Goal: Information Seeking & Learning: Learn about a topic

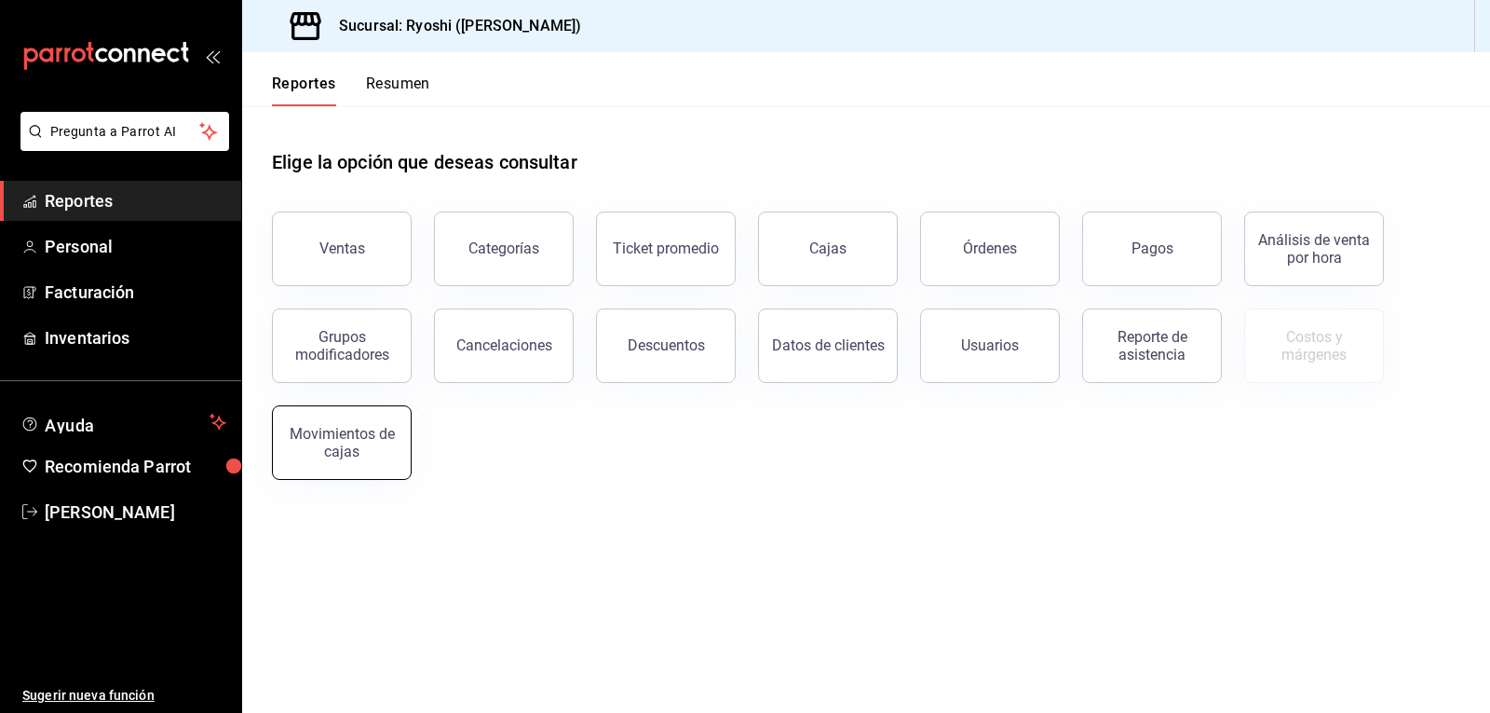
click at [364, 442] on div "Movimientos de cajas" at bounding box center [341, 442] width 115 height 35
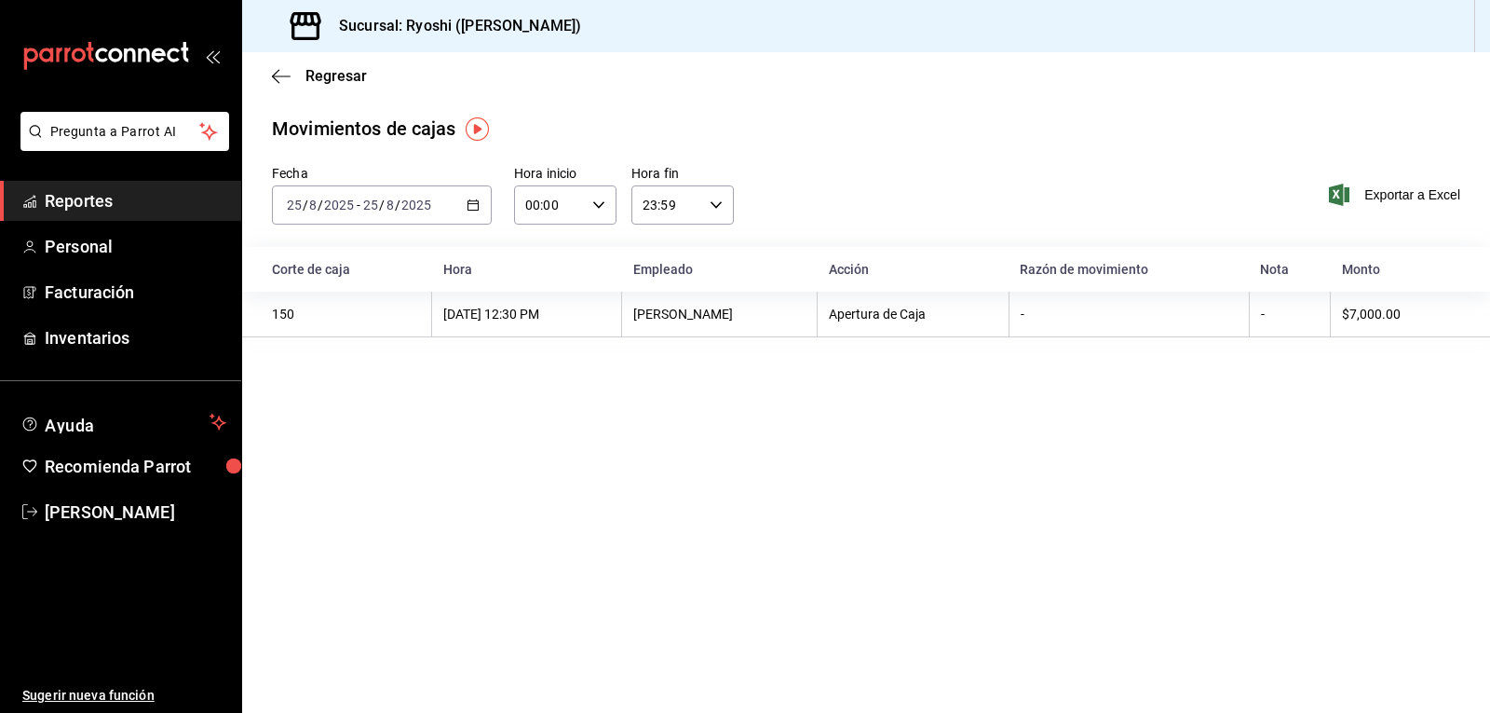
click at [470, 204] on \(Stroke\) "button" at bounding box center [473, 203] width 10 height 1
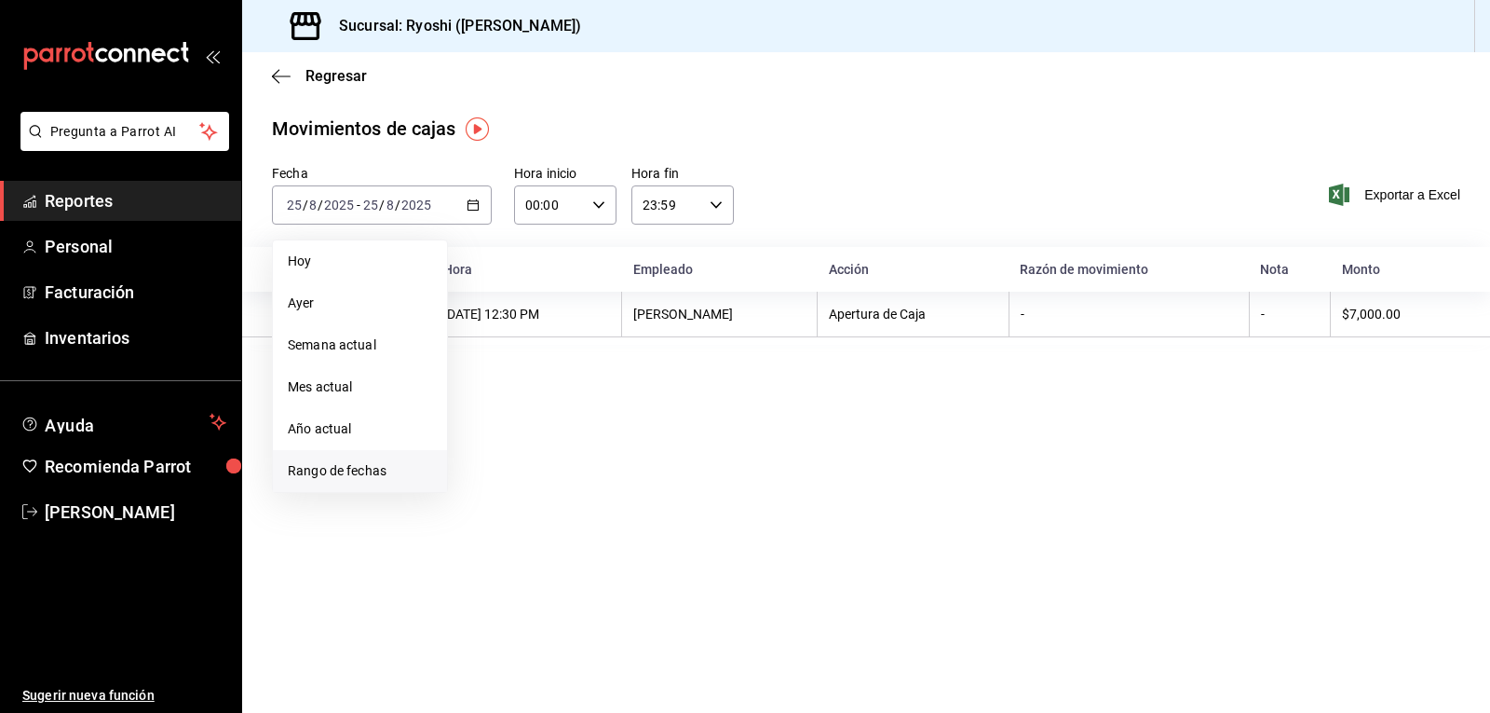
click at [346, 470] on span "Rango de fechas" at bounding box center [360, 471] width 144 height 20
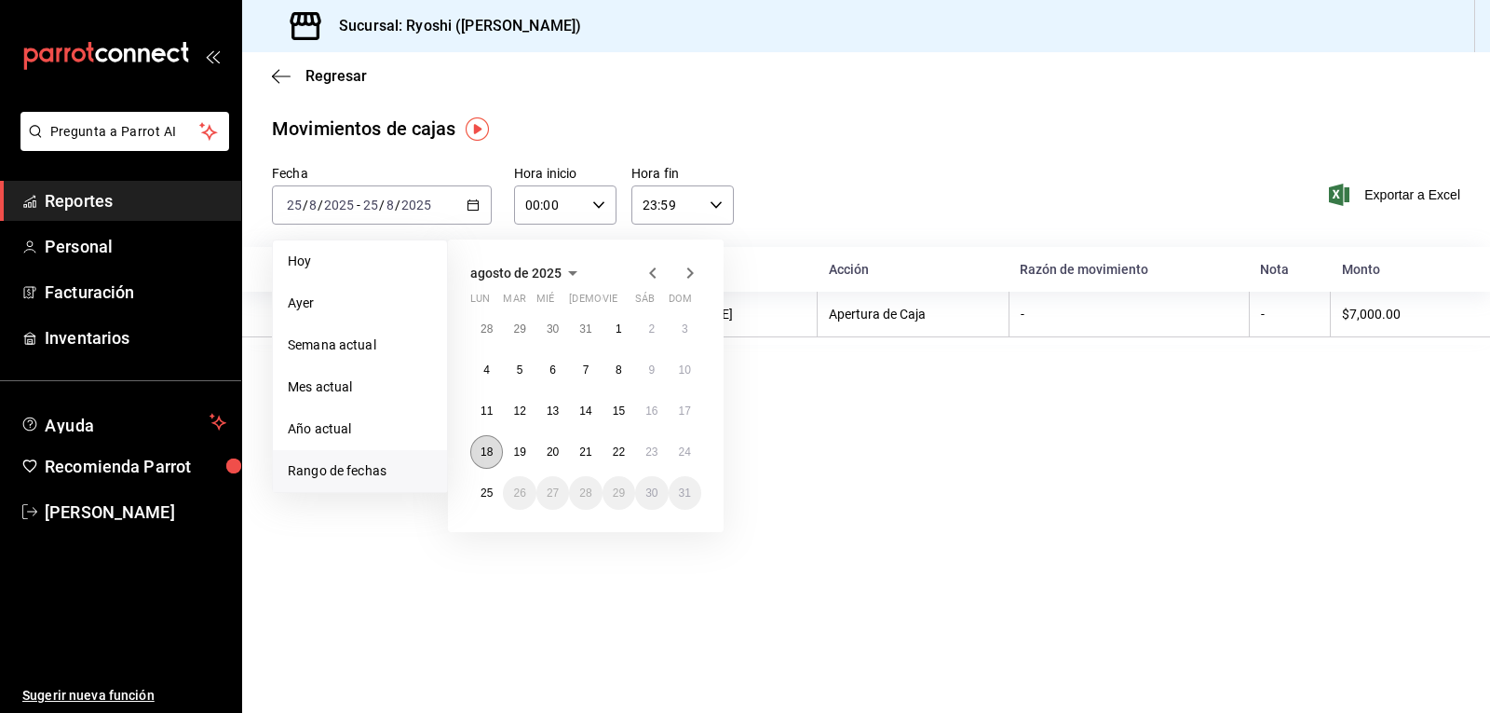
click at [486, 456] on abbr "18" at bounding box center [487, 451] width 12 height 13
click at [684, 450] on abbr "24" at bounding box center [685, 451] width 12 height 13
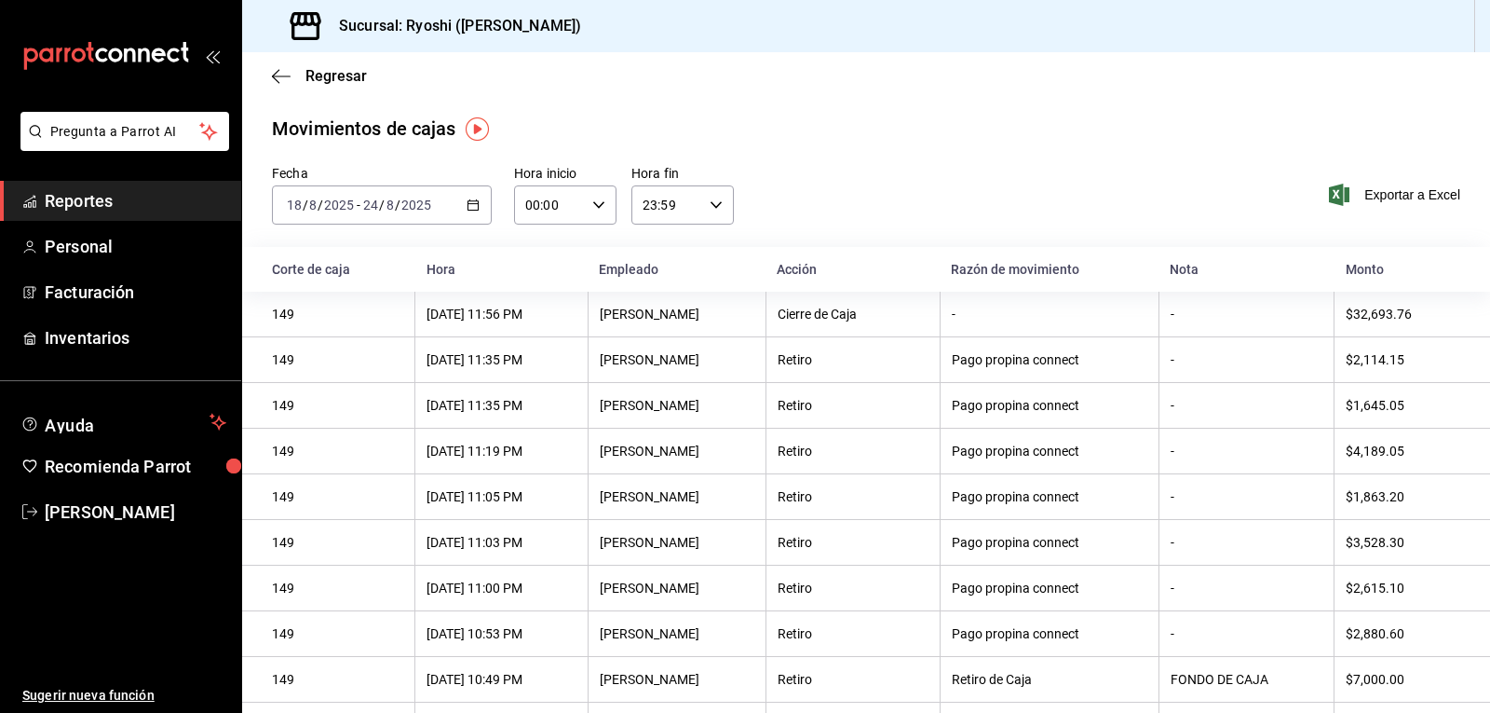
click at [593, 206] on \(Stroke\) "button" at bounding box center [598, 204] width 11 height 7
click at [528, 339] on span "02" at bounding box center [536, 341] width 21 height 15
type input "02:00"
click at [714, 208] on div at bounding box center [745, 356] width 1490 height 713
click at [784, 180] on div "Fecha [DATE] [DATE] - [DATE] [DATE] Hora inicio 02:00 Hora inicio Hora fin 23:5…" at bounding box center [866, 206] width 1248 height 82
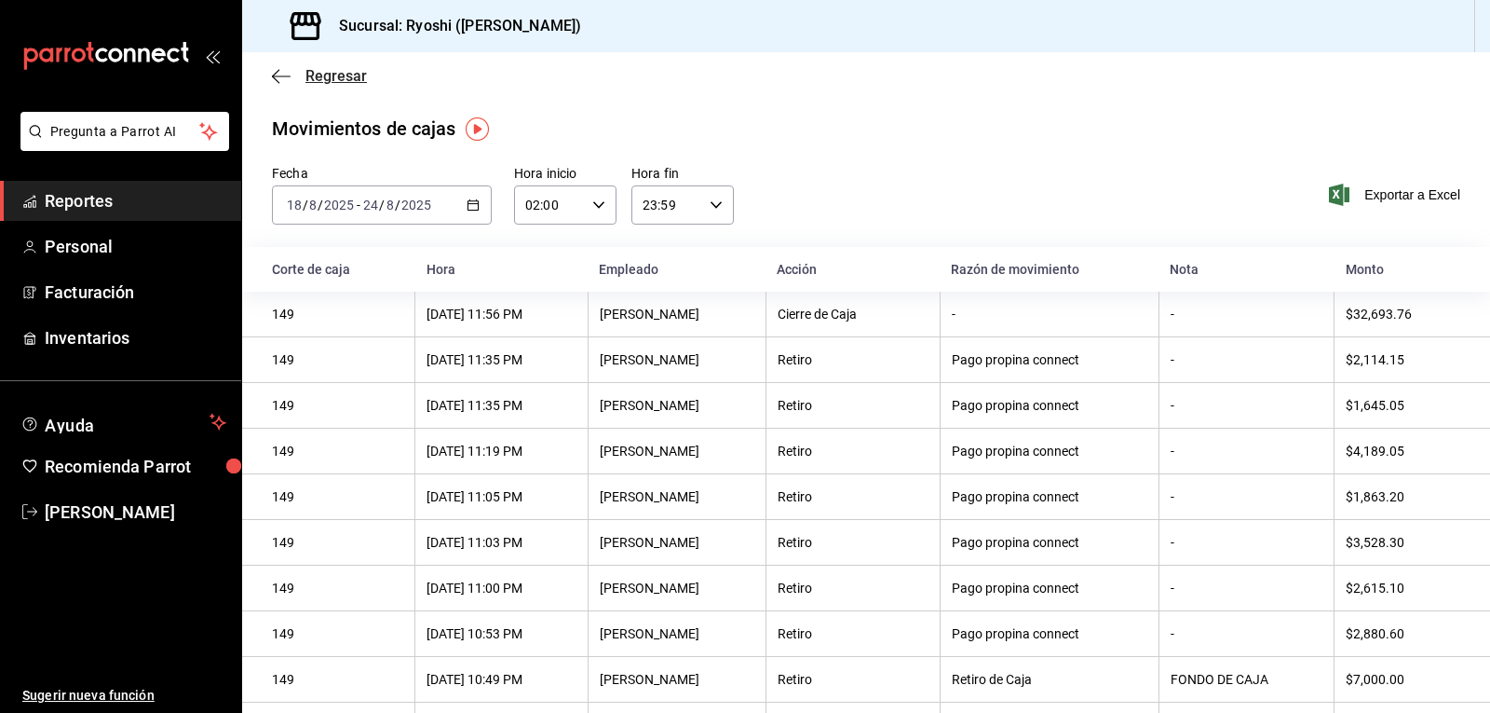
click at [284, 79] on icon "button" at bounding box center [281, 76] width 19 height 17
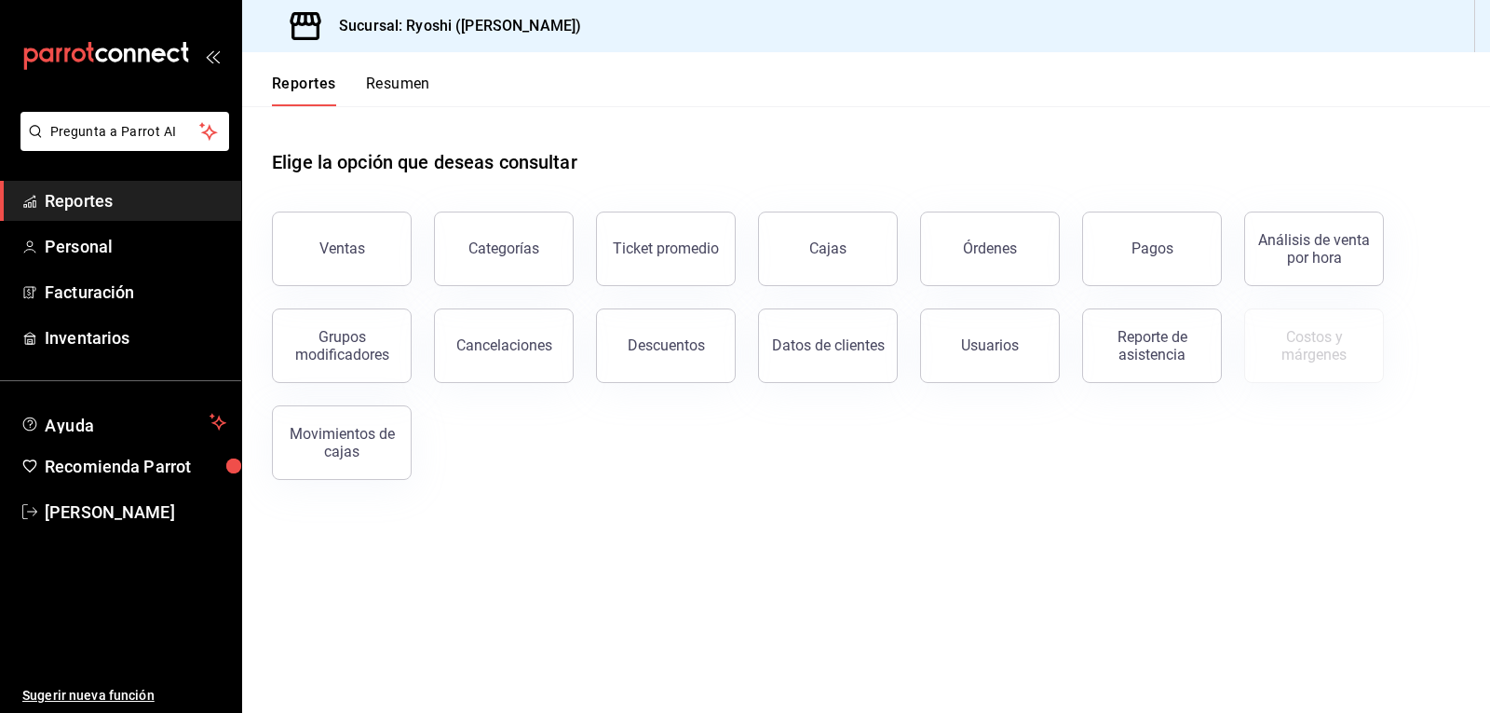
click at [833, 265] on button "Cajas" at bounding box center [828, 248] width 140 height 75
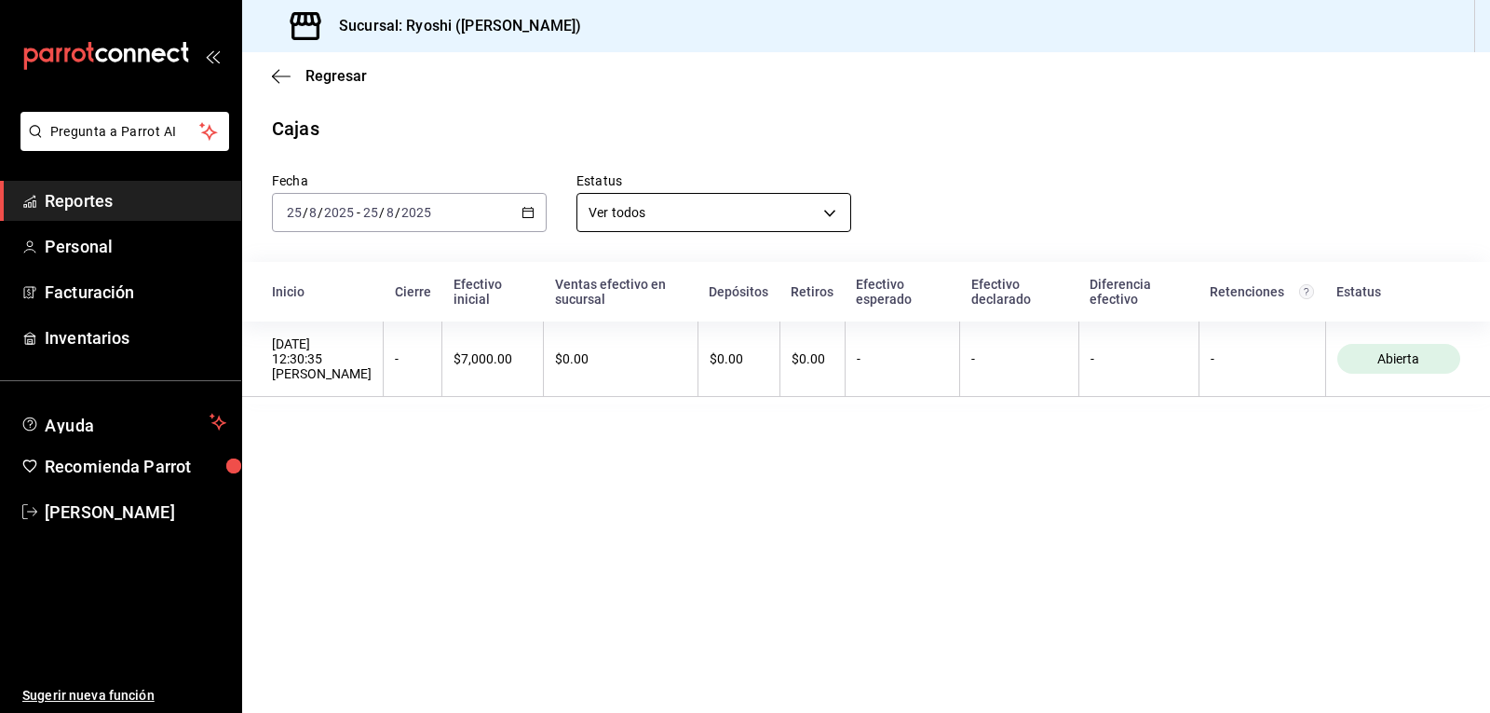
click at [831, 212] on body "Pregunta a Parrot AI Reportes Personal Facturación Inventarios Ayuda Recomienda…" at bounding box center [745, 356] width 1490 height 713
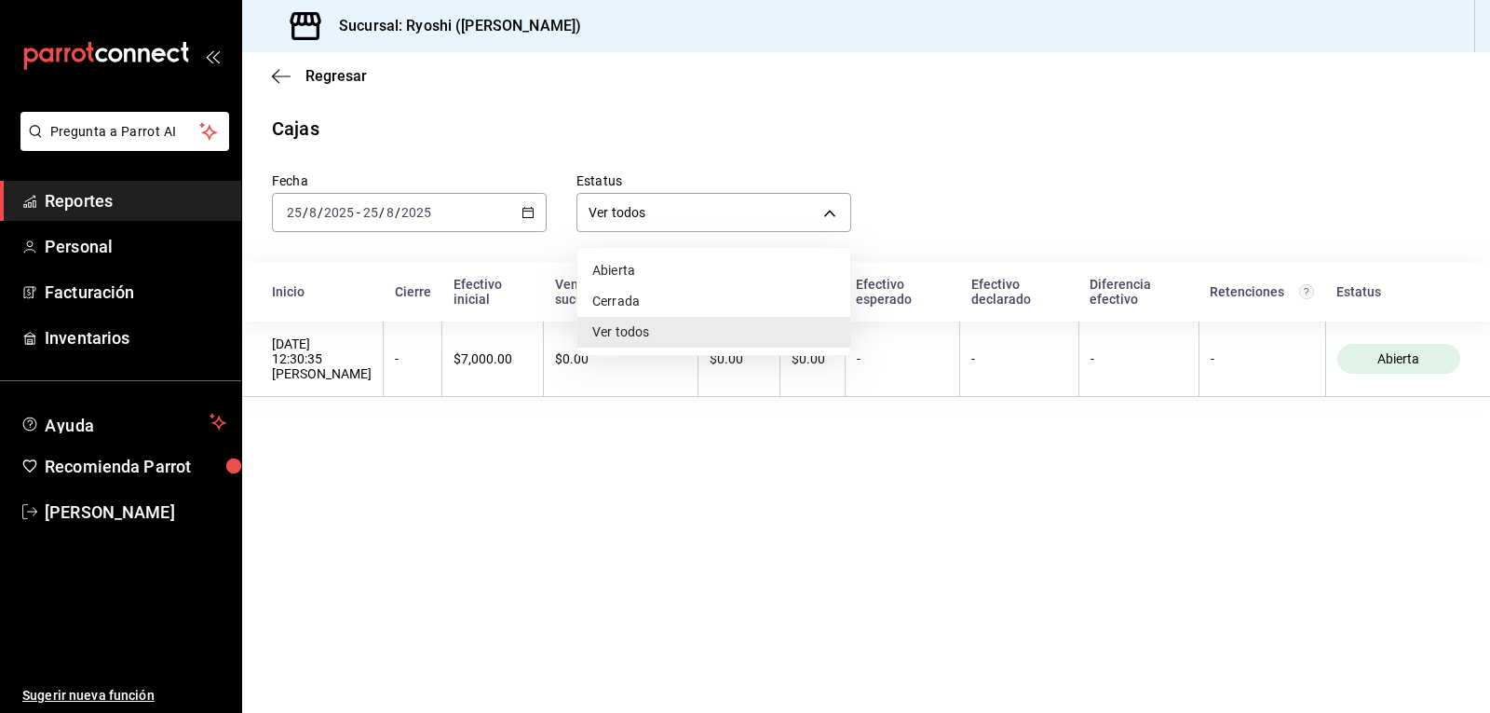
click at [532, 217] on div at bounding box center [745, 356] width 1490 height 713
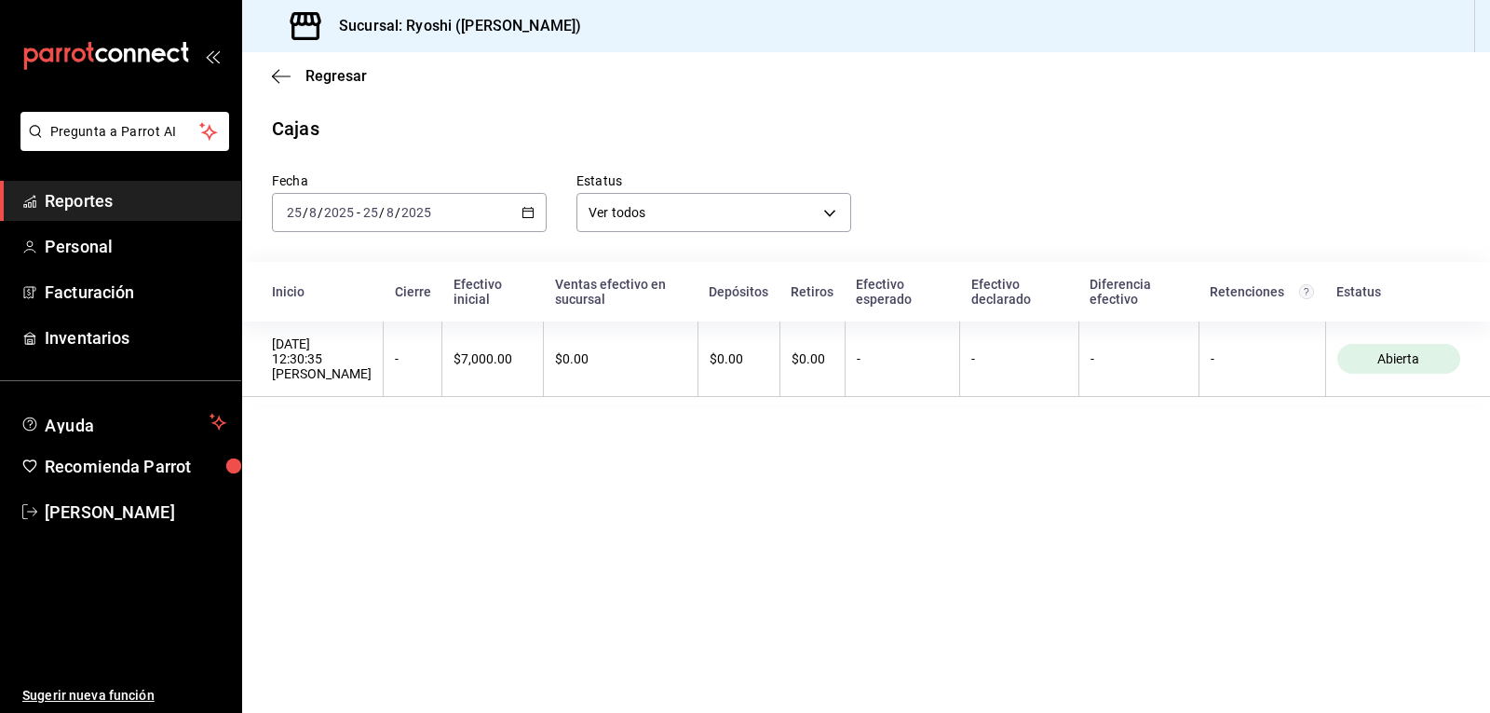
click at [526, 210] on icon "button" at bounding box center [528, 212] width 13 height 13
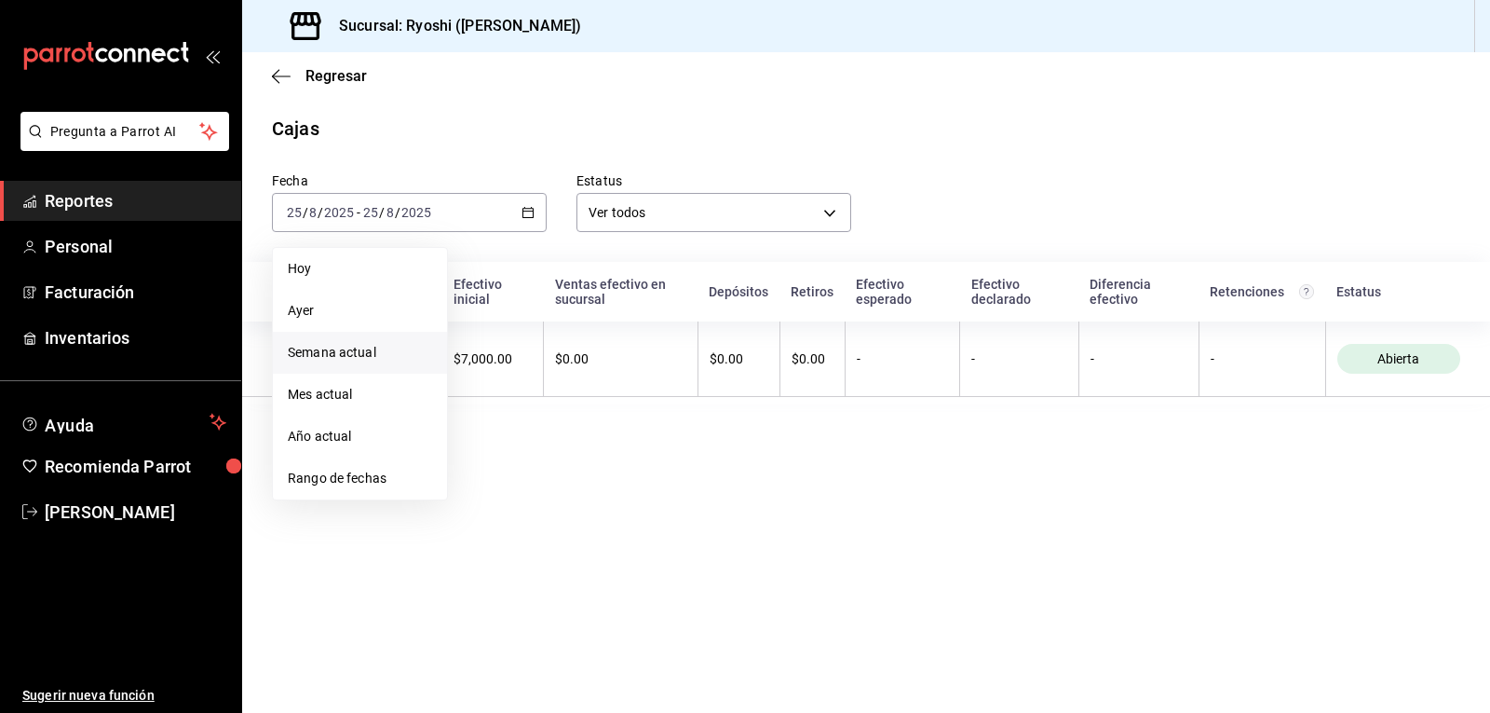
click at [359, 350] on span "Semana actual" at bounding box center [360, 353] width 144 height 20
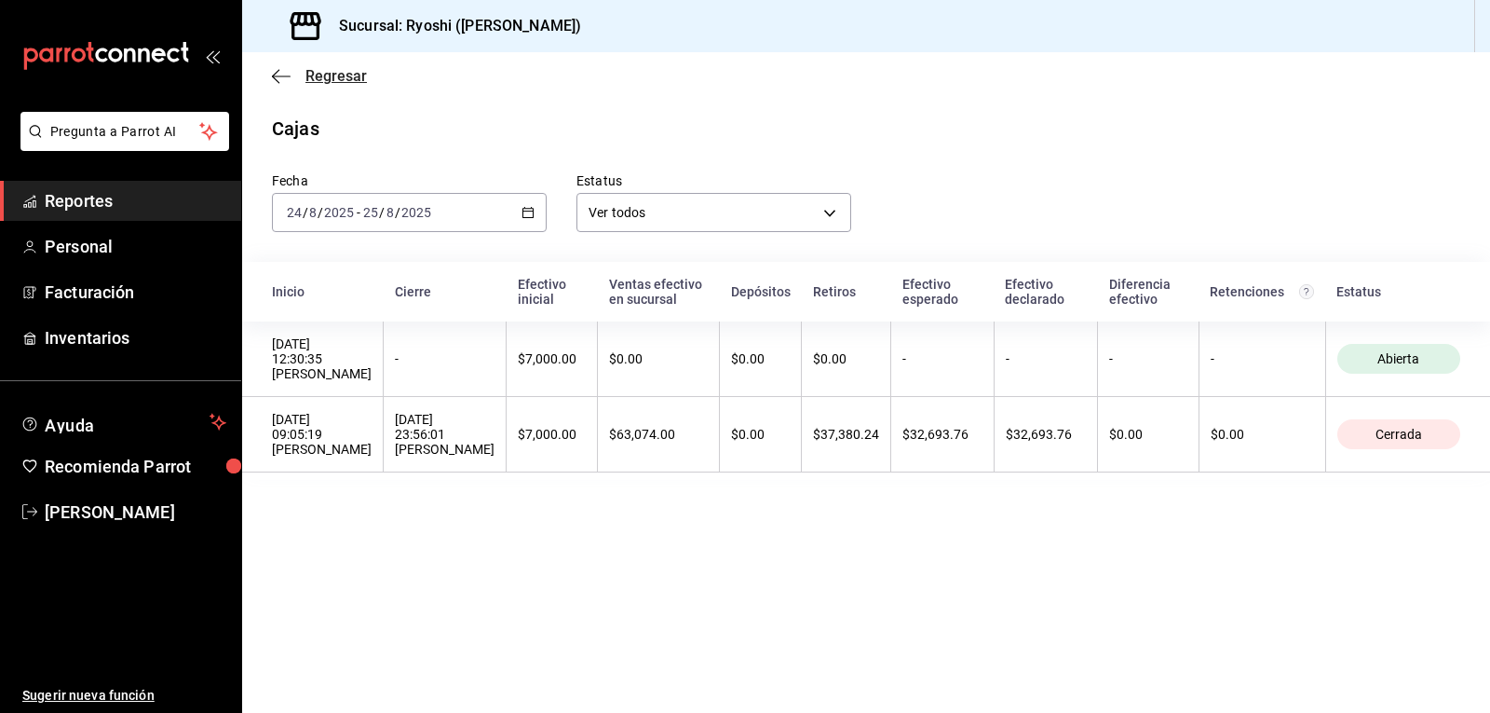
click at [286, 77] on icon "button" at bounding box center [281, 76] width 19 height 17
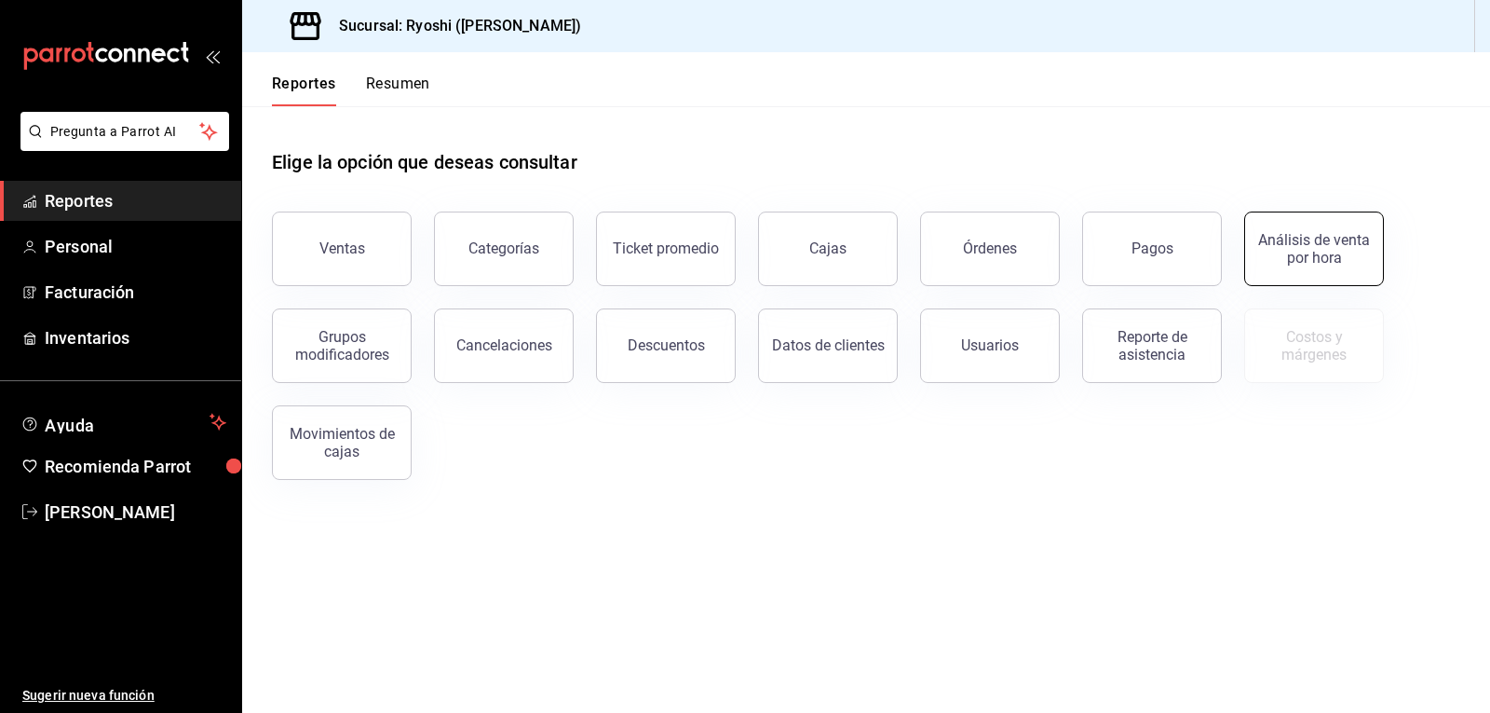
click at [1344, 241] on div "Análisis de venta por hora" at bounding box center [1313, 248] width 115 height 35
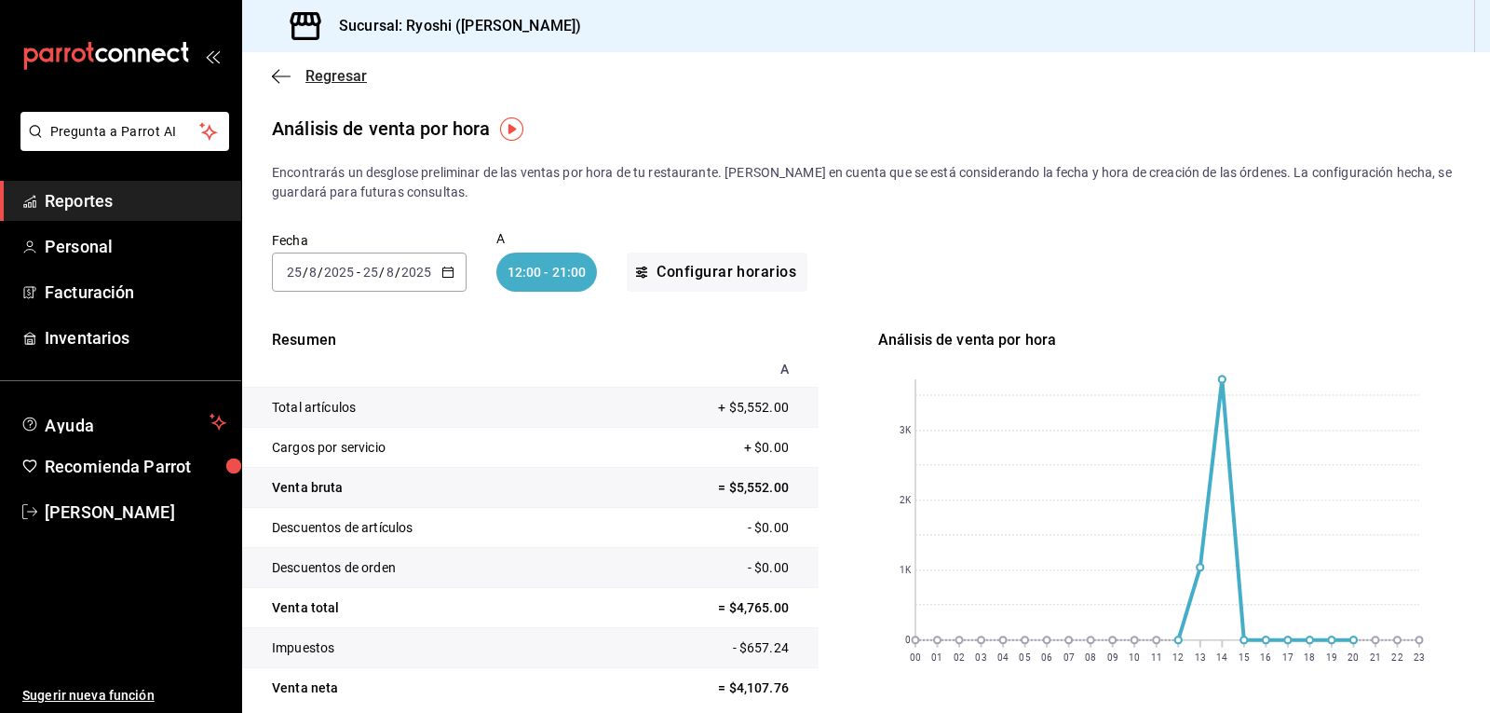
click at [279, 81] on icon "button" at bounding box center [281, 76] width 19 height 17
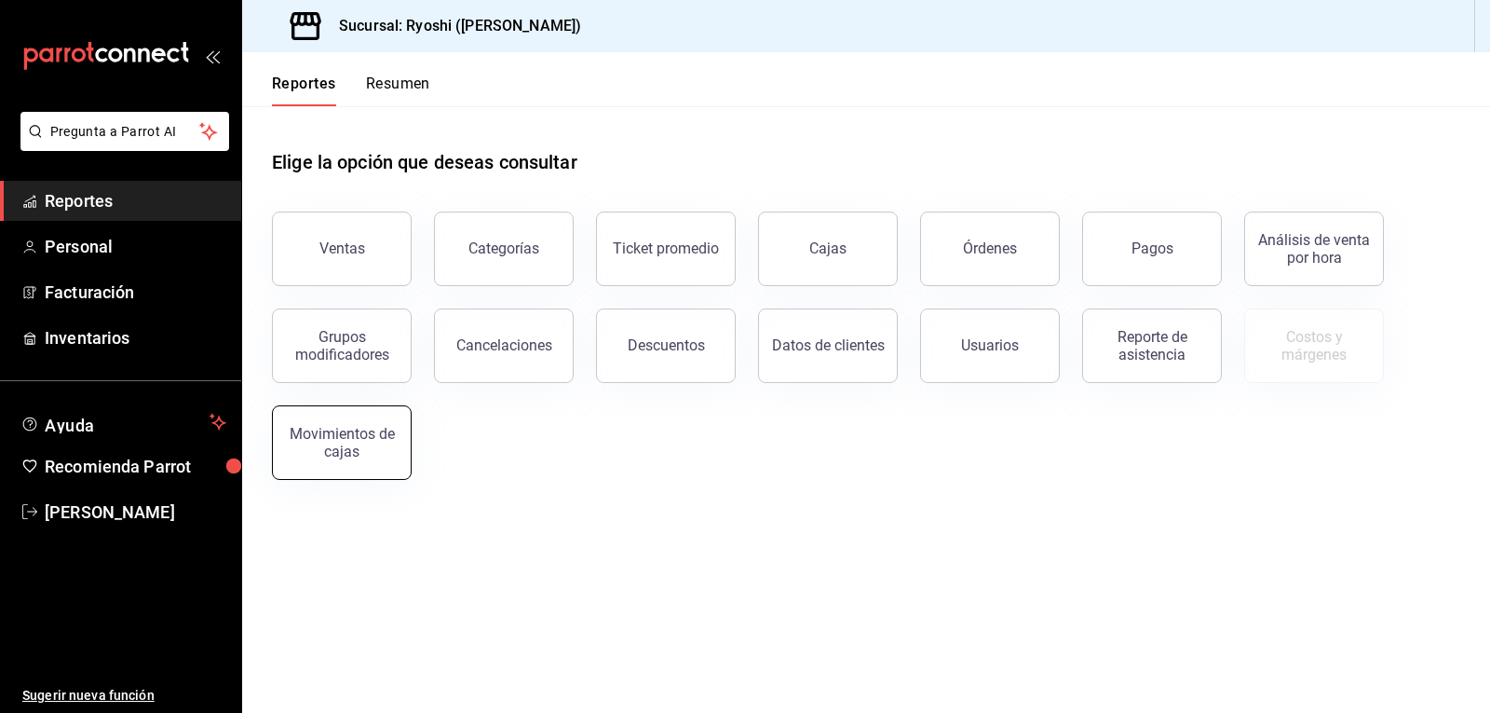
click at [350, 446] on div "Movimientos de cajas" at bounding box center [341, 442] width 115 height 35
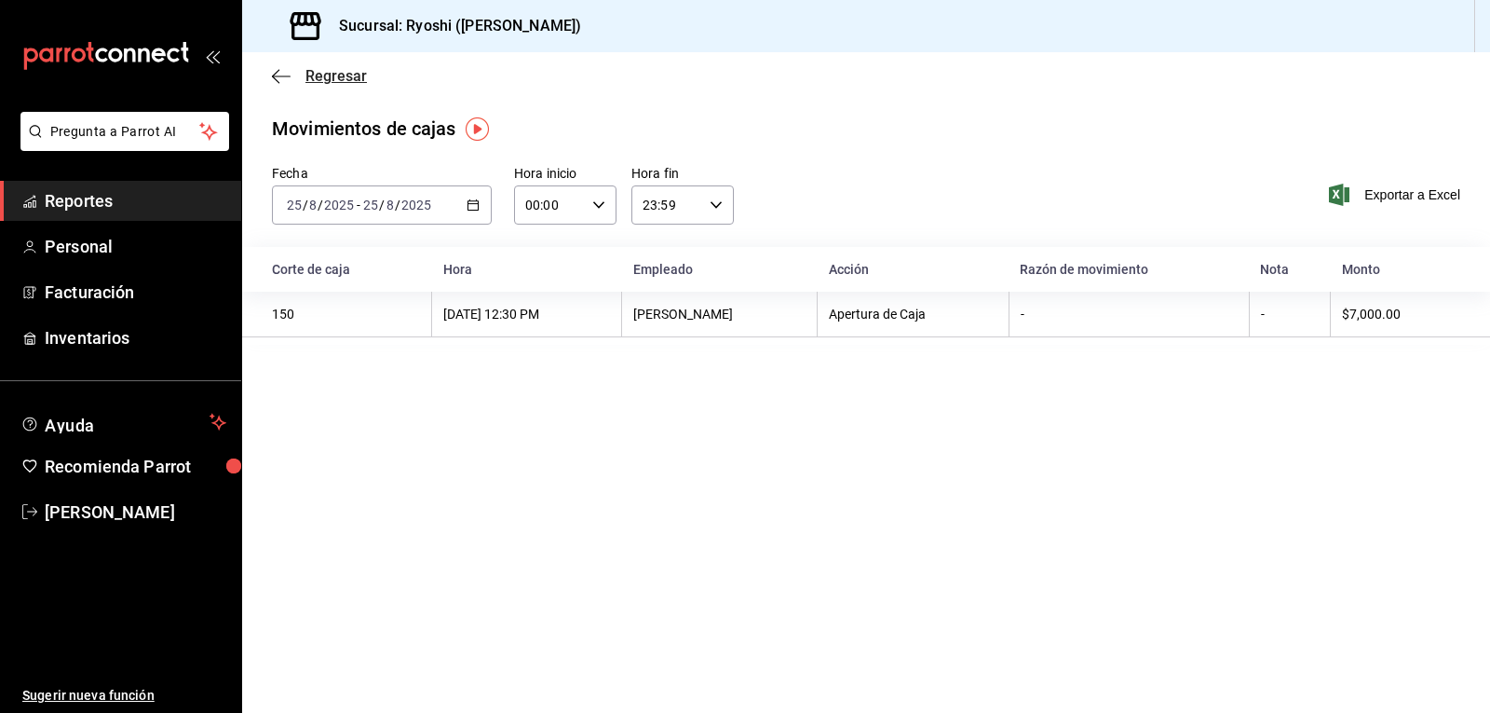
click at [278, 75] on icon "button" at bounding box center [281, 76] width 19 height 17
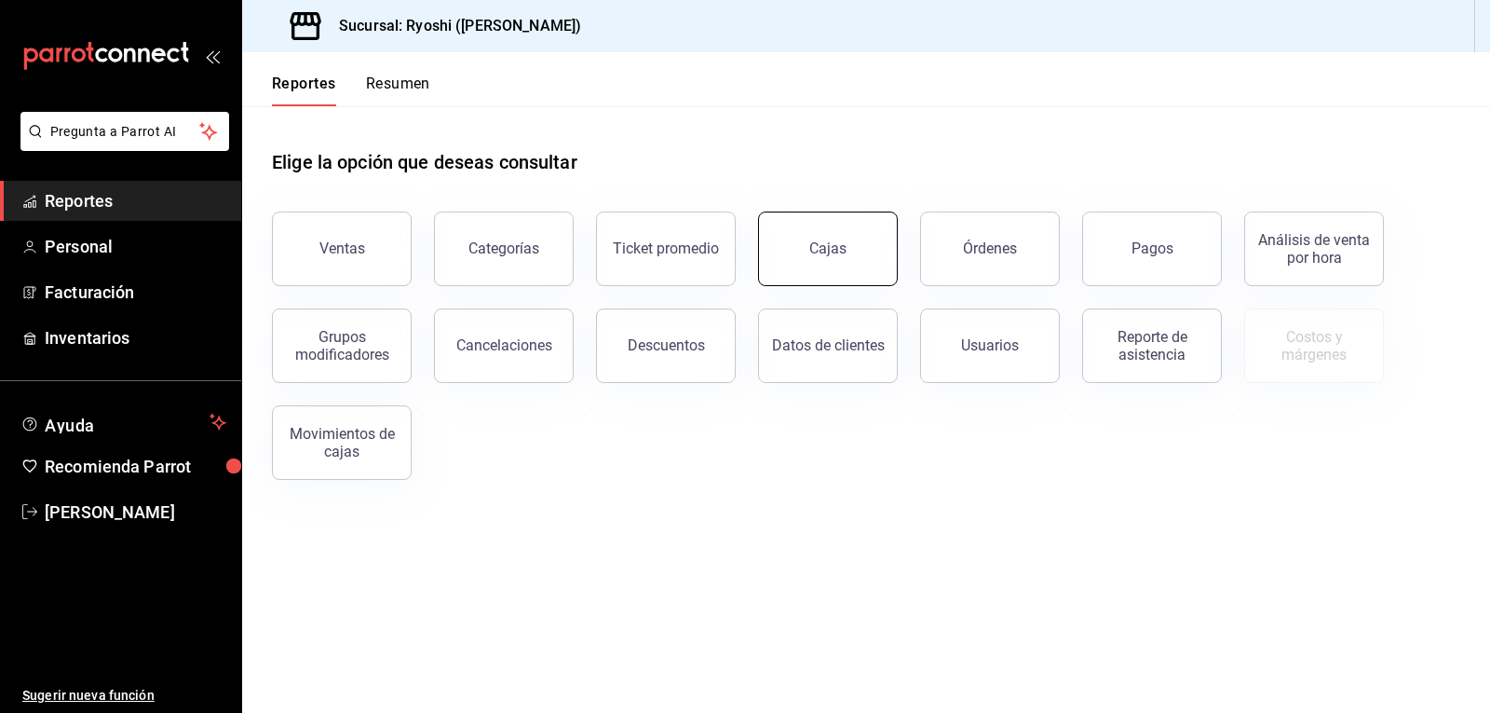
click at [805, 254] on button "Cajas" at bounding box center [828, 248] width 140 height 75
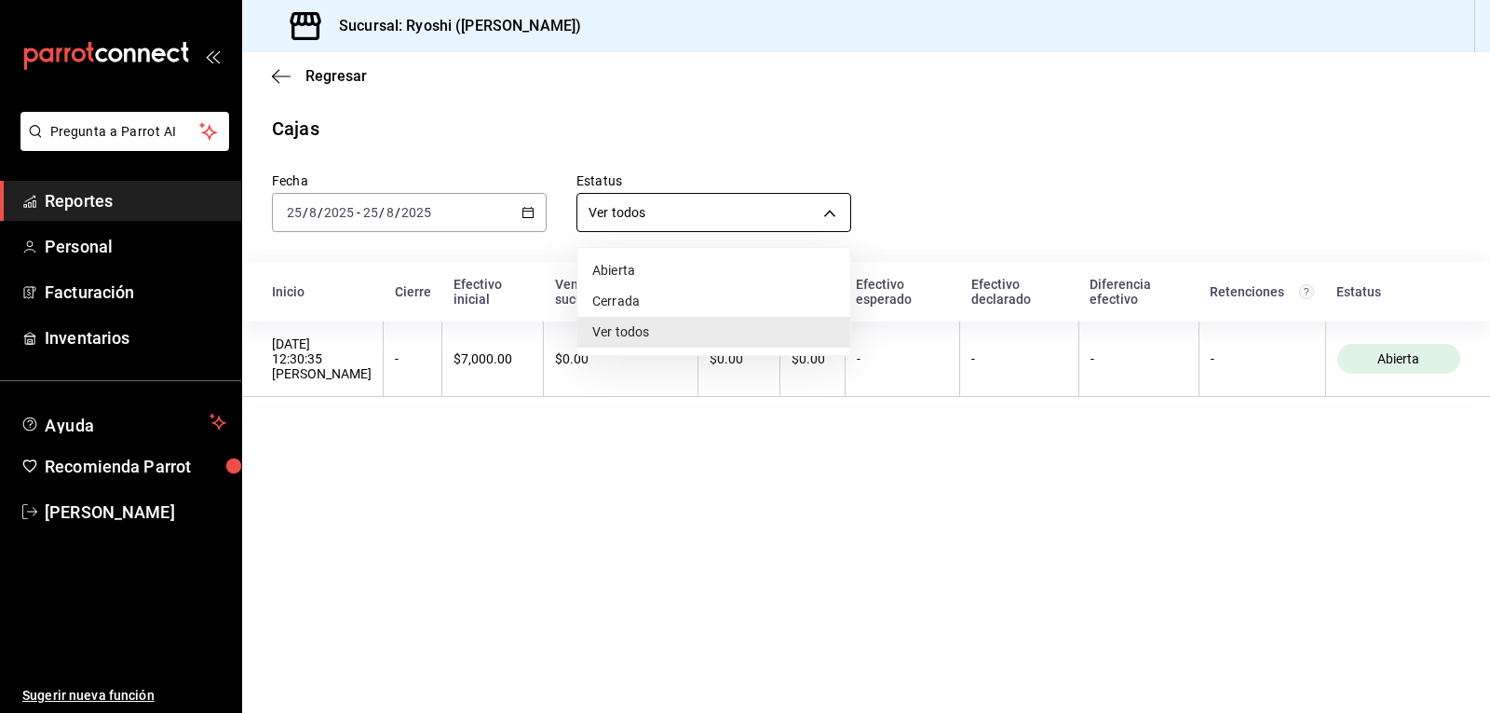
click at [828, 211] on body "Pregunta a Parrot AI Reportes Personal Facturación Inventarios Ayuda Recomienda…" at bounding box center [745, 356] width 1490 height 713
click at [279, 74] on div at bounding box center [745, 356] width 1490 height 713
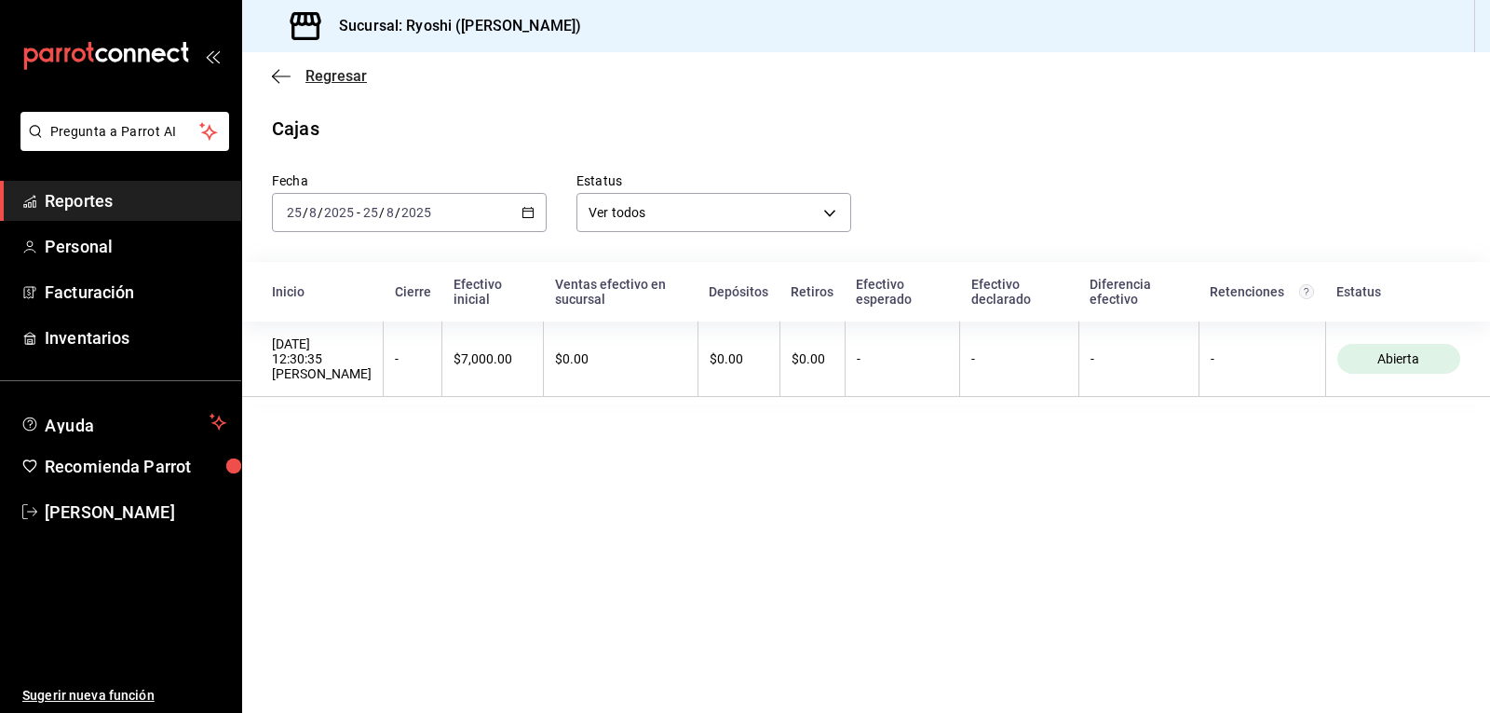
click at [277, 79] on icon "button" at bounding box center [281, 76] width 19 height 17
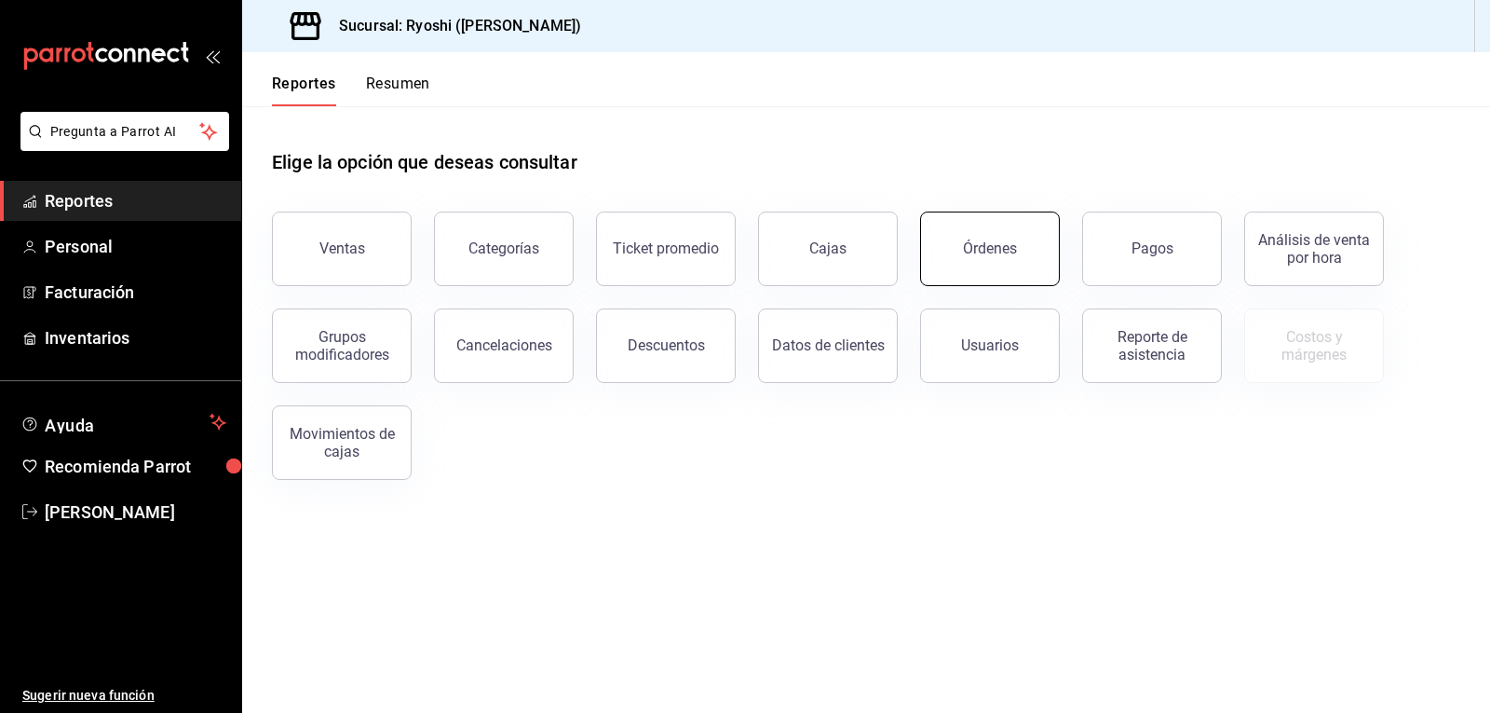
click at [993, 250] on div "Órdenes" at bounding box center [990, 248] width 54 height 18
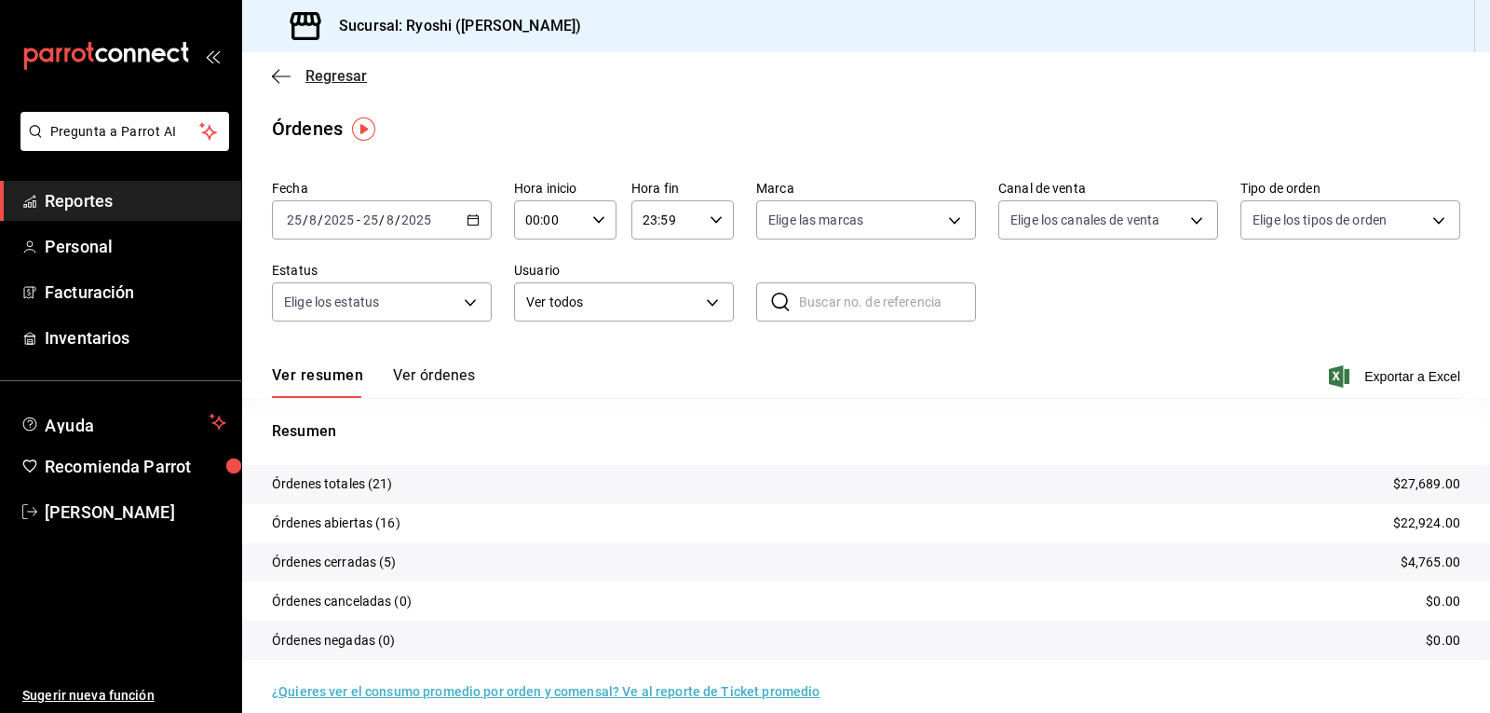
click at [277, 74] on icon "button" at bounding box center [281, 76] width 19 height 17
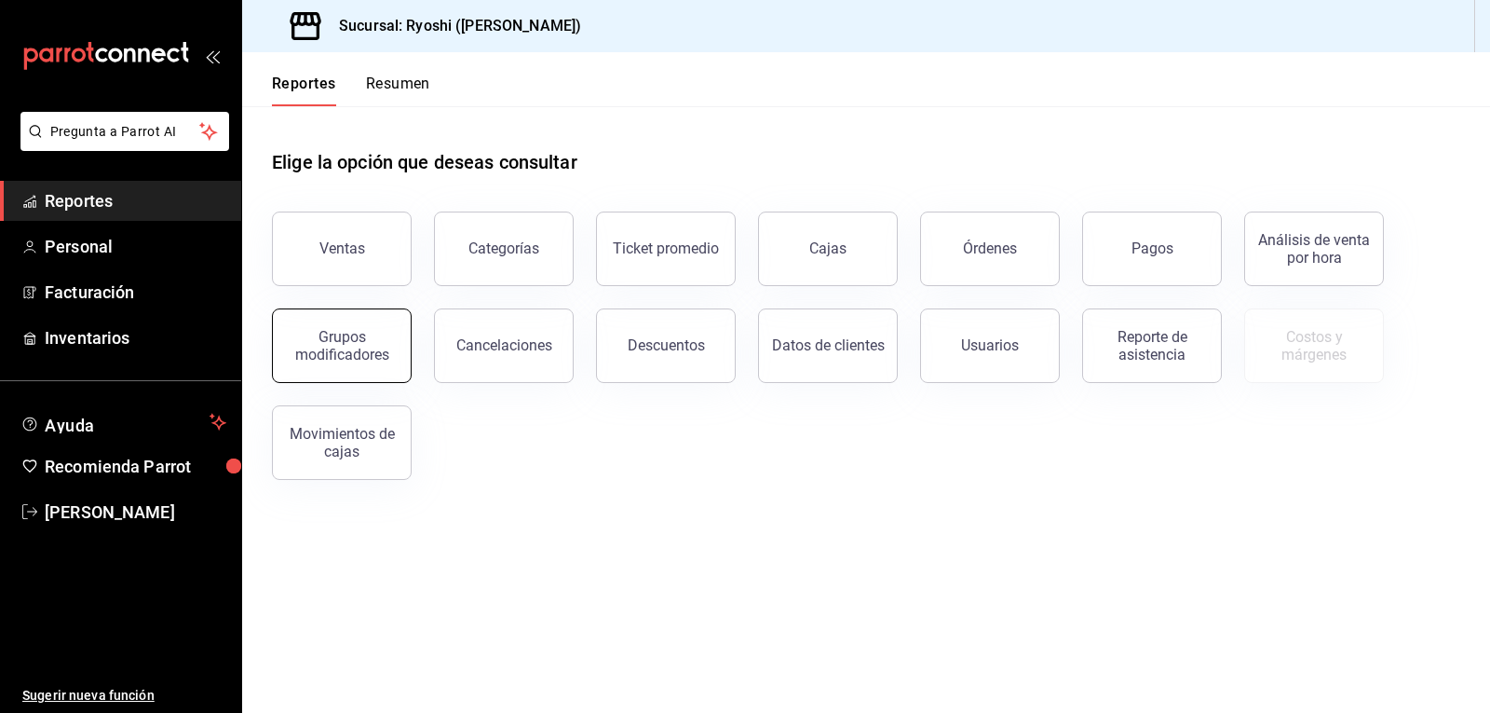
click at [355, 347] on div "Grupos modificadores" at bounding box center [341, 345] width 115 height 35
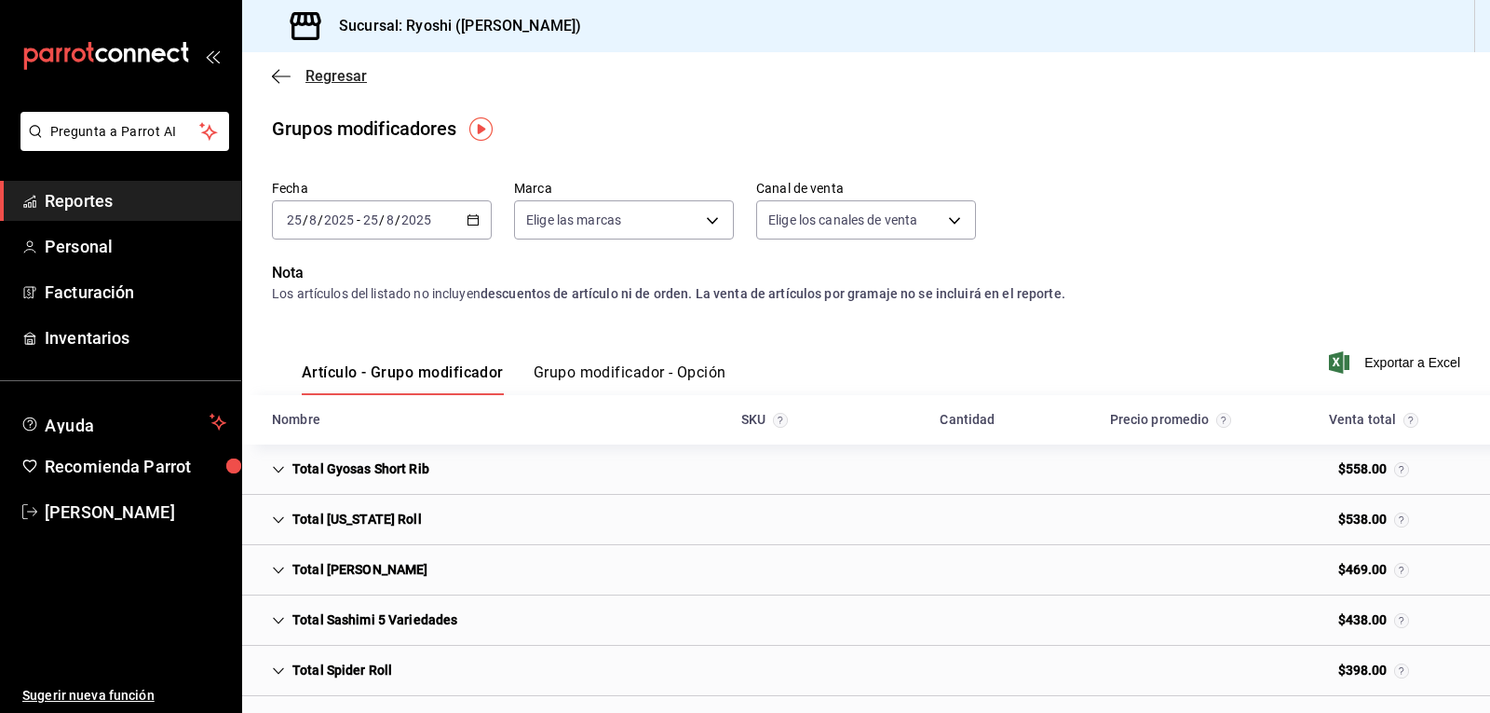
click at [284, 79] on icon "button" at bounding box center [281, 76] width 19 height 17
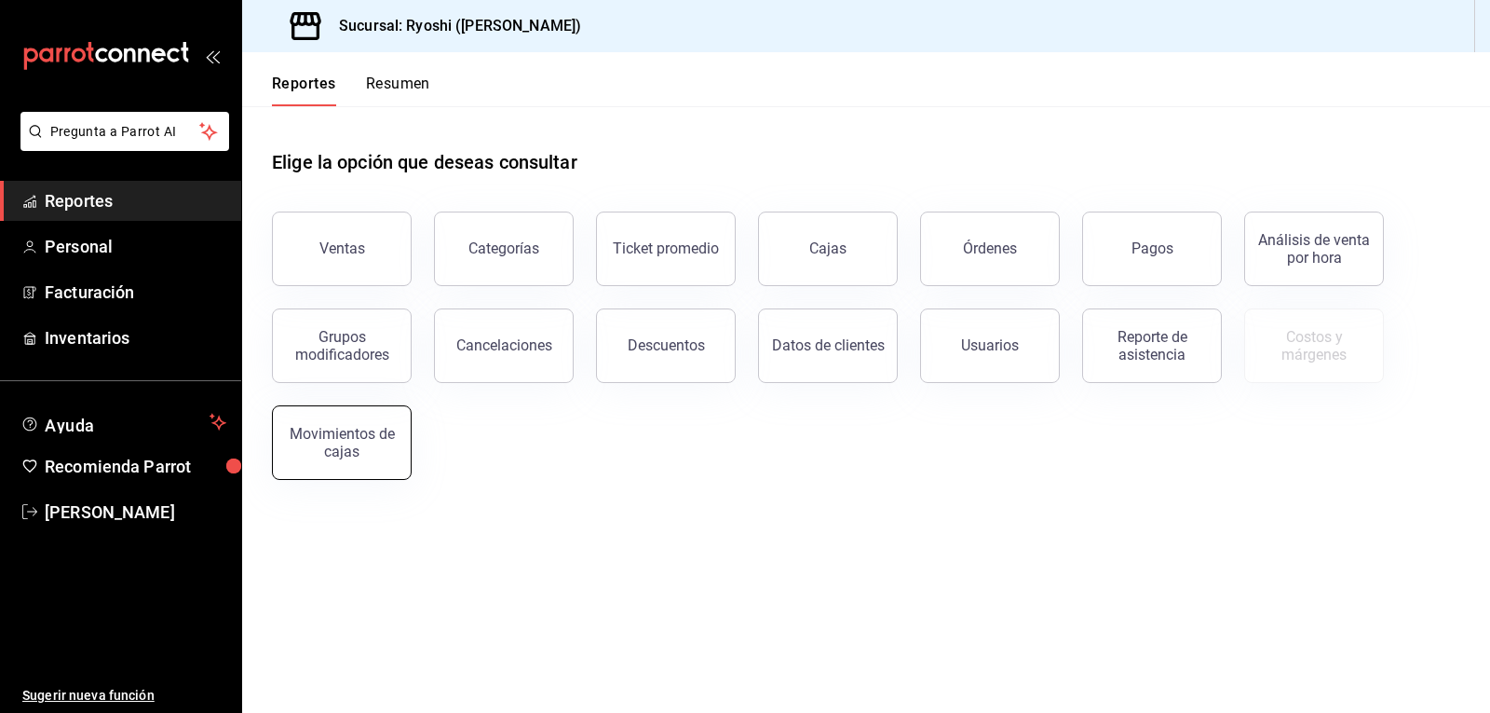
click at [363, 452] on div "Movimientos de cajas" at bounding box center [341, 442] width 115 height 35
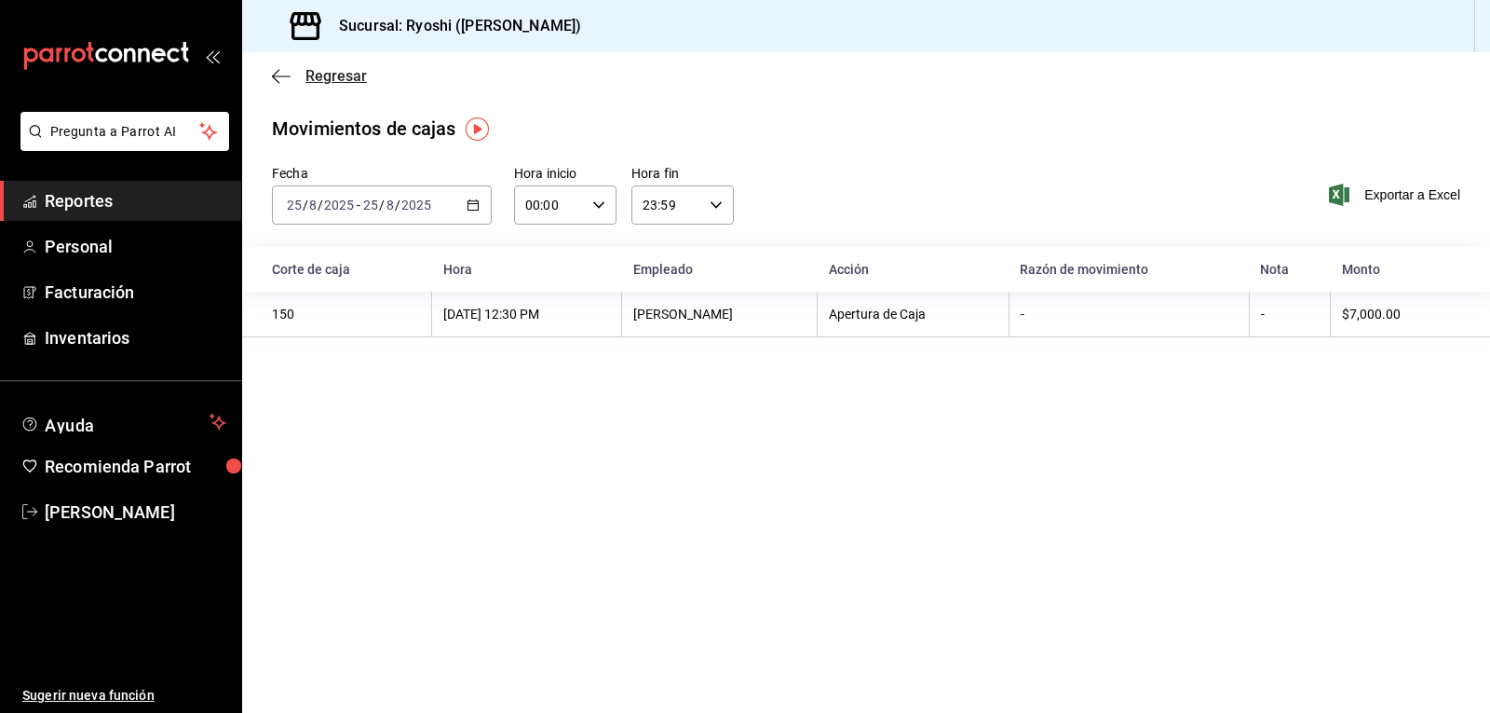
click at [273, 76] on icon "button" at bounding box center [275, 76] width 7 height 14
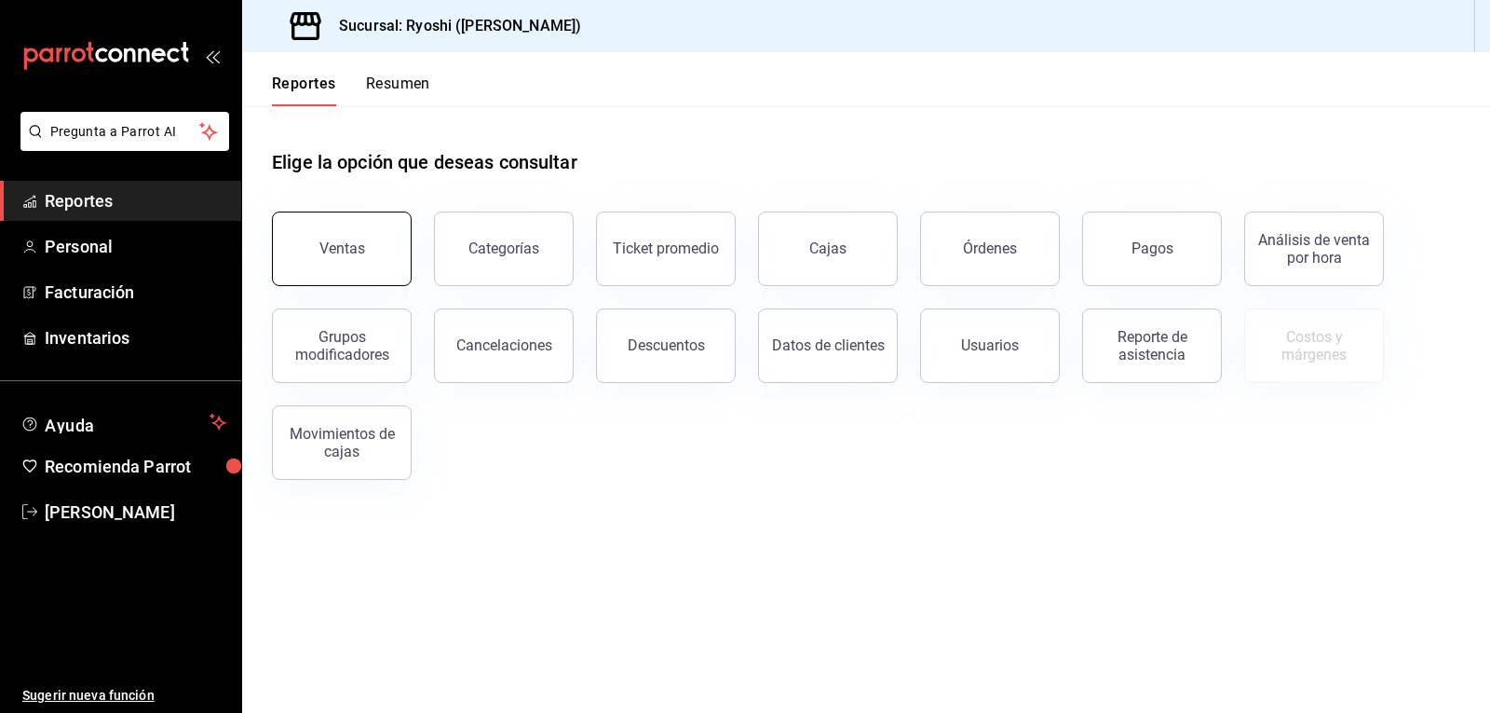
click at [360, 252] on div "Ventas" at bounding box center [342, 248] width 46 height 18
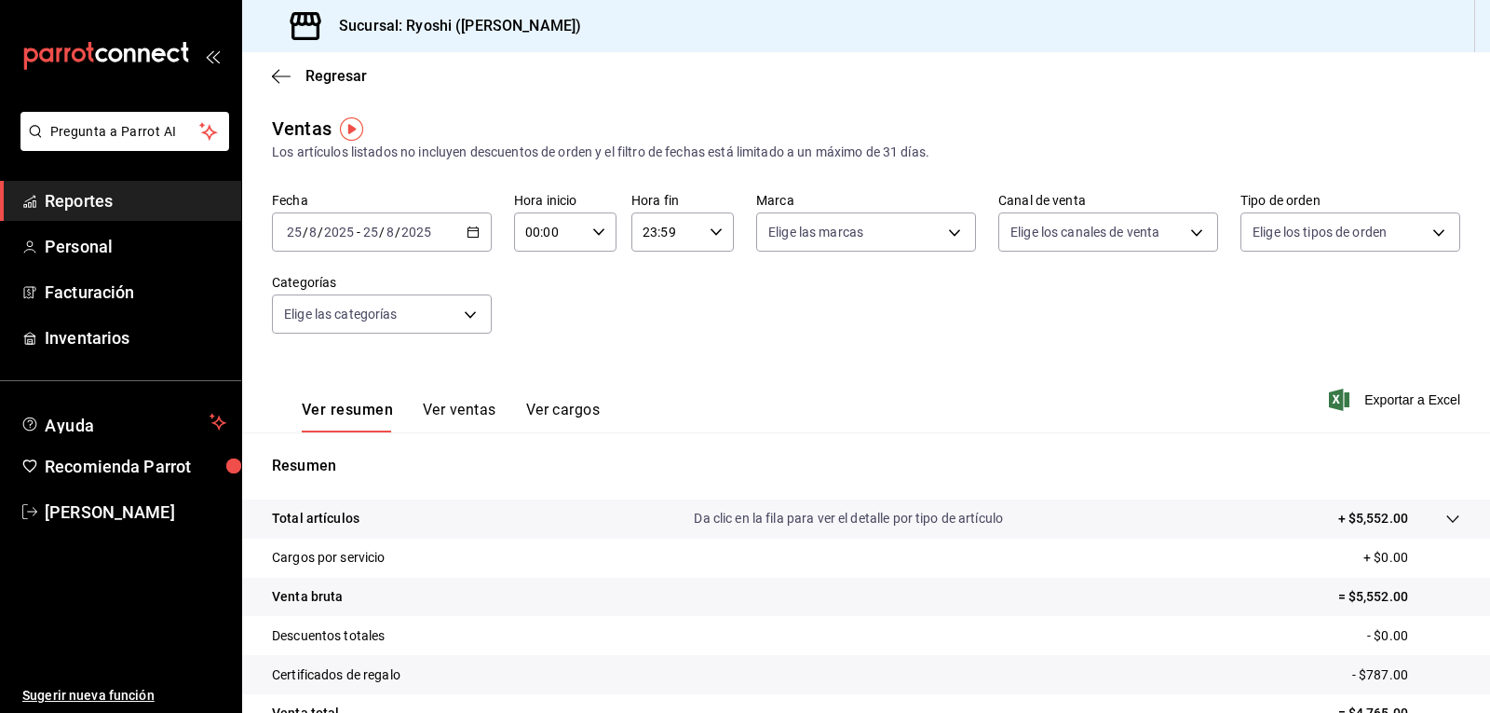
click at [465, 405] on button "Ver ventas" at bounding box center [460, 416] width 74 height 32
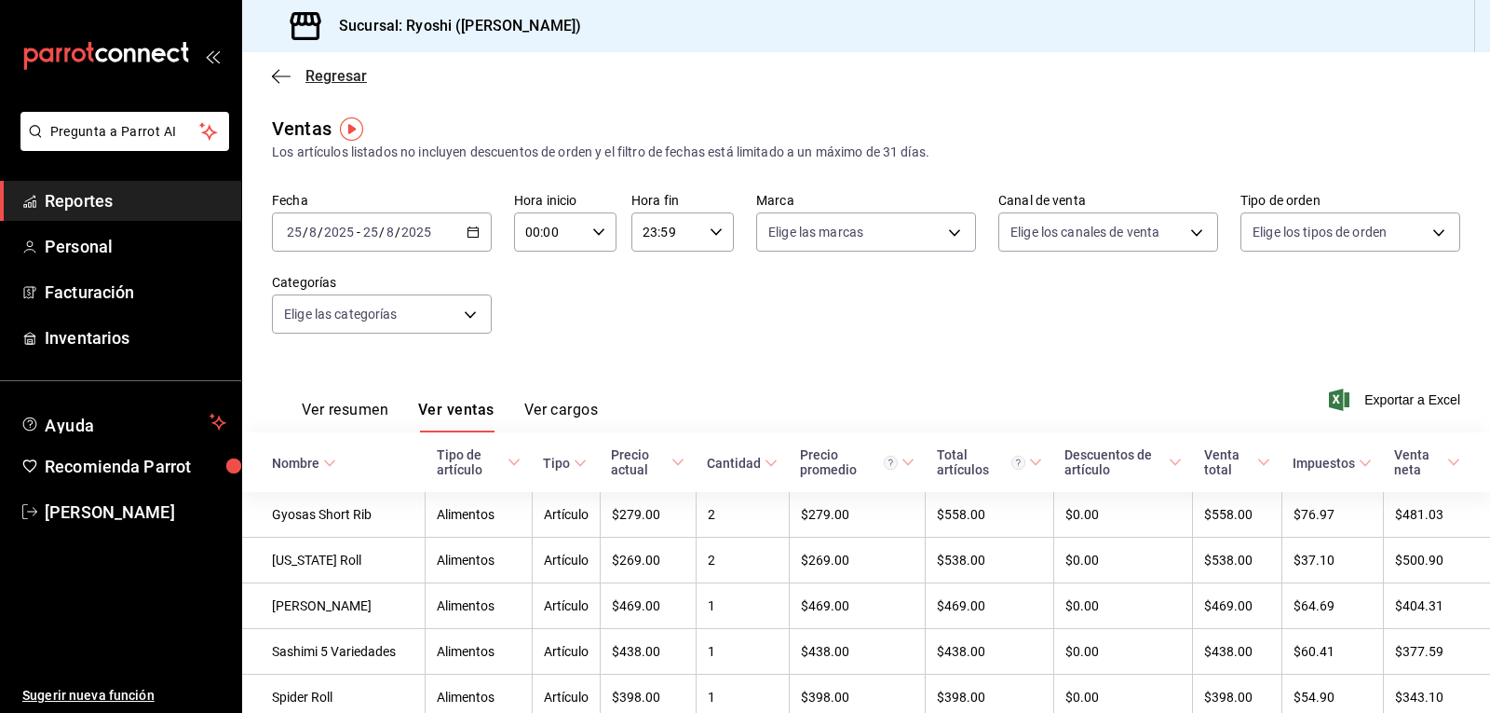
click at [277, 74] on icon "button" at bounding box center [281, 76] width 19 height 17
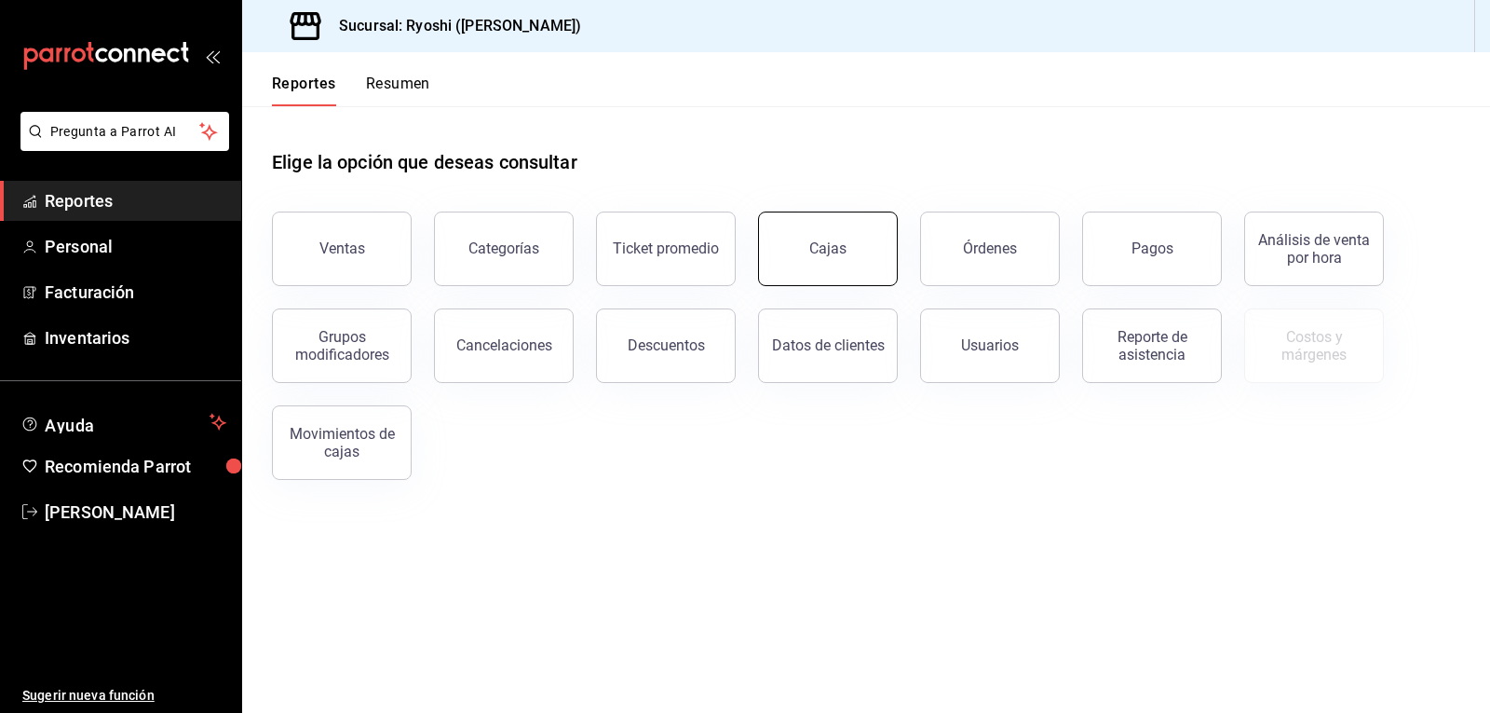
click at [824, 258] on button "Cajas" at bounding box center [828, 248] width 140 height 75
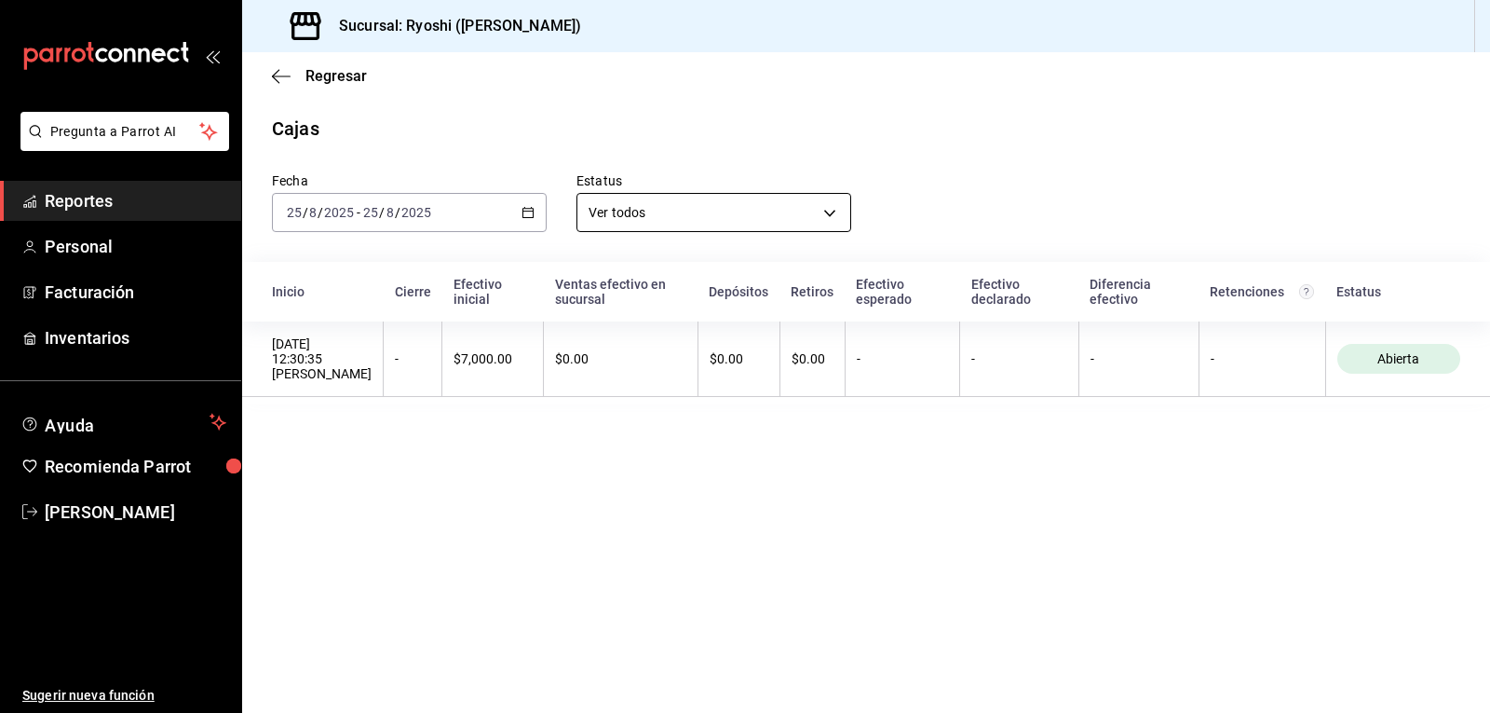
click at [820, 214] on body "Pregunta a Parrot AI Reportes Personal Facturación Inventarios Ayuda Recomienda…" at bounding box center [745, 356] width 1490 height 713
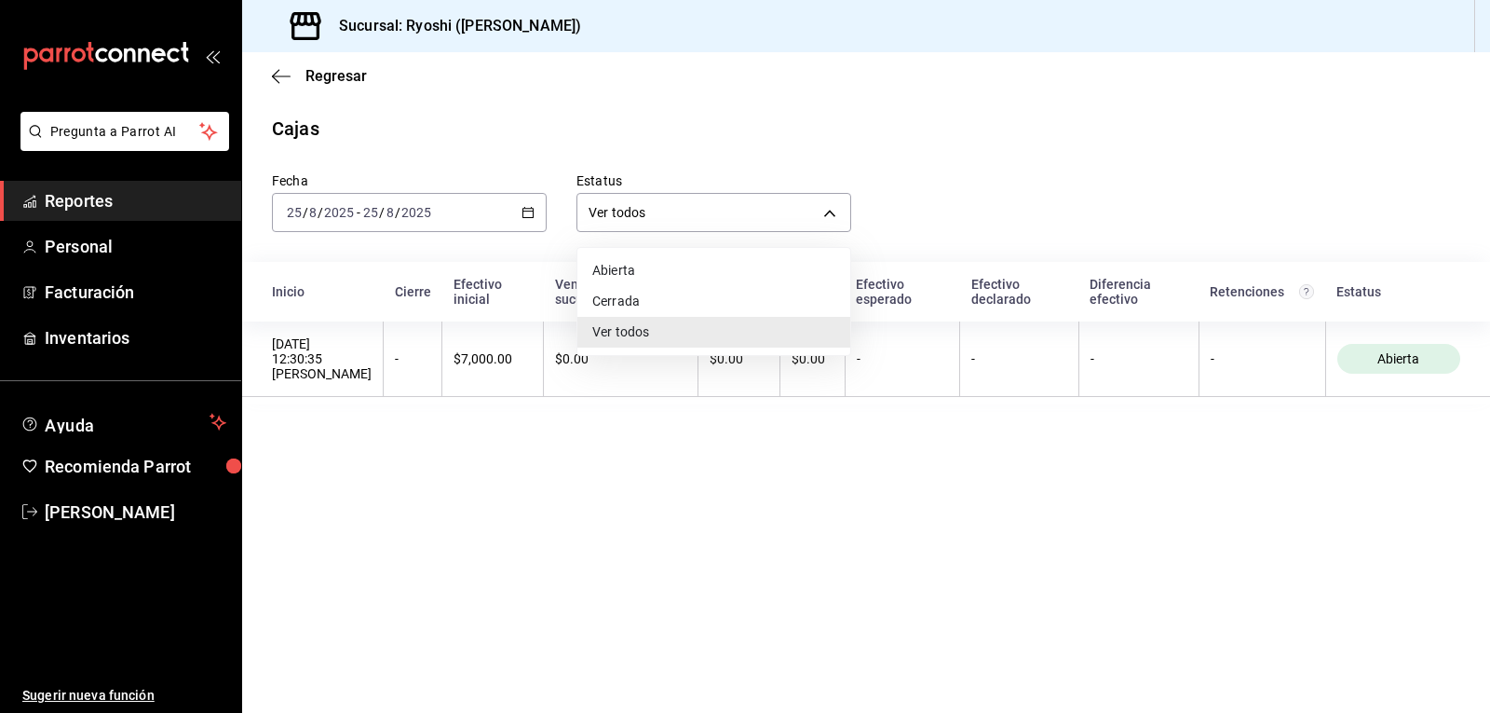
click at [607, 301] on li "Cerrada" at bounding box center [713, 301] width 273 height 31
type input "CLOSED"
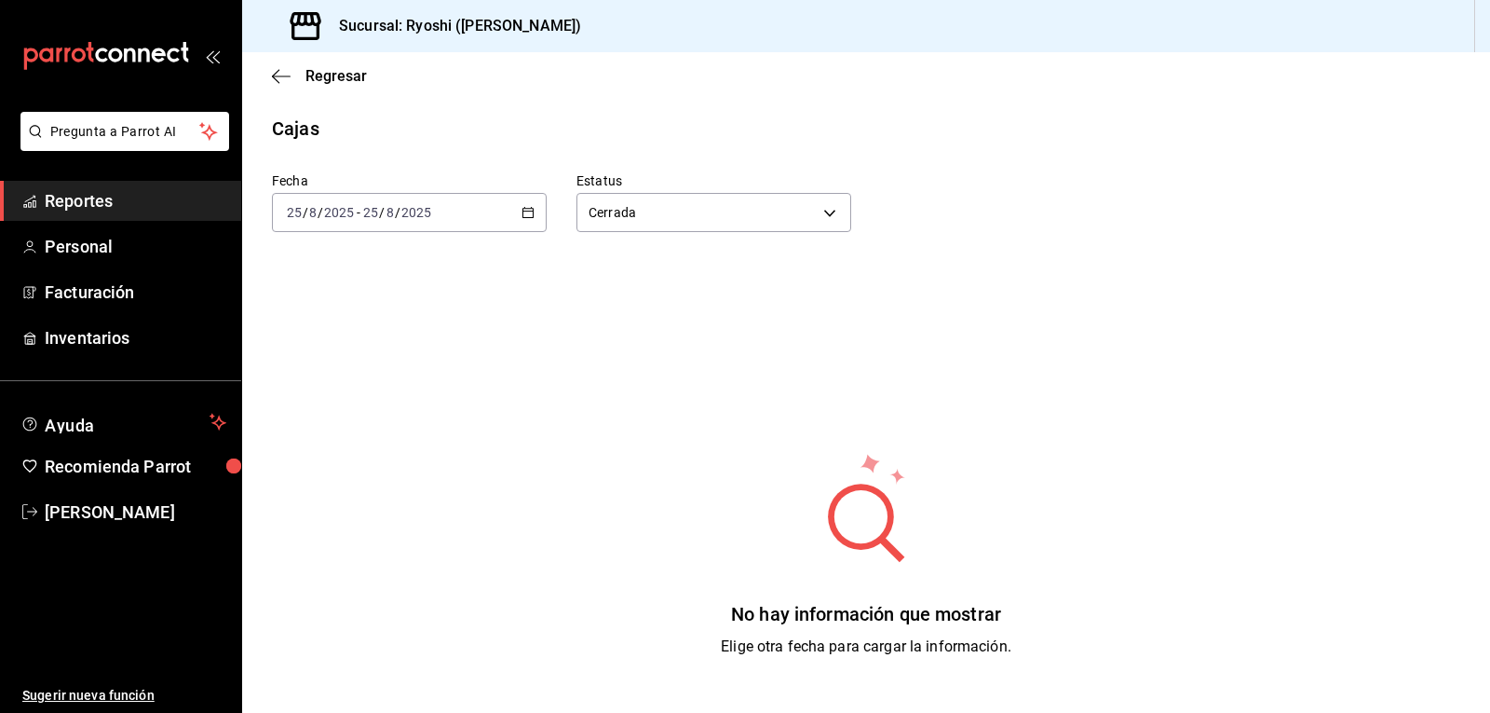
click at [529, 209] on \(Stroke\) "button" at bounding box center [528, 213] width 11 height 10
click at [328, 481] on span "Rango de fechas" at bounding box center [360, 478] width 144 height 20
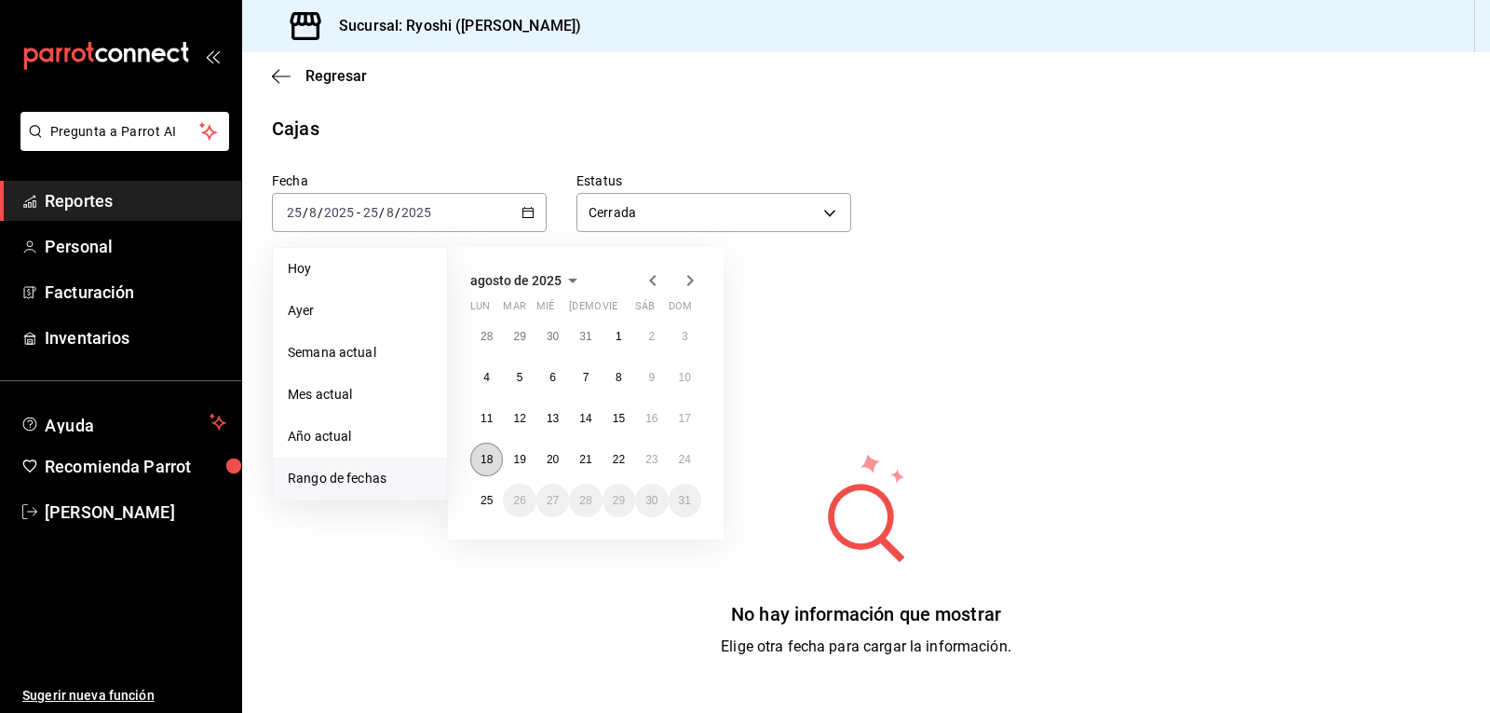
click at [480, 456] on button "18" at bounding box center [486, 459] width 33 height 34
click at [693, 464] on button "24" at bounding box center [685, 459] width 33 height 34
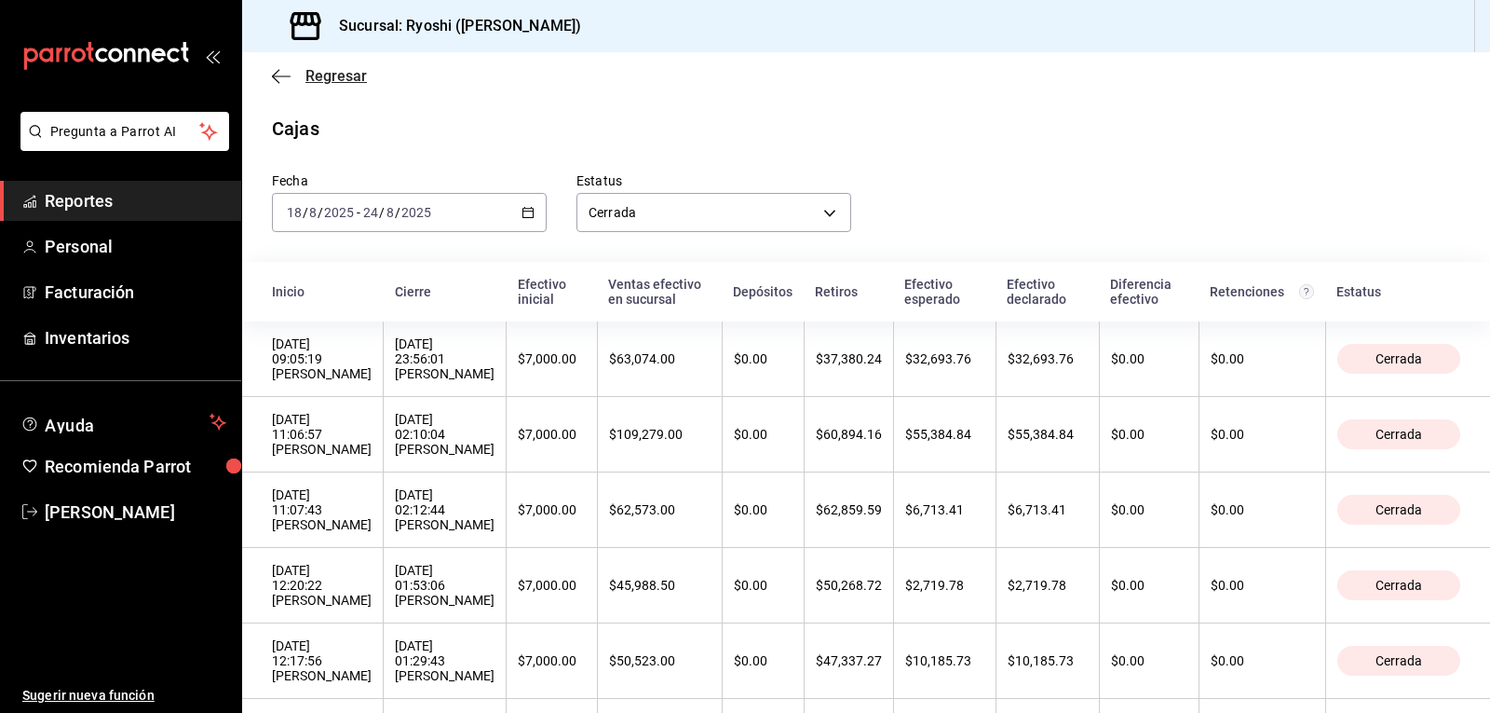
click at [278, 73] on icon "button" at bounding box center [281, 76] width 19 height 17
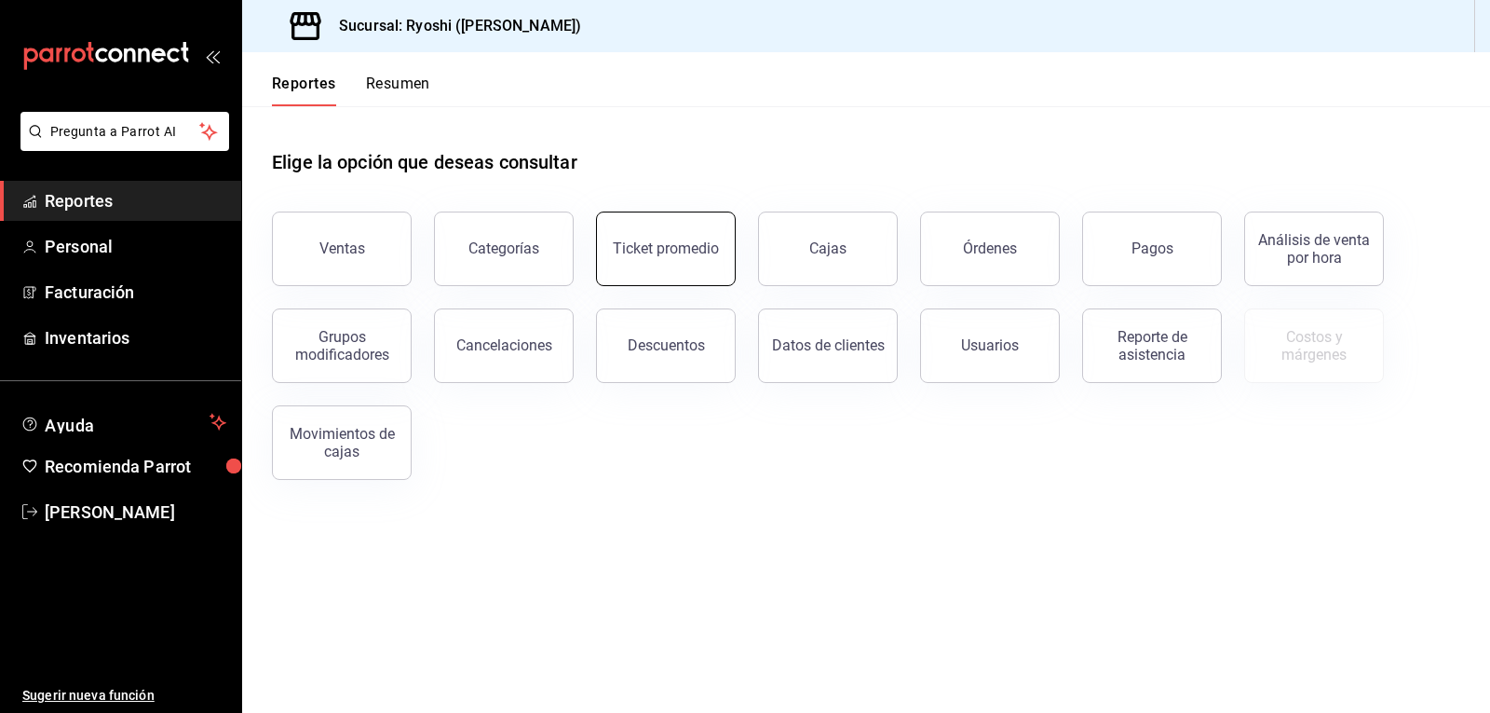
click at [636, 239] on button "Ticket promedio" at bounding box center [666, 248] width 140 height 75
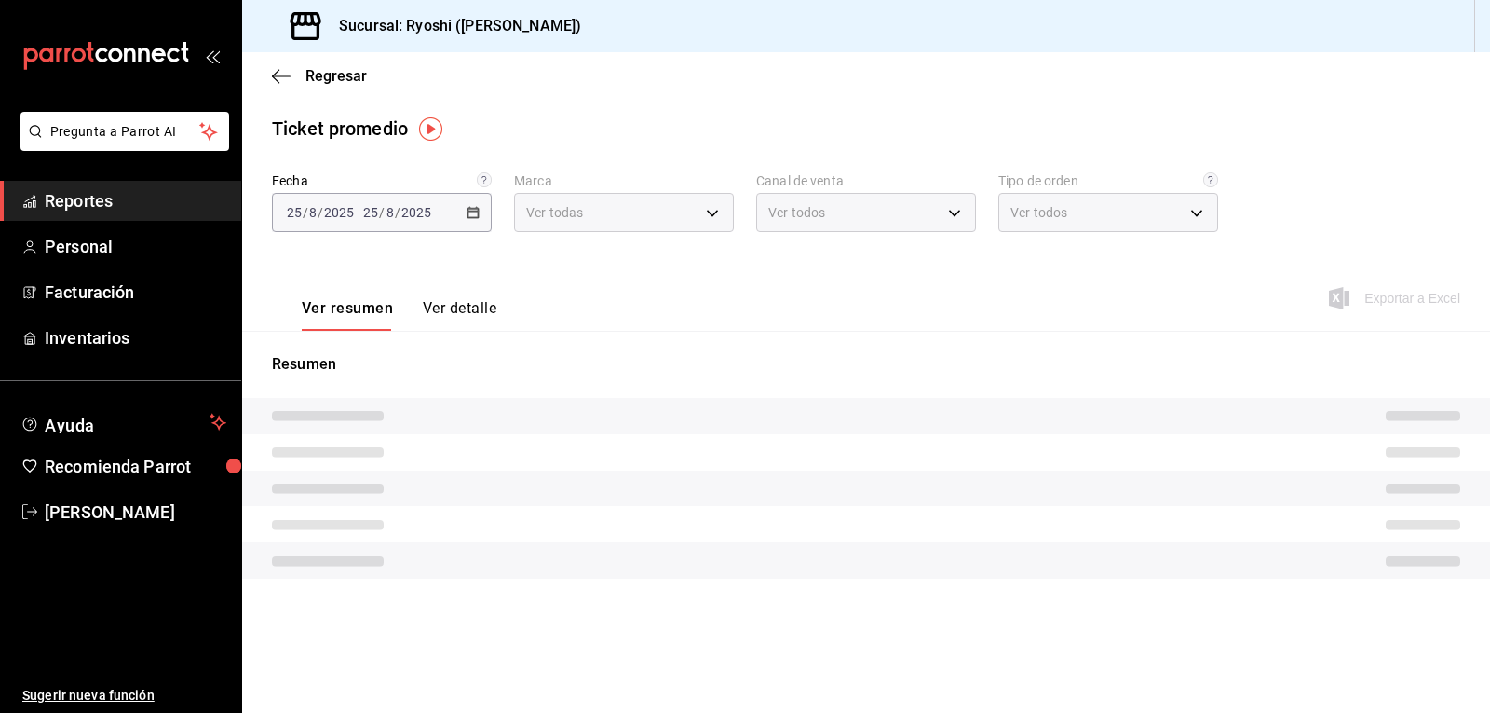
type input "d1ab8890-ddc3-4d94-b14c-d24ccf3ac2d8,70935bef-f50e-476e-afc6-1ed0b0096d1e"
type input "PARROT,UBER_EATS,RAPPI,DIDI_FOOD,ONLINE"
type input "ca4200b4-5e9d-4322-8651-be0491a2d9e7,c45ad00e-cc5b-4214-b3ac-e7019355dedd,EXTER…"
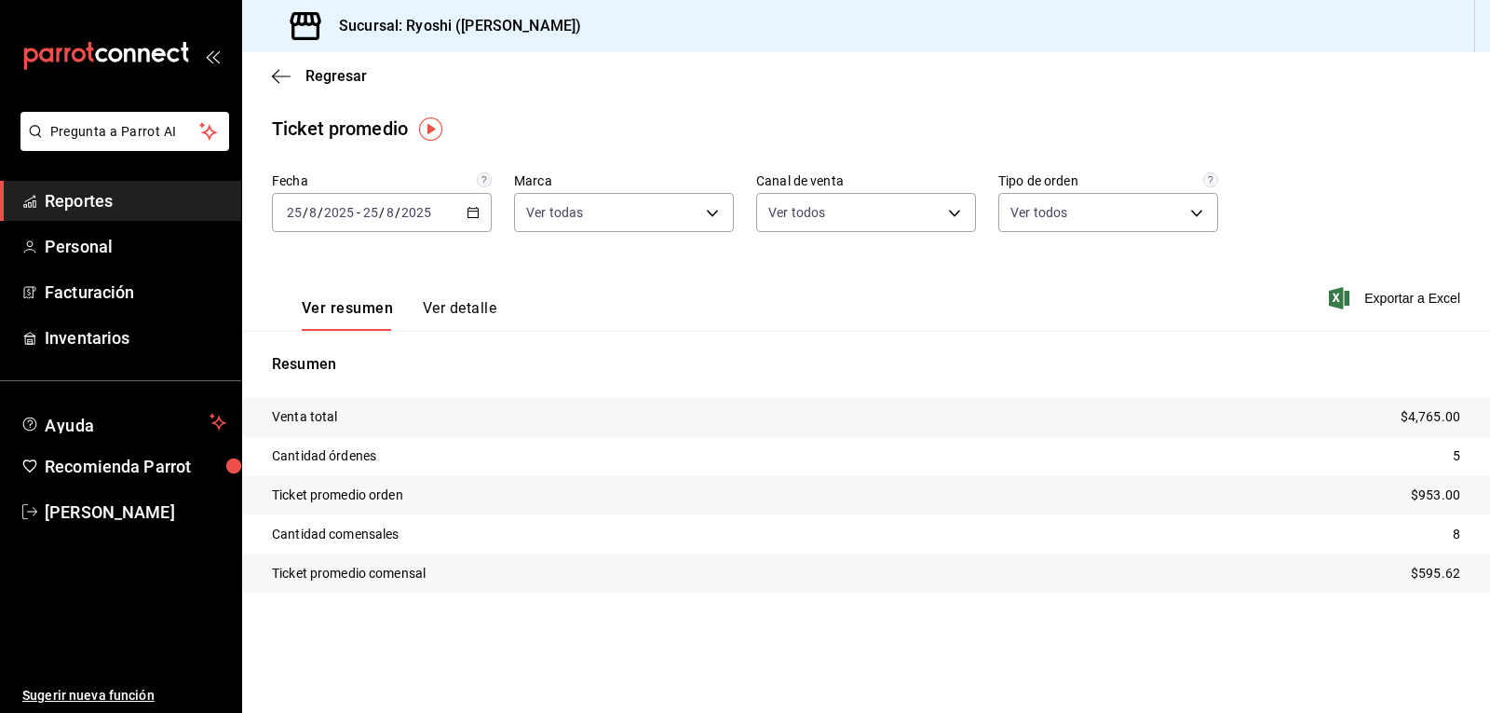
click at [461, 309] on button "Ver detalle" at bounding box center [460, 315] width 74 height 32
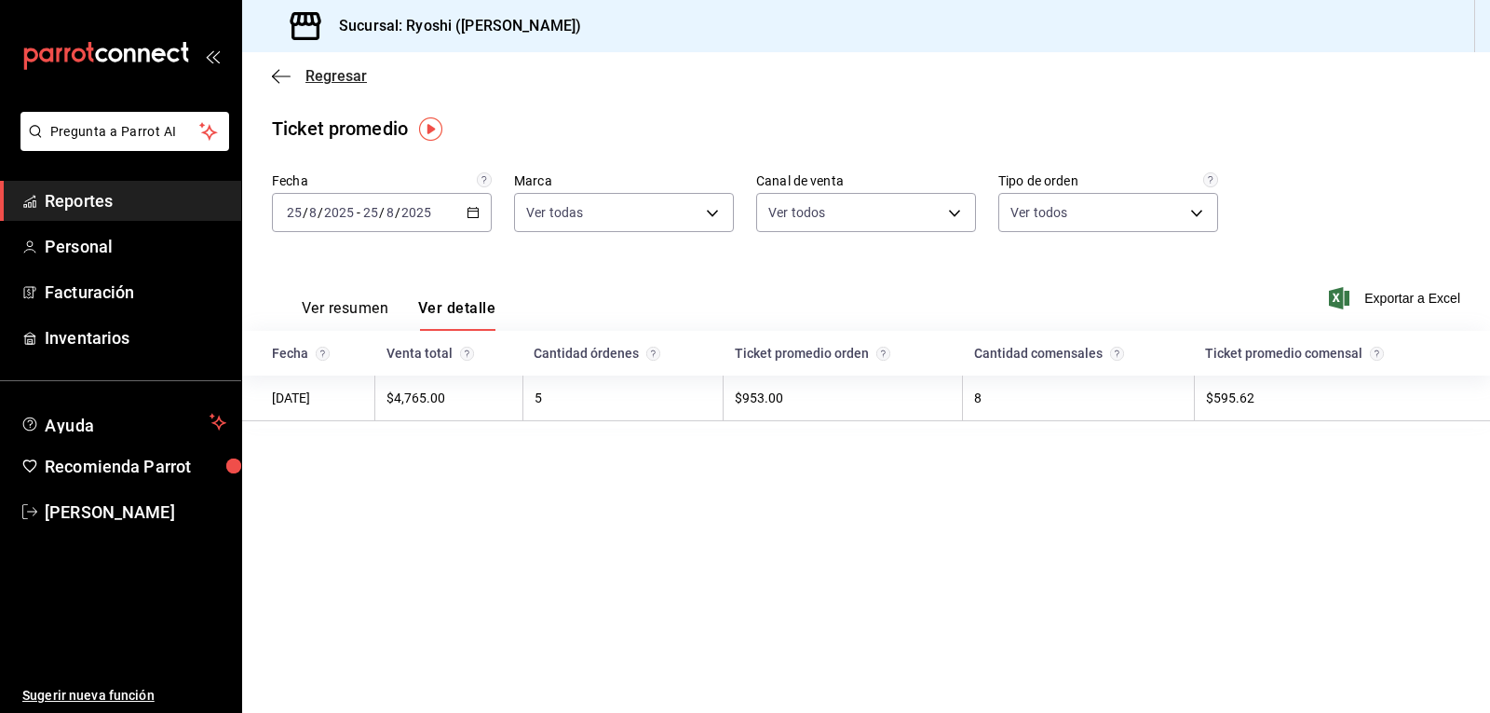
click at [282, 73] on icon "button" at bounding box center [281, 76] width 19 height 17
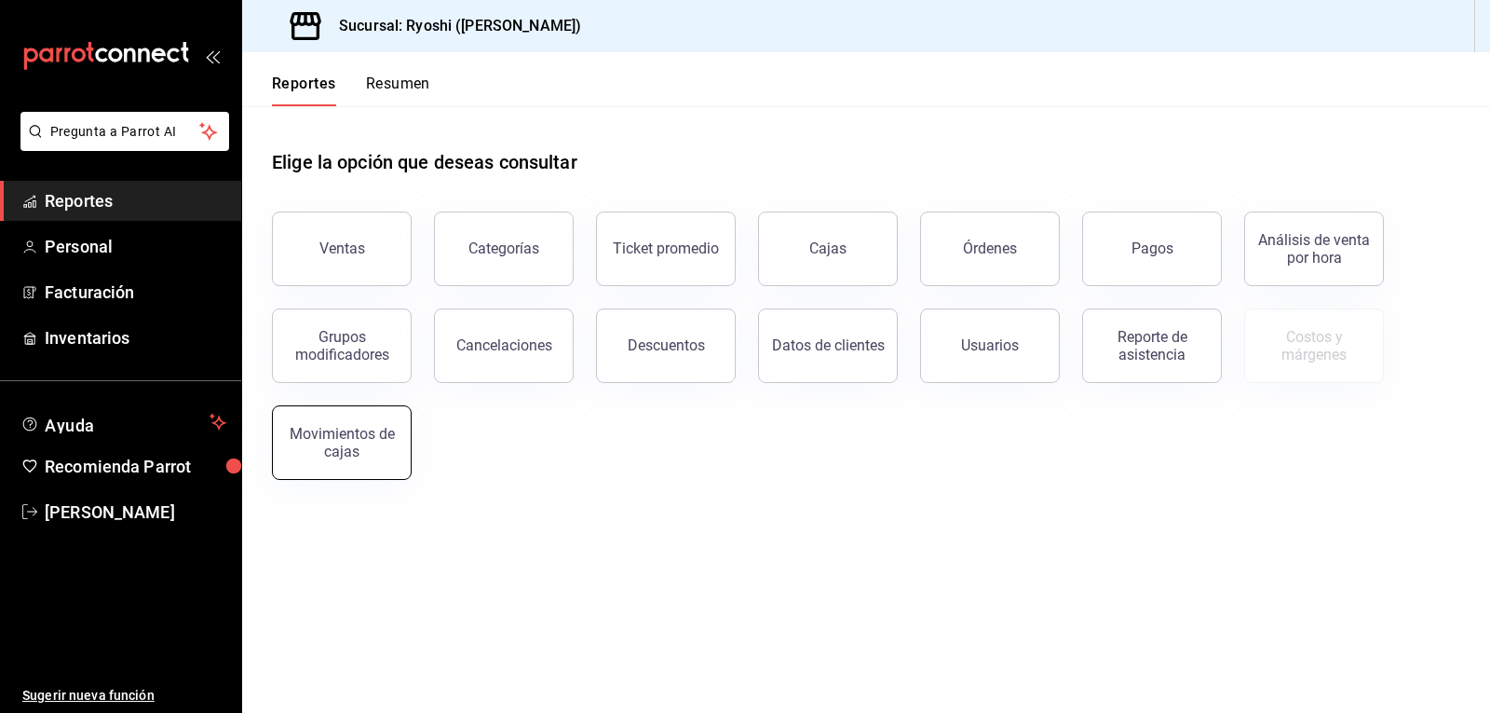
click at [373, 465] on button "Movimientos de cajas" at bounding box center [342, 442] width 140 height 75
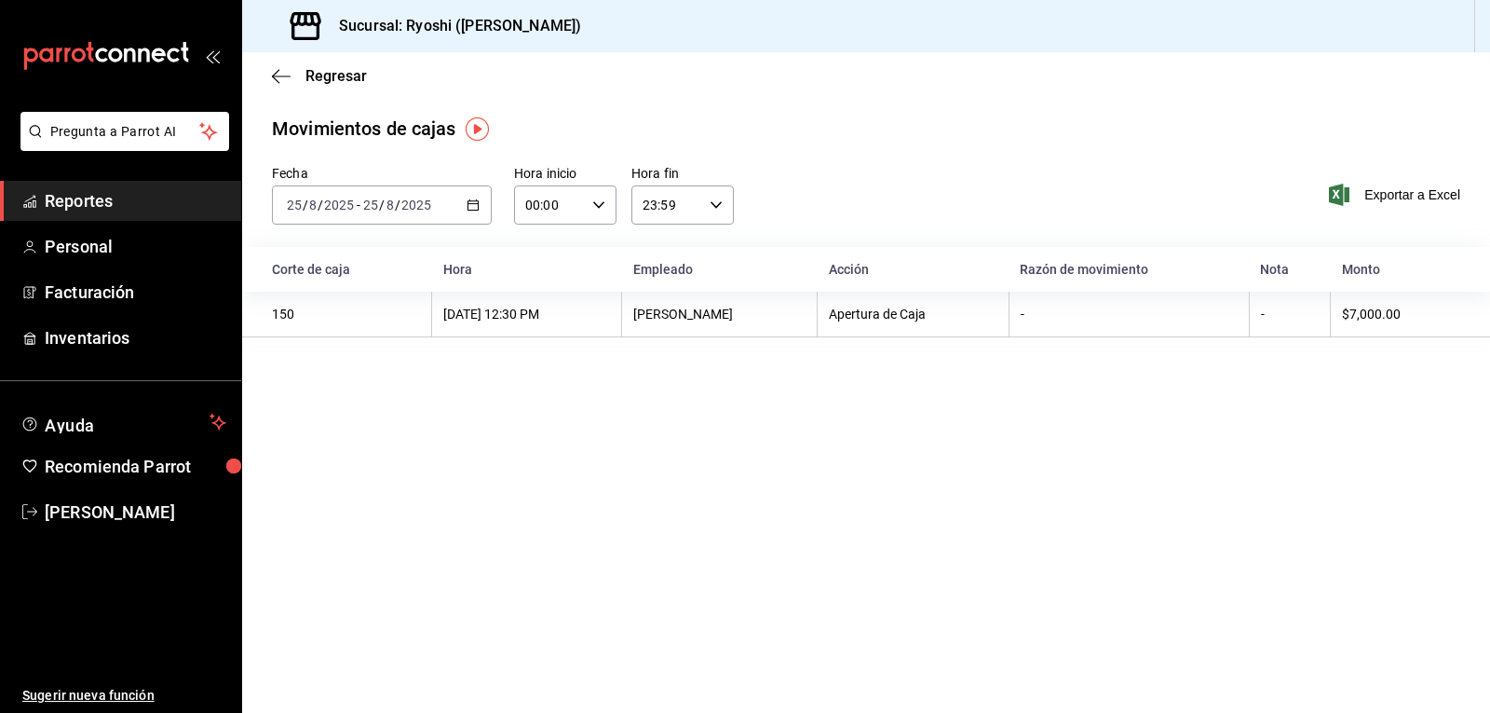
click at [468, 205] on \(Stroke\) "button" at bounding box center [473, 205] width 11 height 10
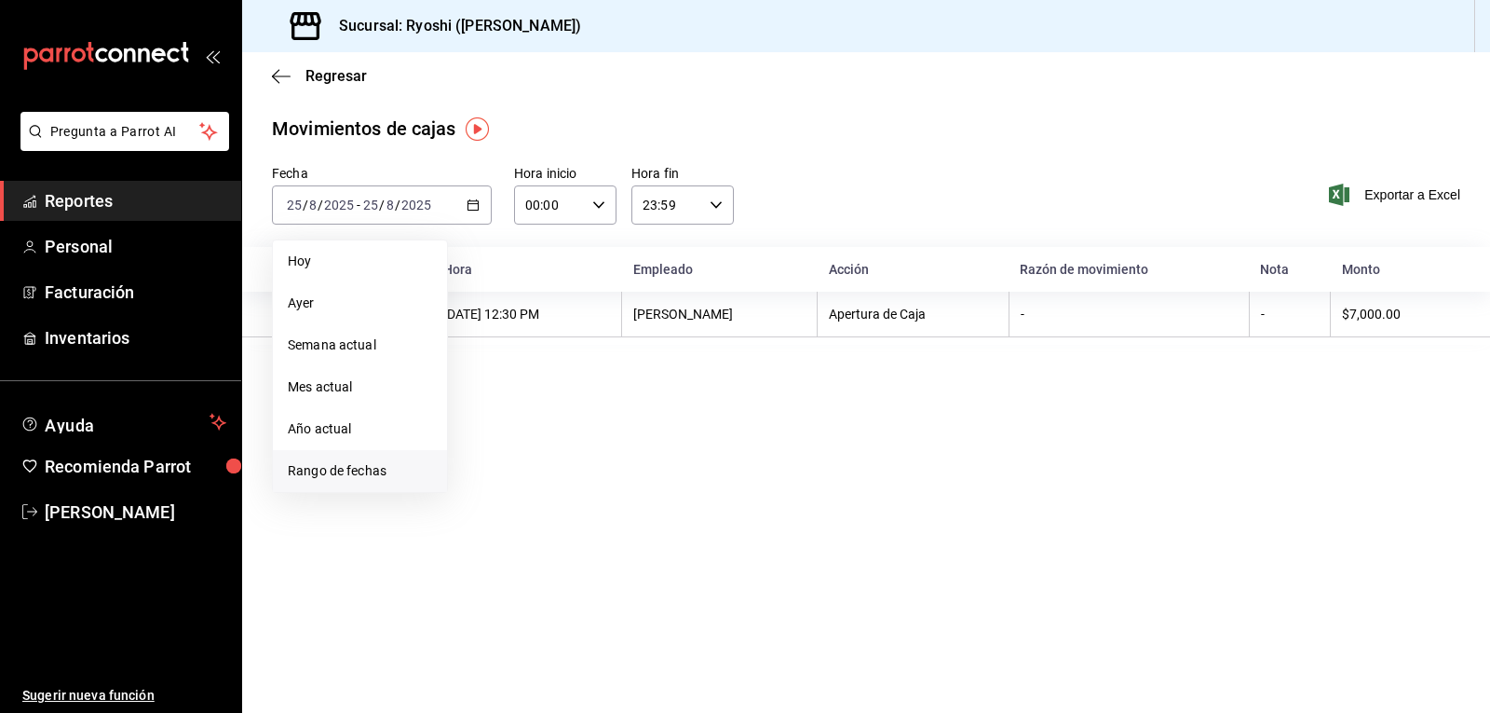
click at [363, 468] on span "Rango de fechas" at bounding box center [360, 471] width 144 height 20
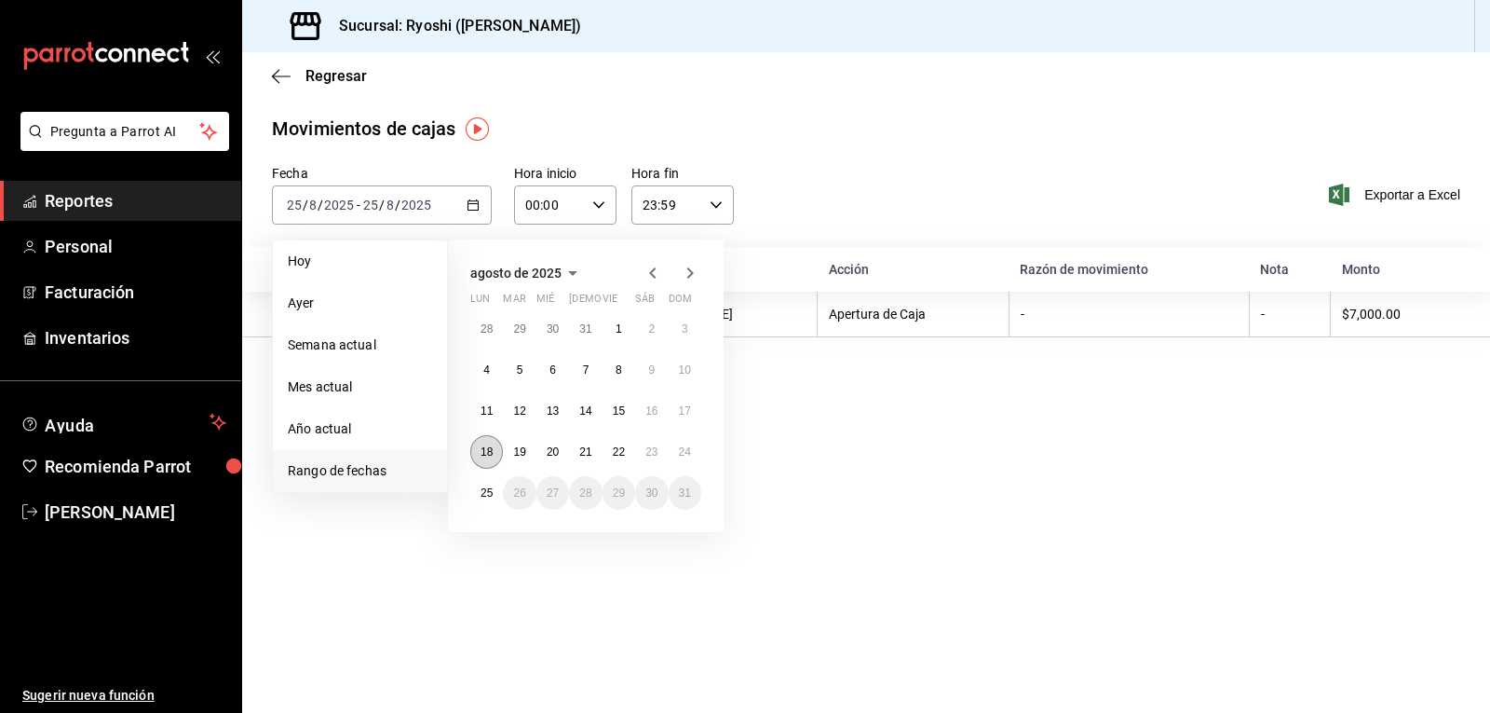
click at [498, 455] on button "18" at bounding box center [486, 452] width 33 height 34
click at [693, 455] on button "24" at bounding box center [685, 452] width 33 height 34
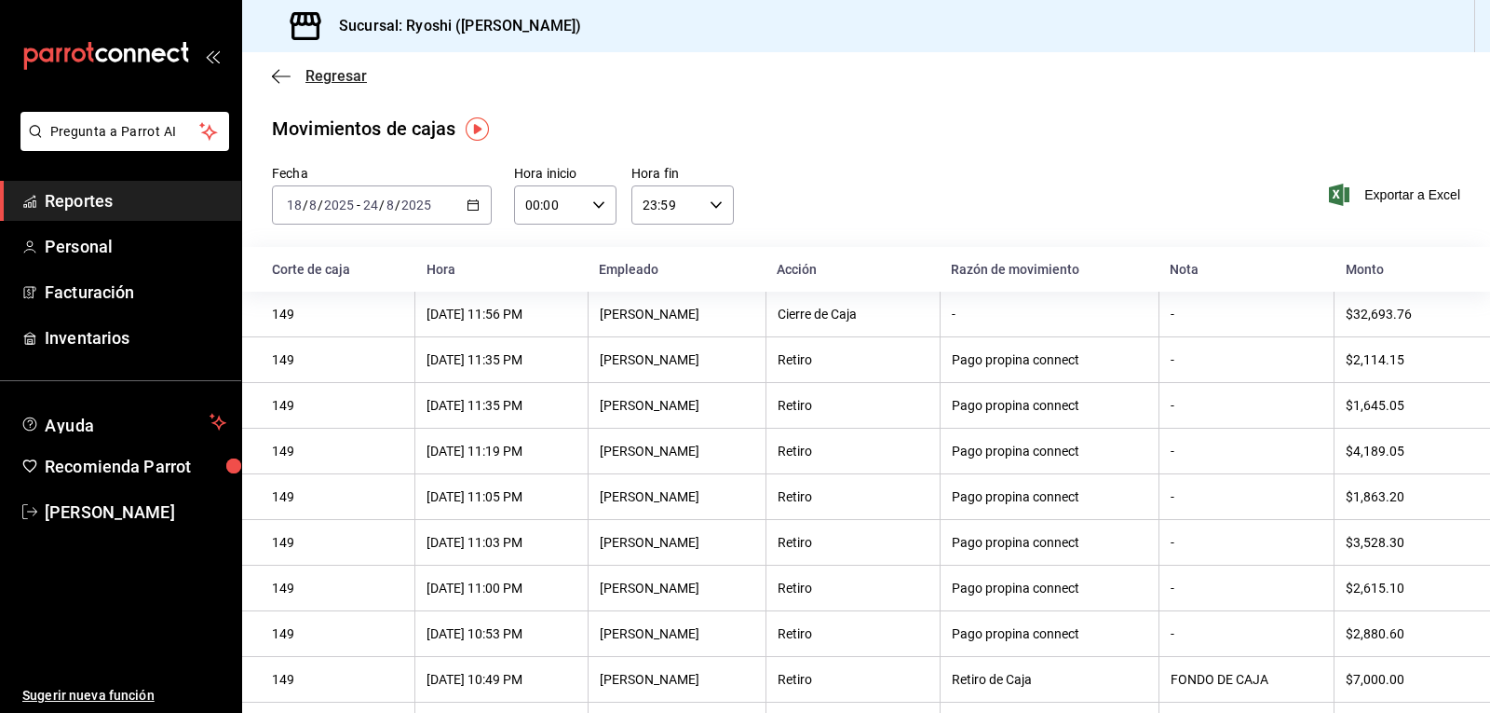
click at [278, 79] on icon "button" at bounding box center [281, 76] width 19 height 17
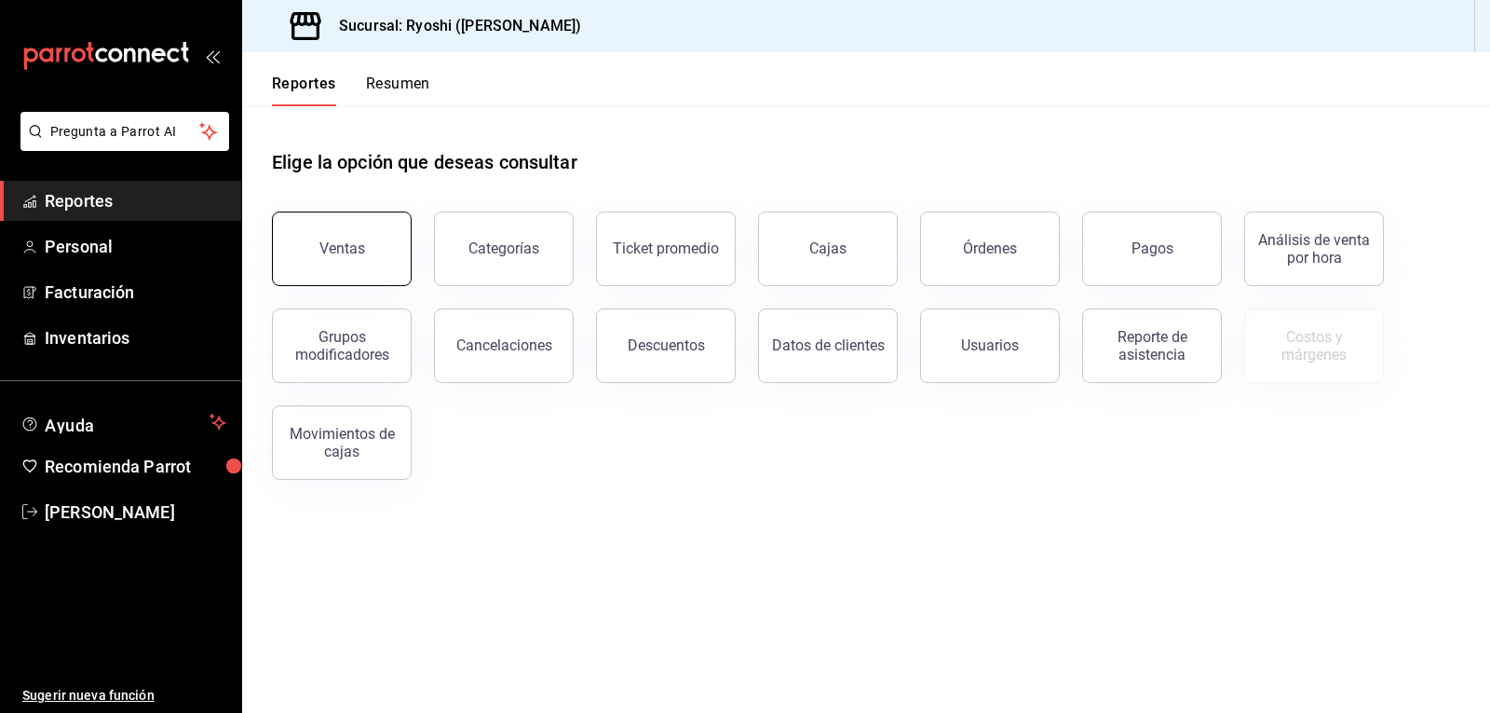
click at [393, 261] on button "Ventas" at bounding box center [342, 248] width 140 height 75
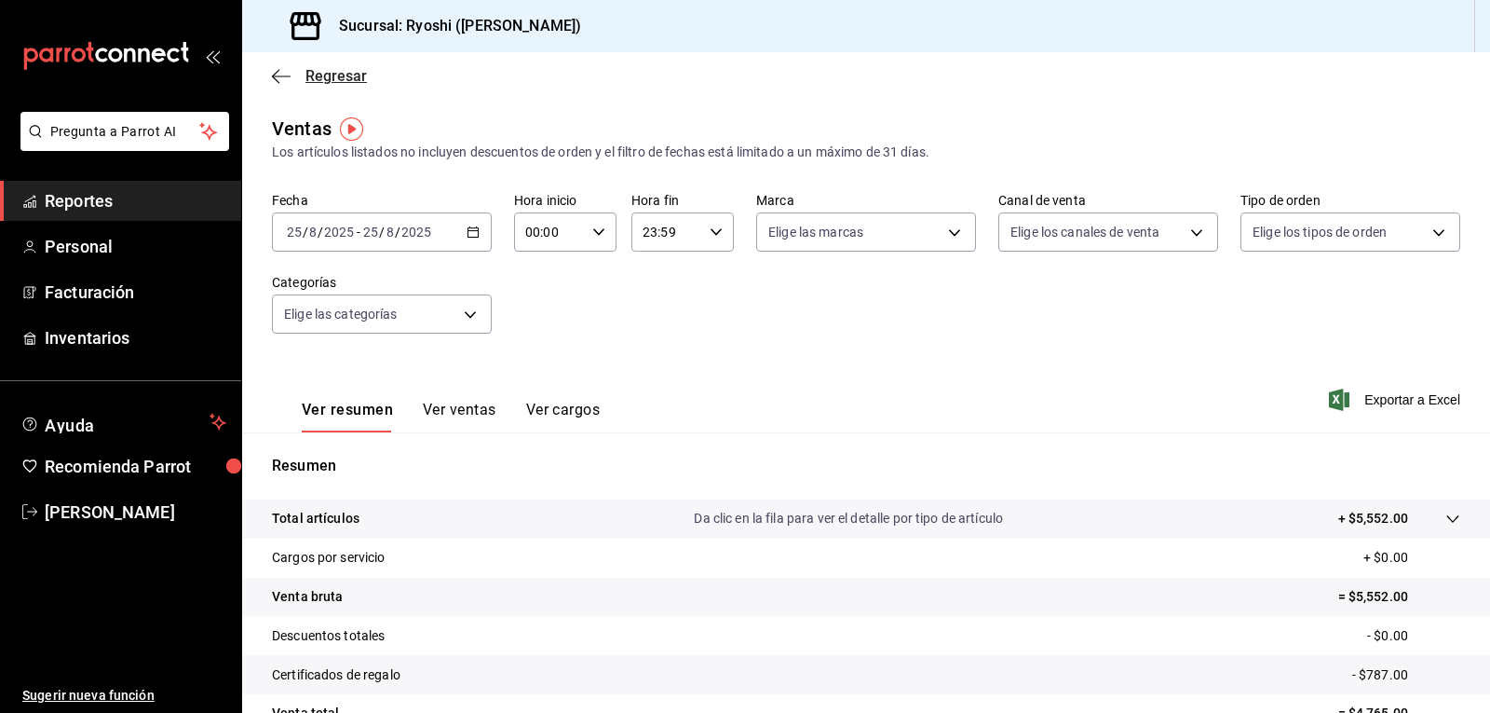
click at [279, 80] on icon "button" at bounding box center [281, 76] width 19 height 17
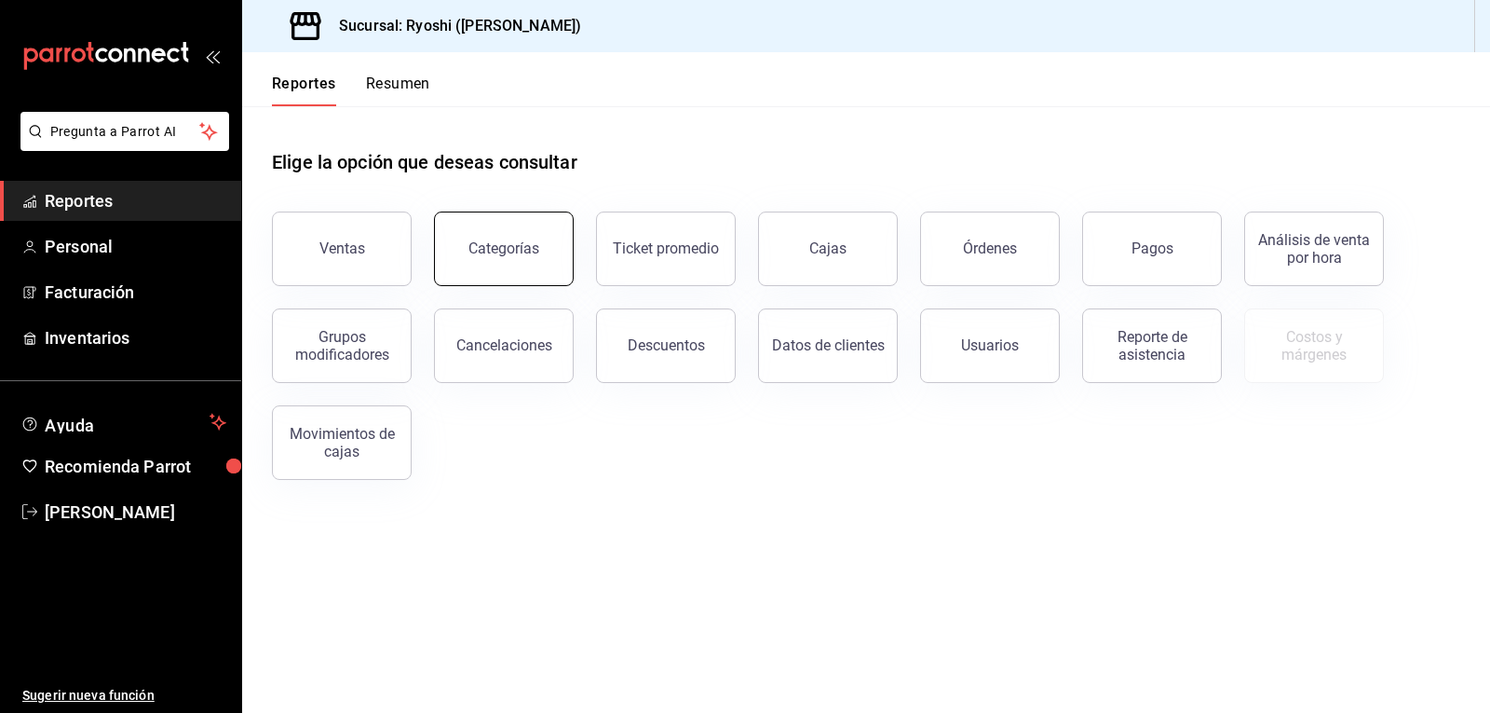
click at [538, 252] on button "Categorías" at bounding box center [504, 248] width 140 height 75
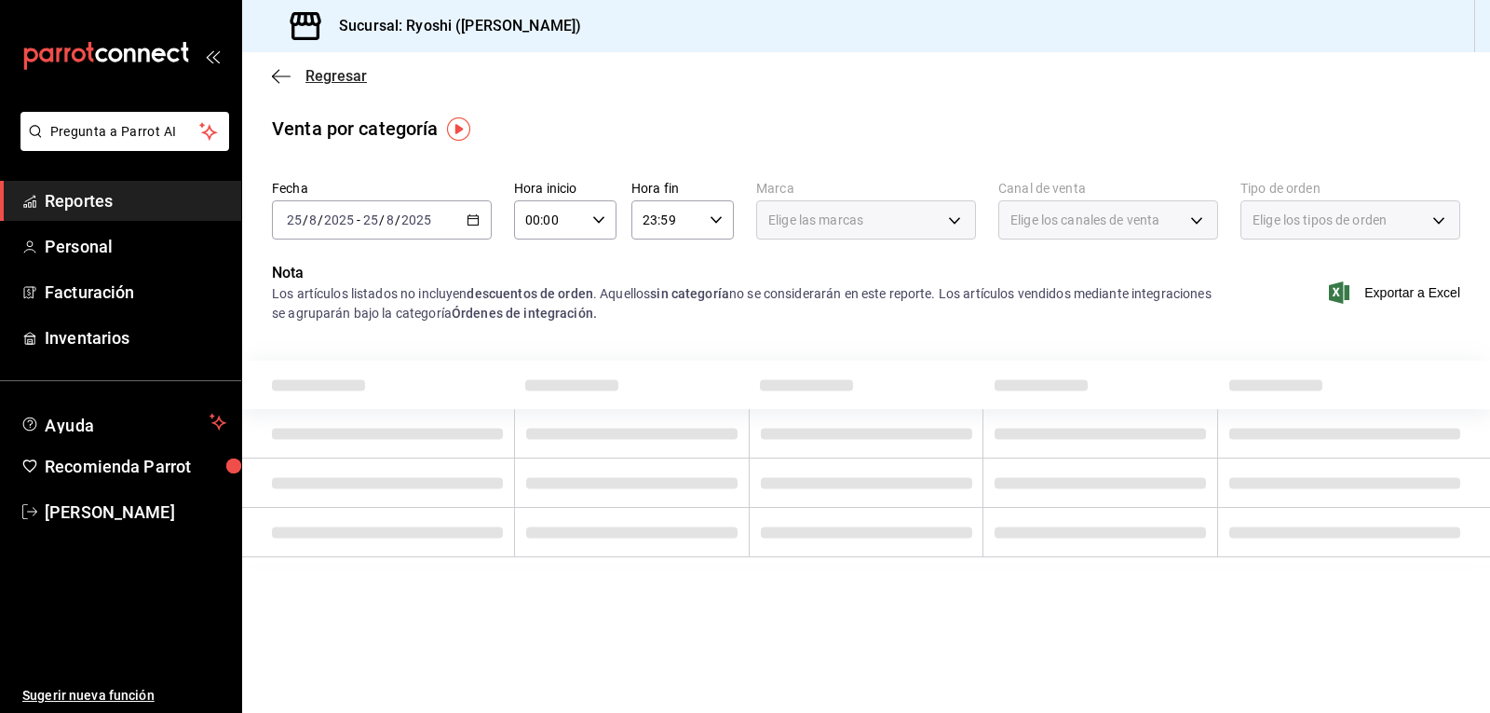
click at [276, 76] on icon "button" at bounding box center [281, 75] width 19 height 1
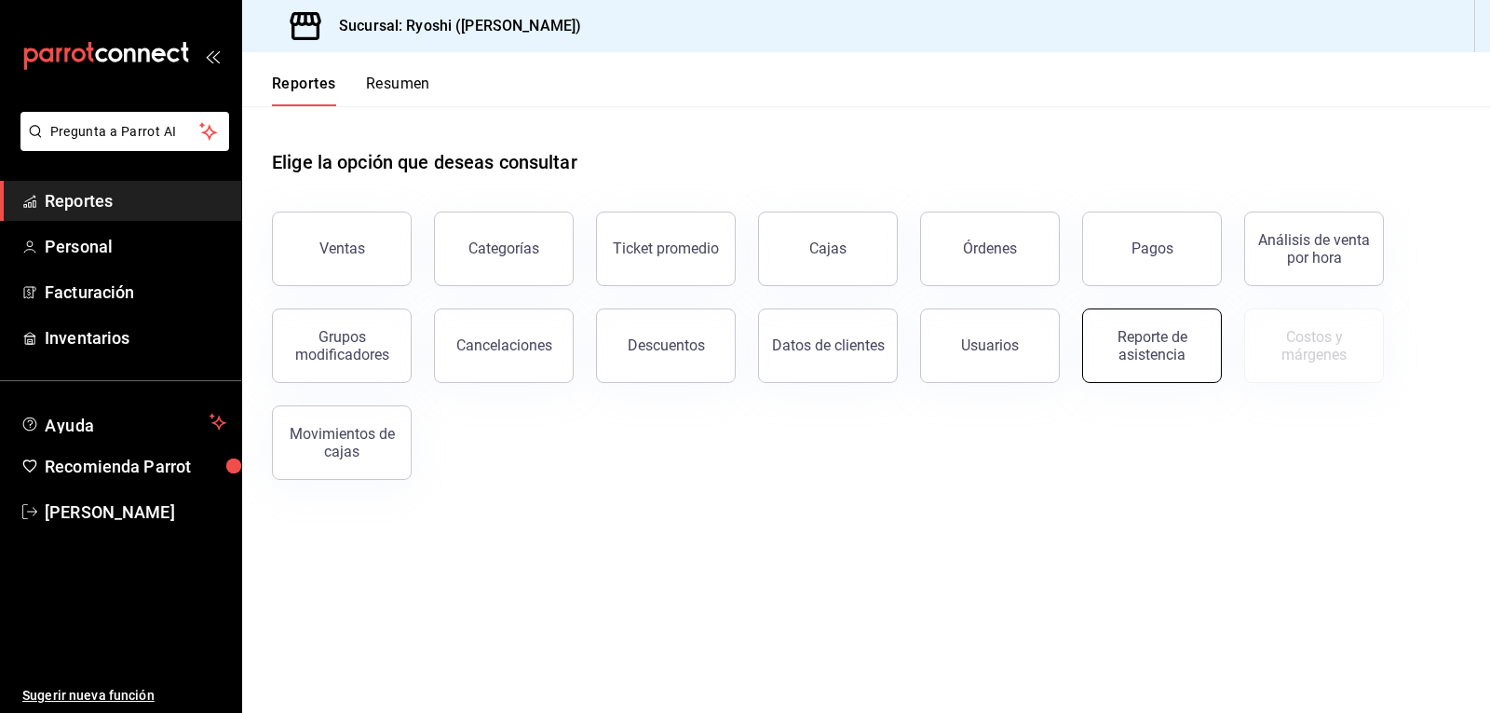
click at [1132, 347] on div "Reporte de asistencia" at bounding box center [1151, 345] width 115 height 35
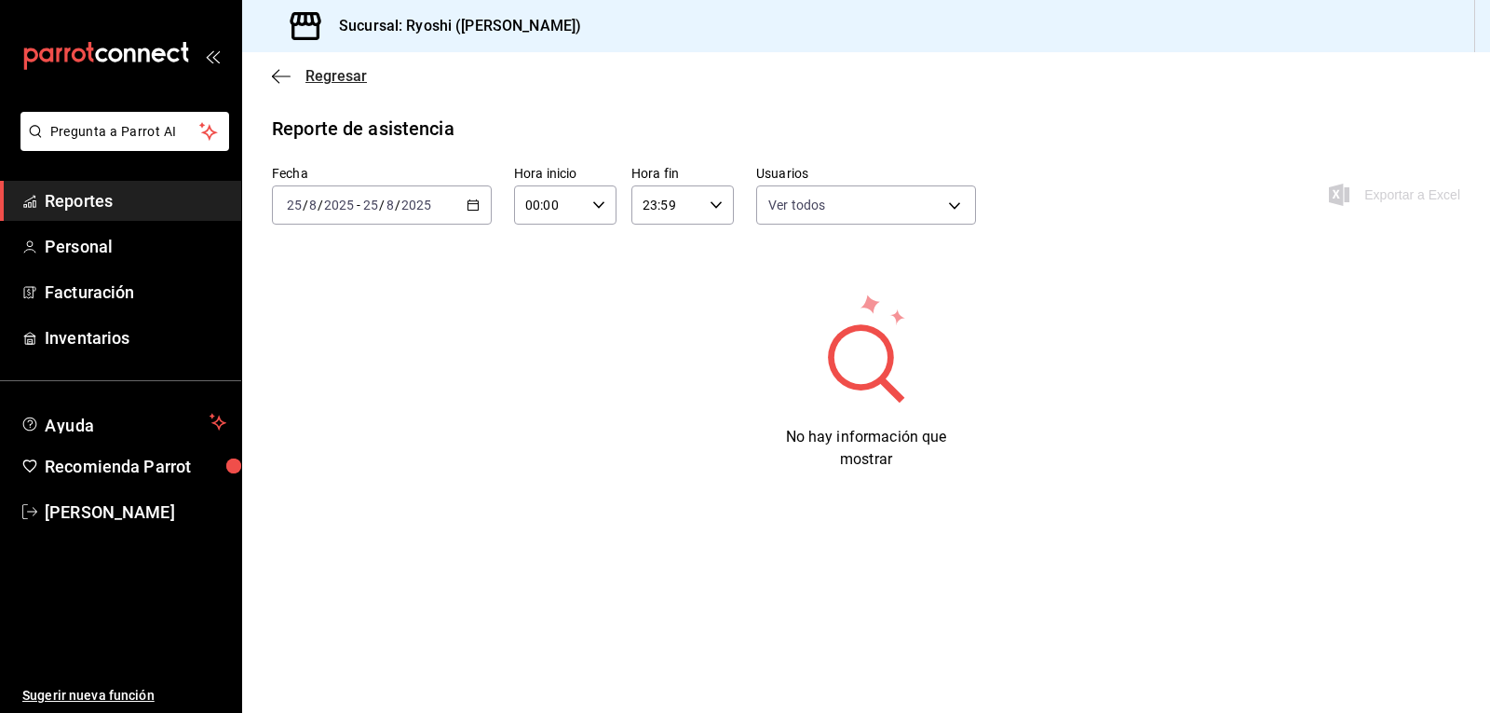
click at [279, 77] on icon "button" at bounding box center [281, 76] width 19 height 17
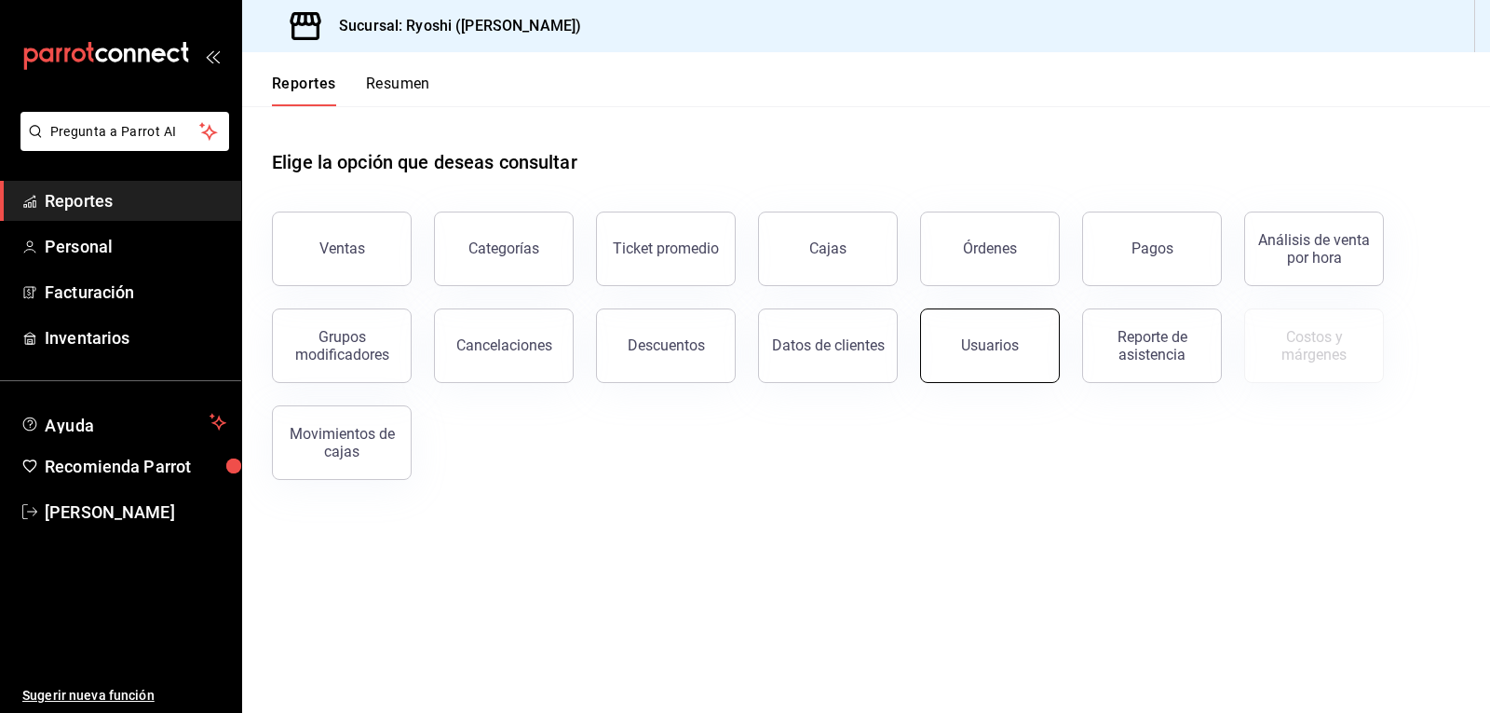
click at [1003, 351] on div "Usuarios" at bounding box center [990, 345] width 58 height 18
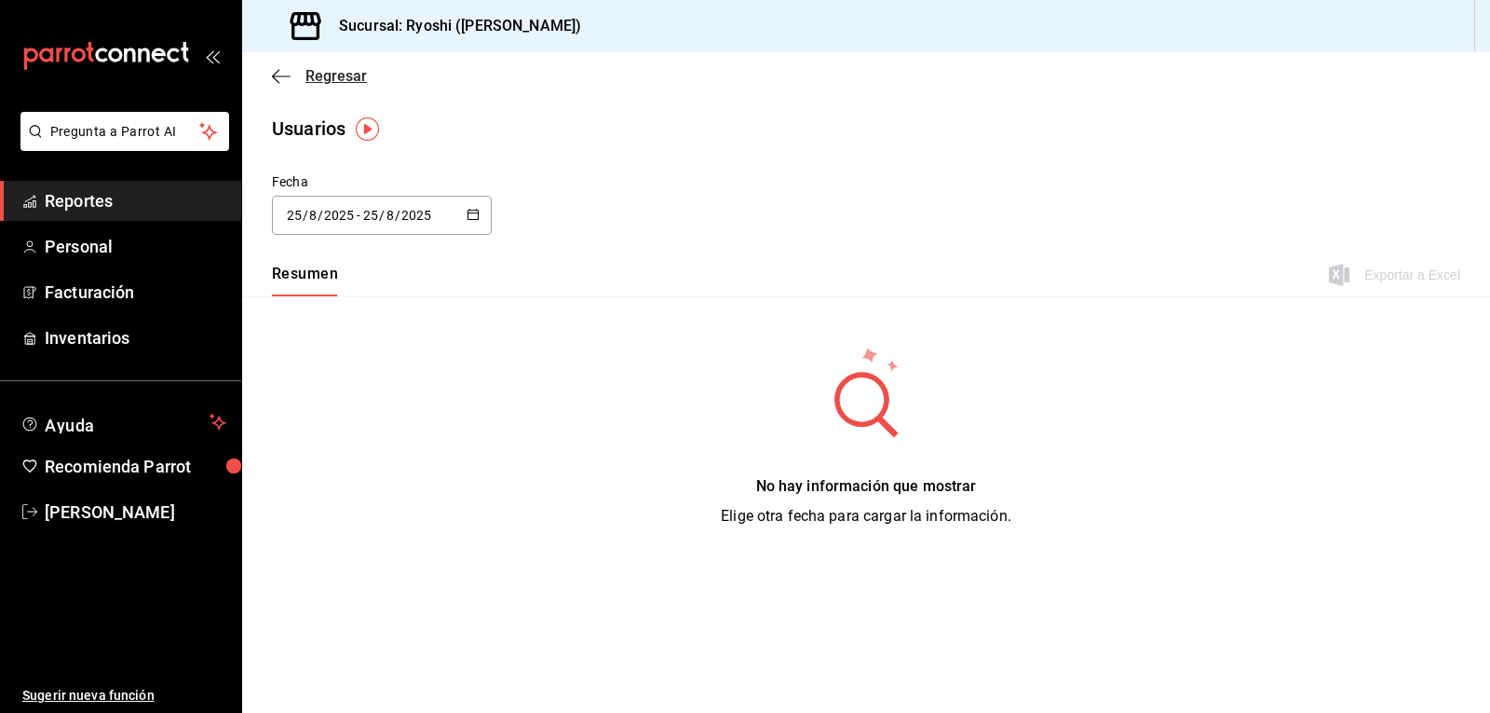
click at [272, 75] on icon "button" at bounding box center [281, 76] width 19 height 17
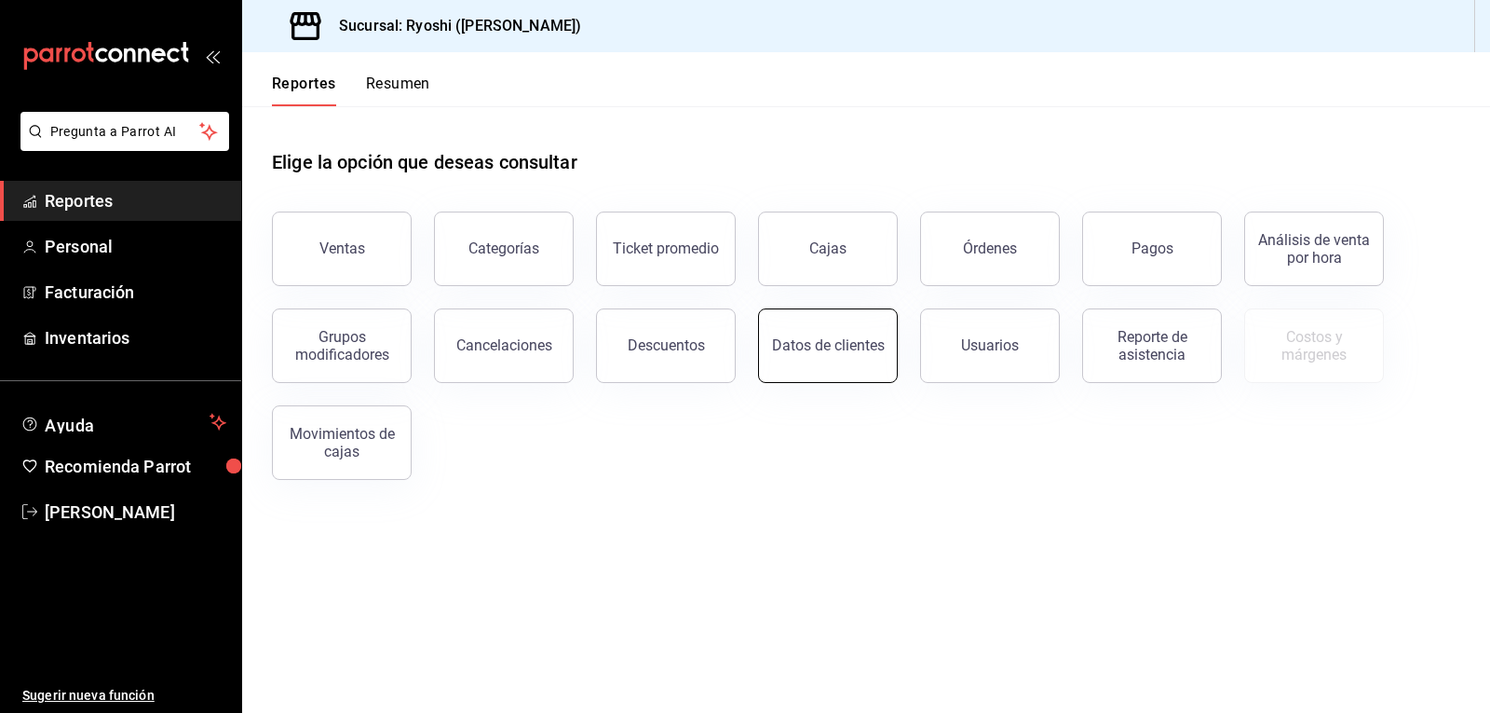
click at [866, 349] on div "Datos de clientes" at bounding box center [828, 345] width 113 height 18
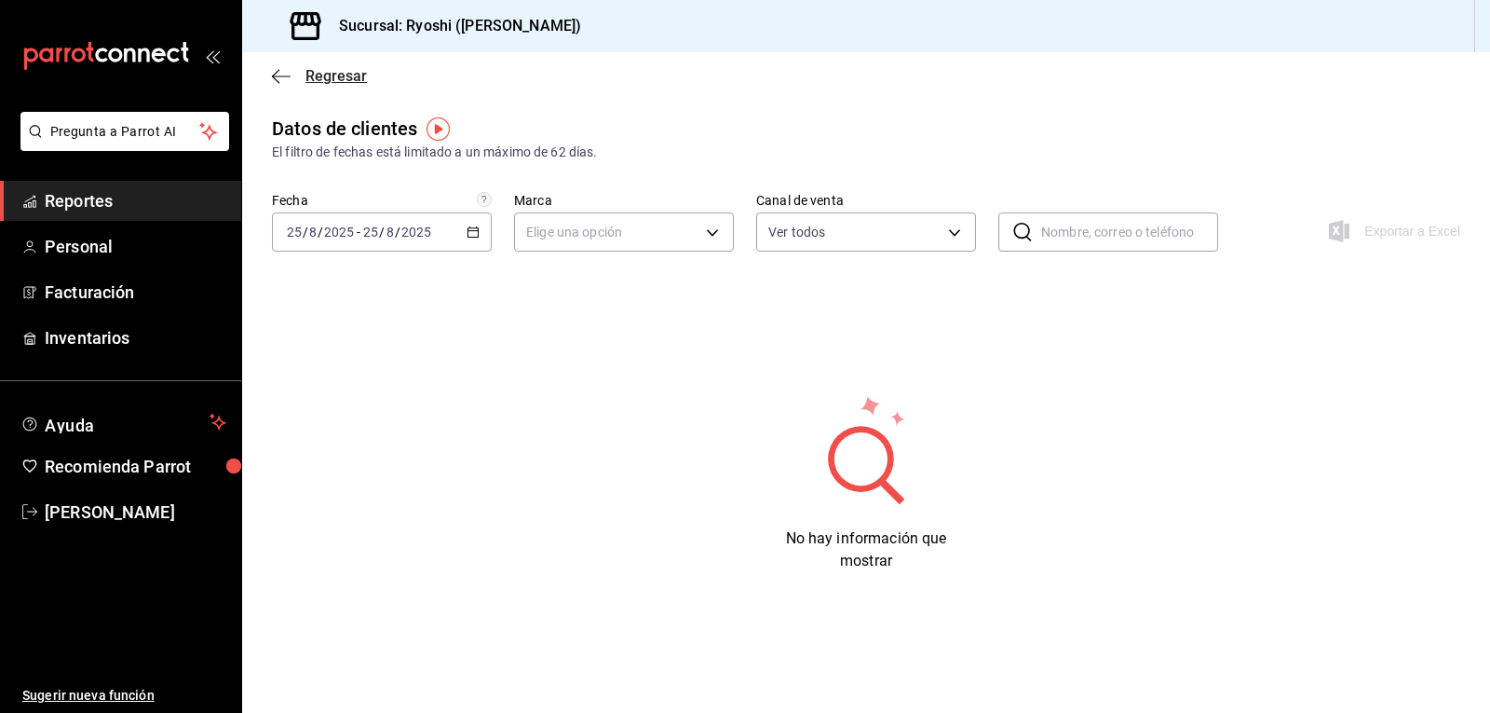
click at [277, 71] on icon "button" at bounding box center [281, 76] width 19 height 17
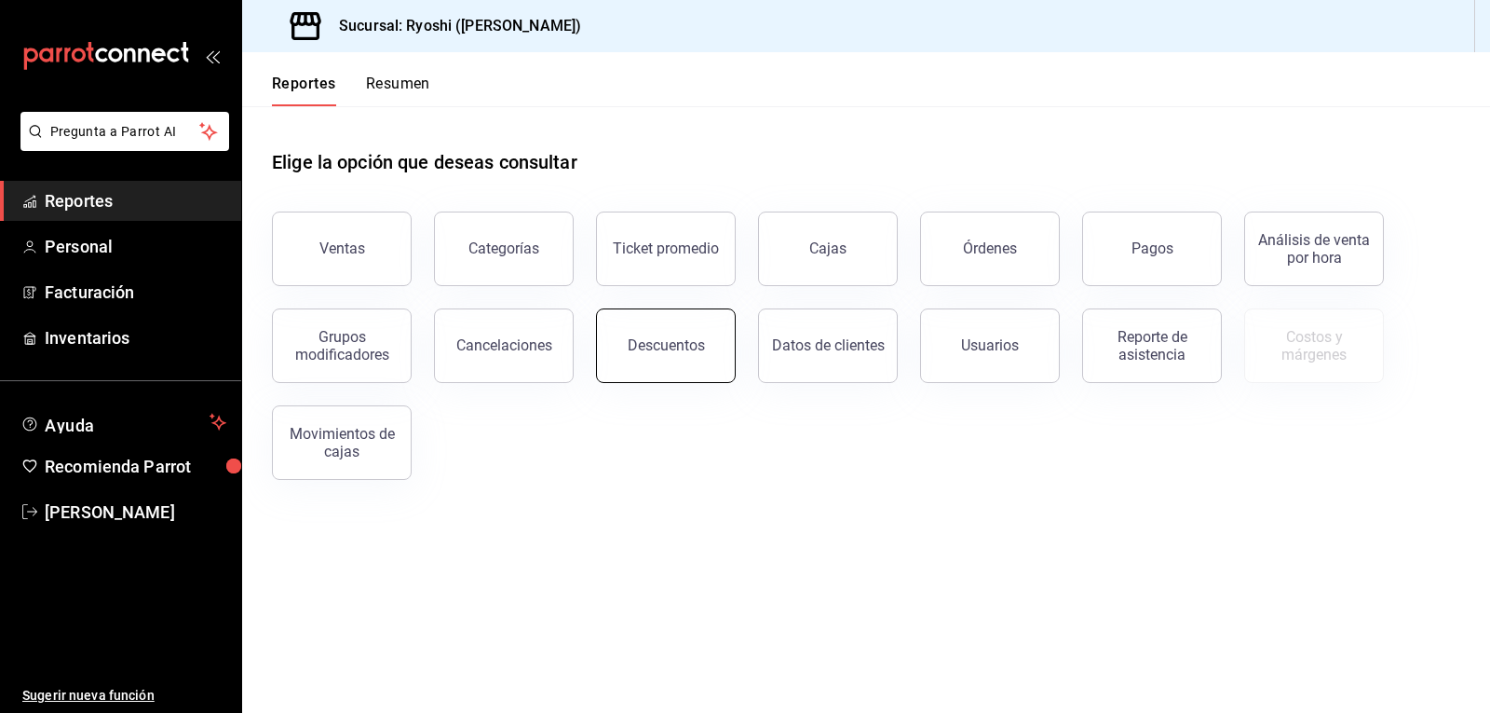
click at [646, 345] on div "Descuentos" at bounding box center [666, 345] width 77 height 18
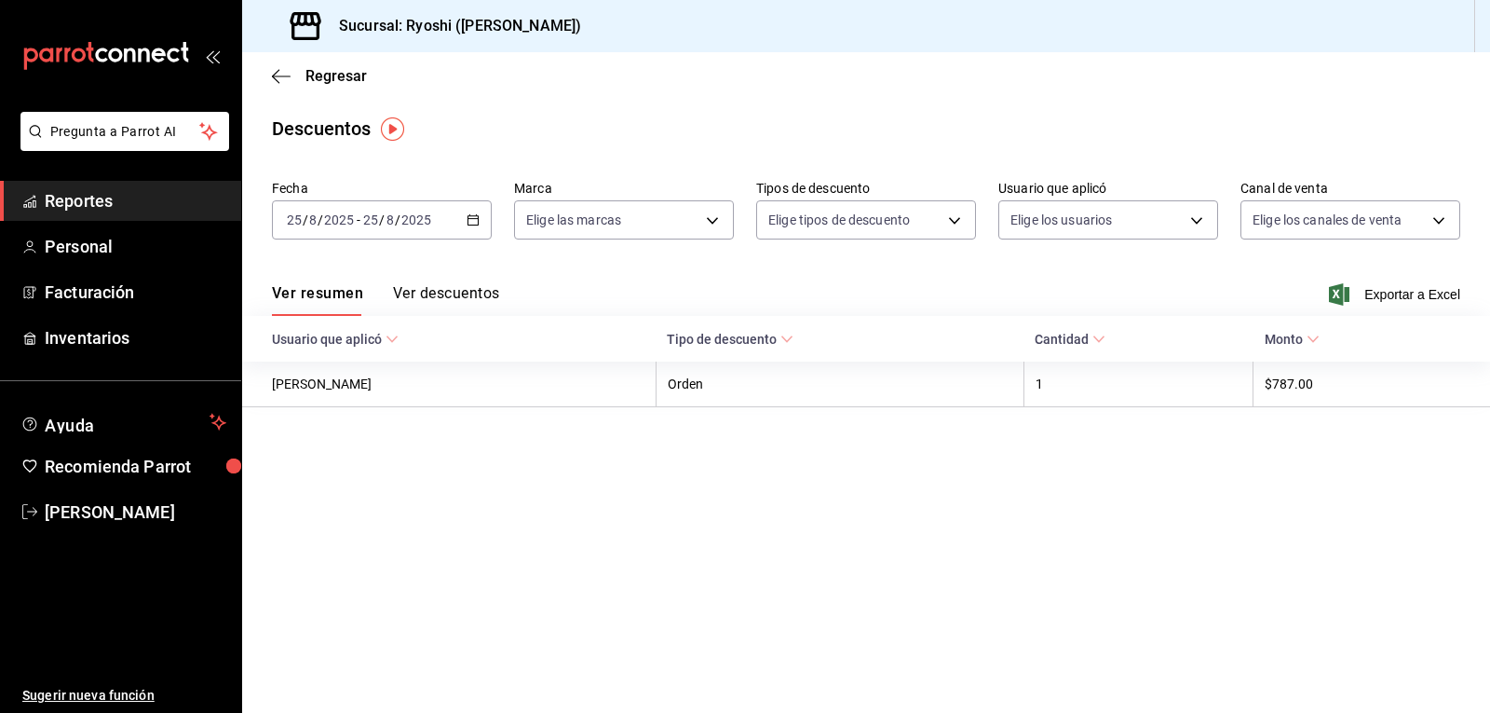
click at [449, 299] on button "Ver descuentos" at bounding box center [446, 300] width 106 height 32
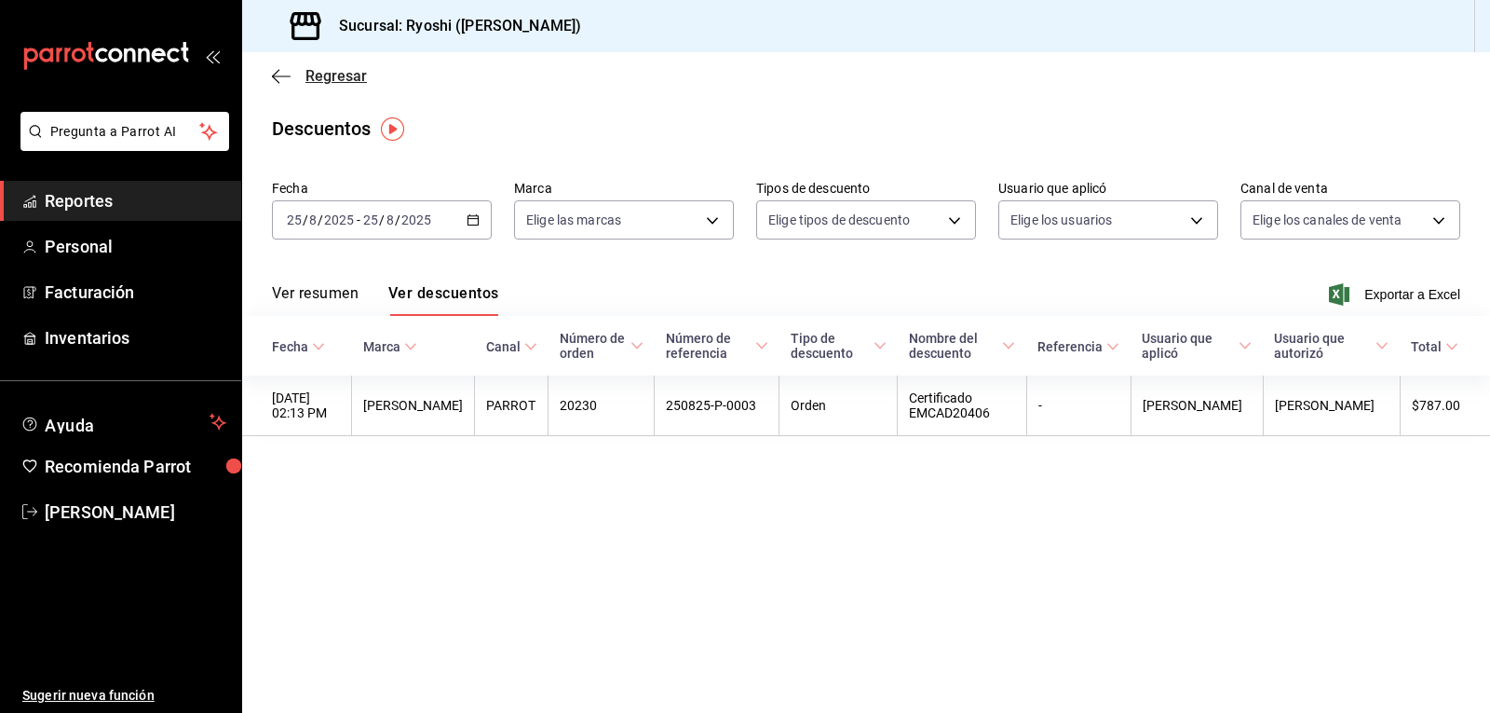
click at [278, 74] on icon "button" at bounding box center [281, 76] width 19 height 17
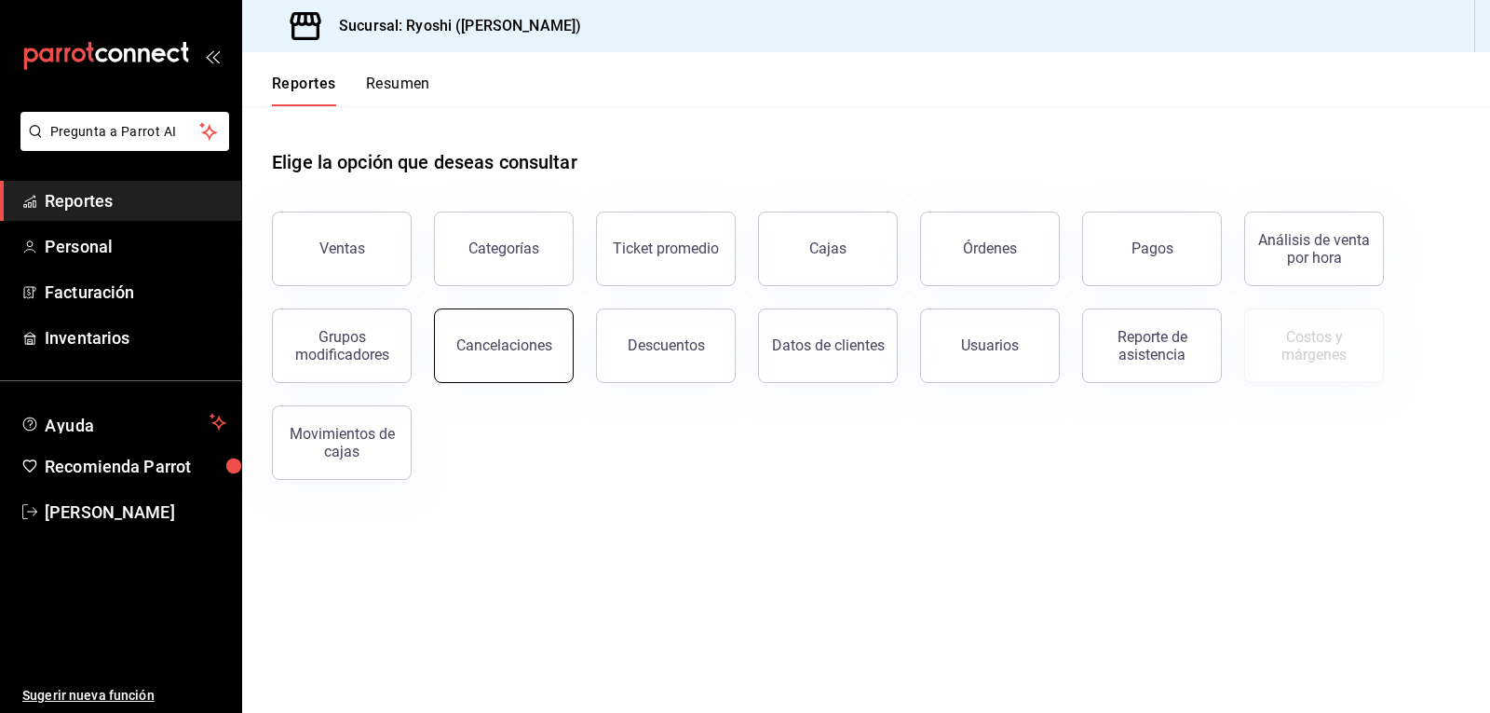
click at [520, 348] on div "Cancelaciones" at bounding box center [504, 345] width 96 height 18
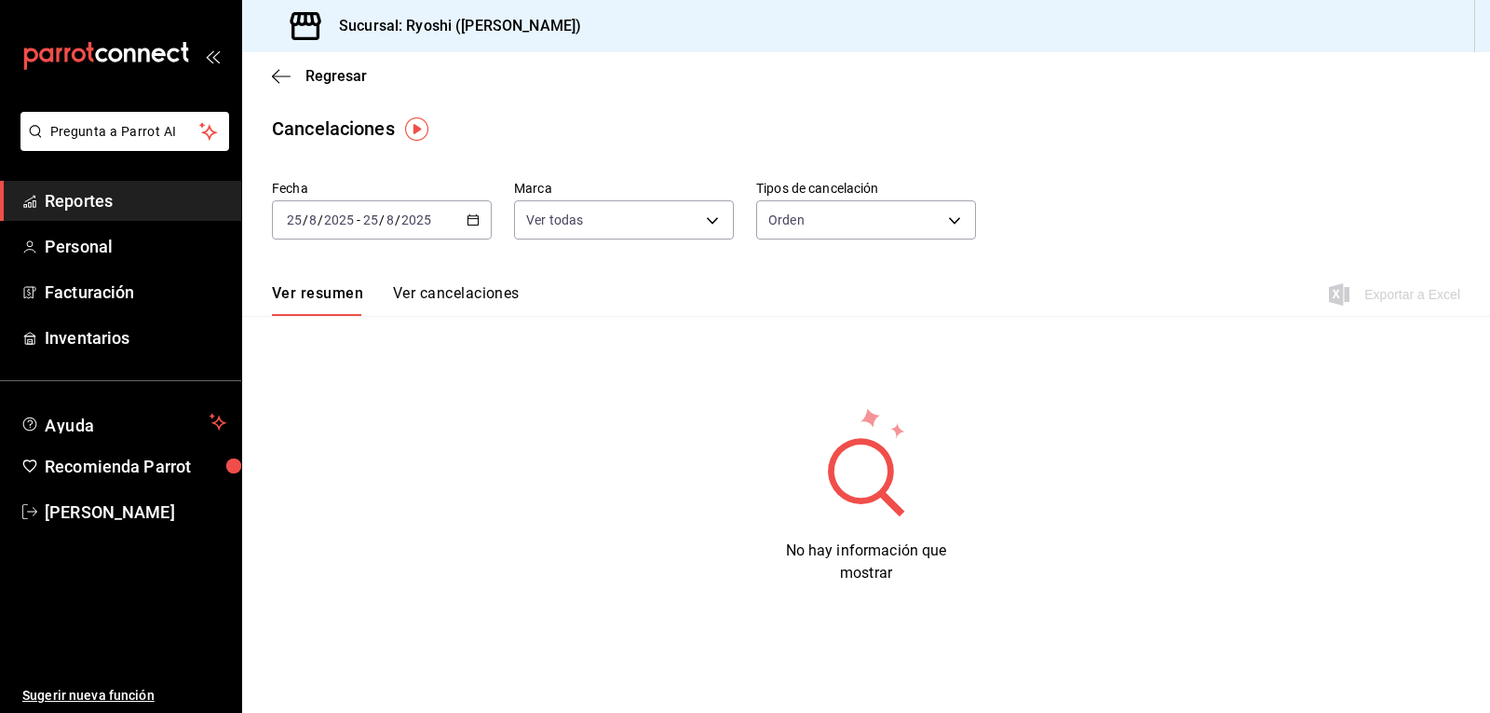
click at [482, 298] on button "Ver cancelaciones" at bounding box center [456, 300] width 127 height 32
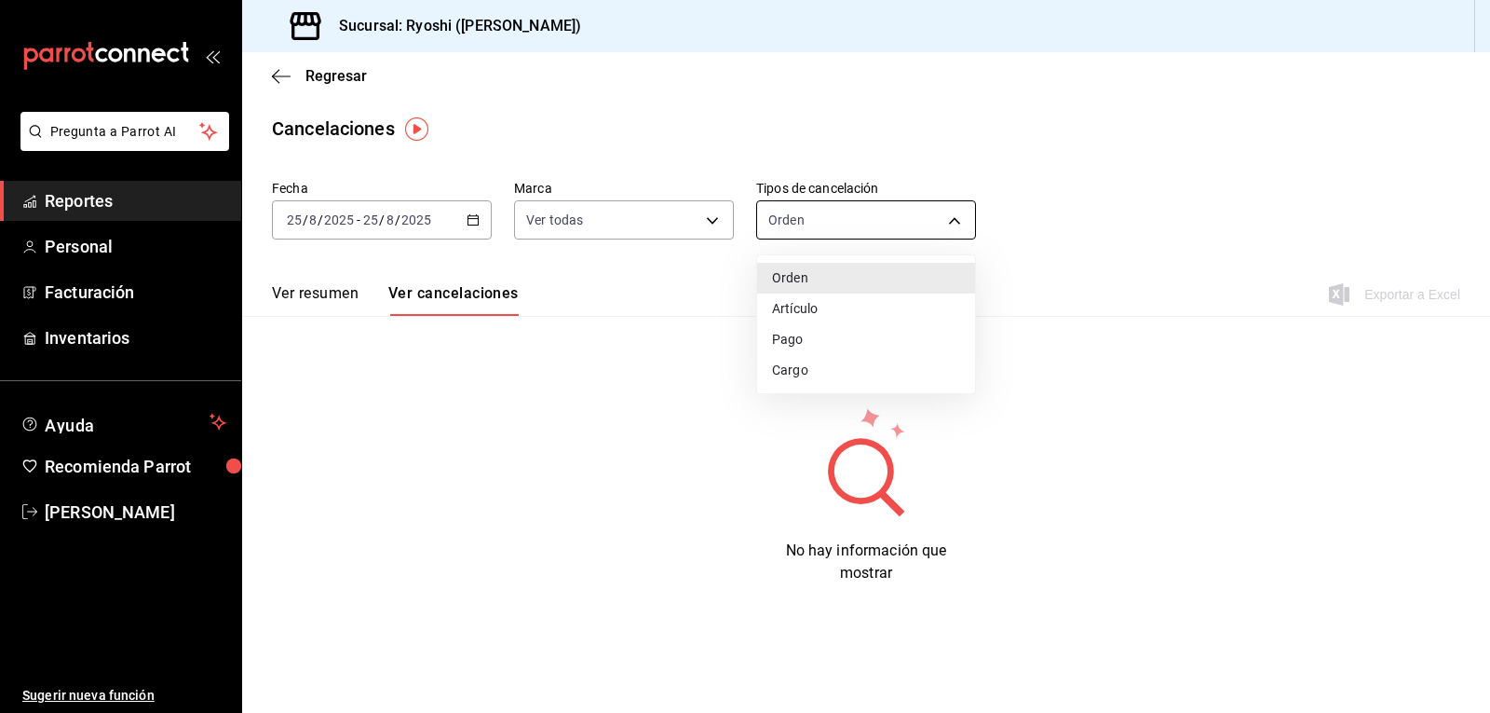
click at [955, 221] on body "Pregunta a Parrot AI Reportes Personal Facturación Inventarios Ayuda Recomienda…" at bounding box center [745, 356] width 1490 height 713
click at [824, 337] on li "Pago" at bounding box center [866, 339] width 218 height 31
type input "ORDER_PAYMENT"
click at [473, 212] on div "[DATE] [DATE] - [DATE] [DATE]" at bounding box center [382, 219] width 220 height 39
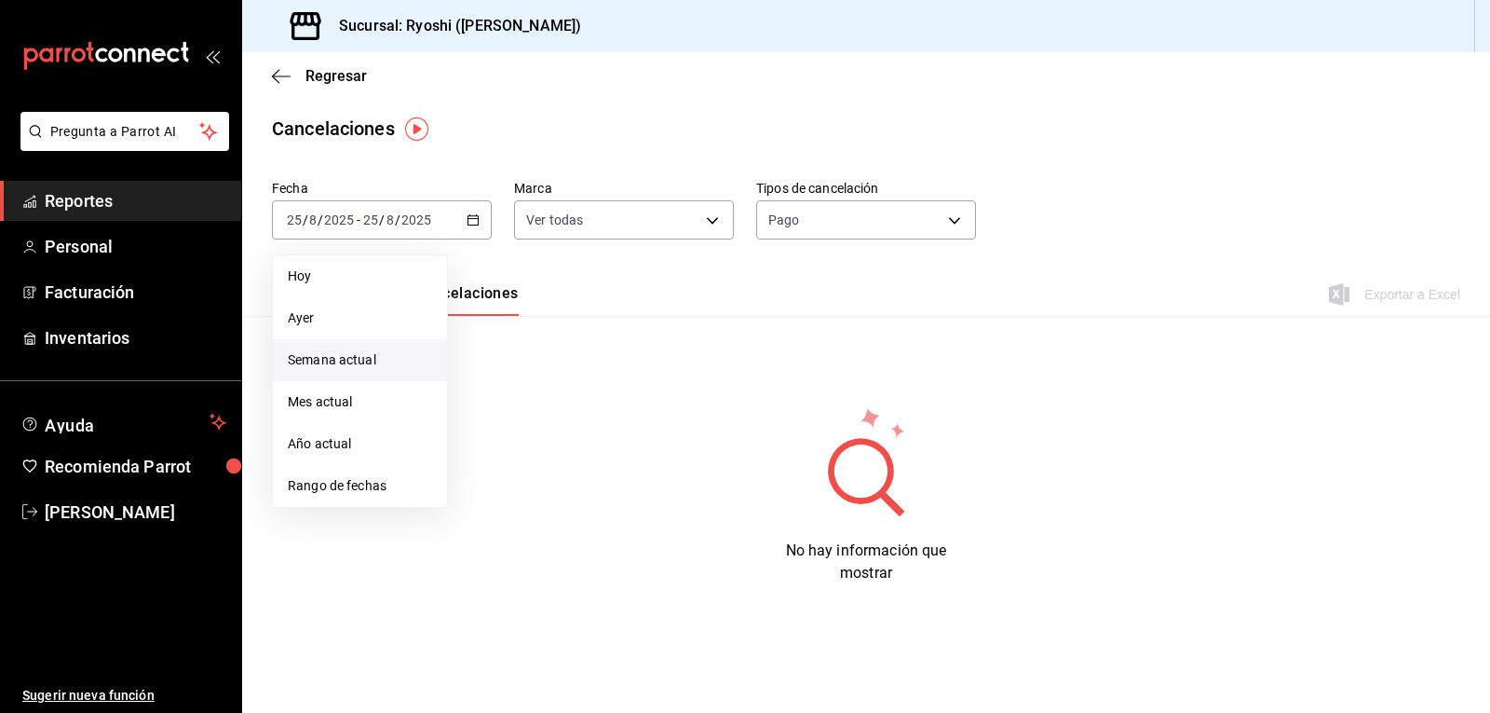
click at [342, 357] on span "Semana actual" at bounding box center [360, 360] width 144 height 20
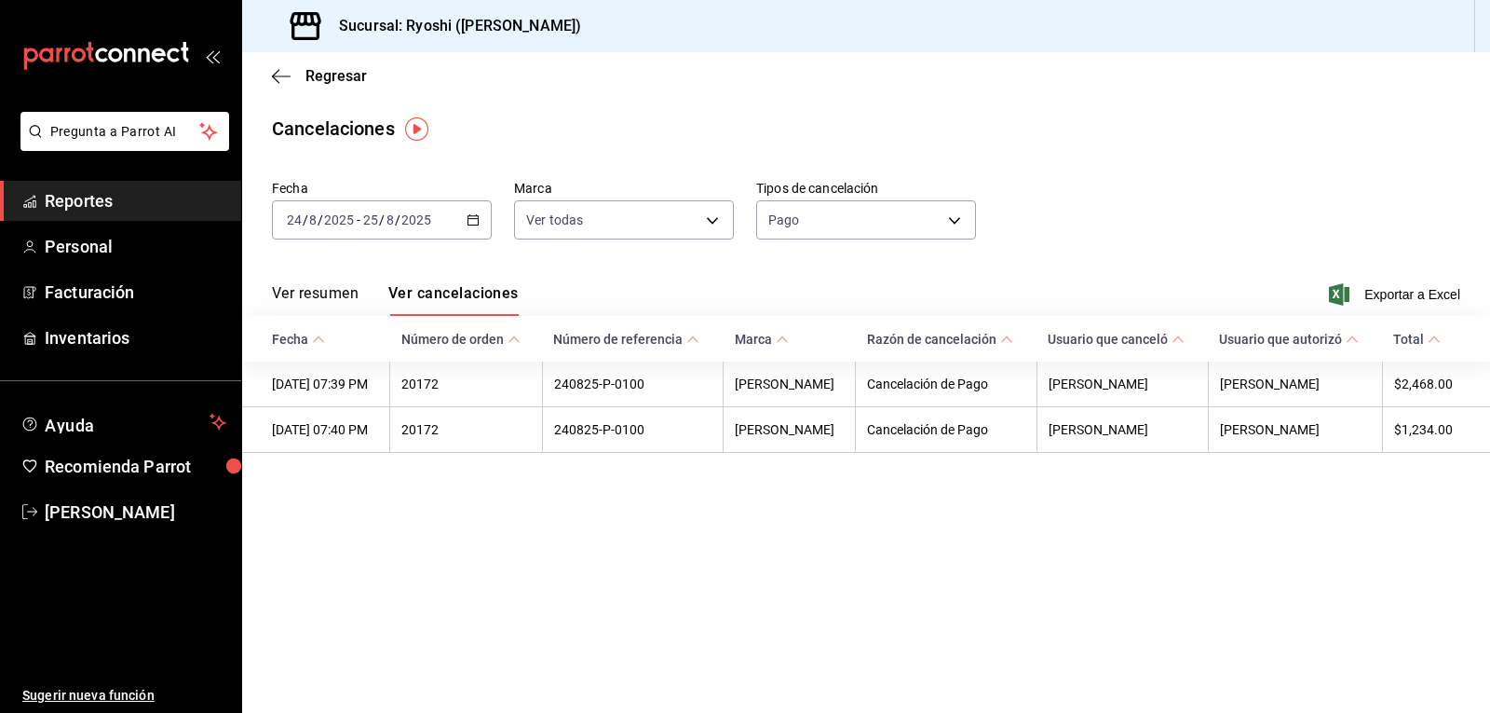
click at [473, 221] on icon "button" at bounding box center [473, 219] width 13 height 13
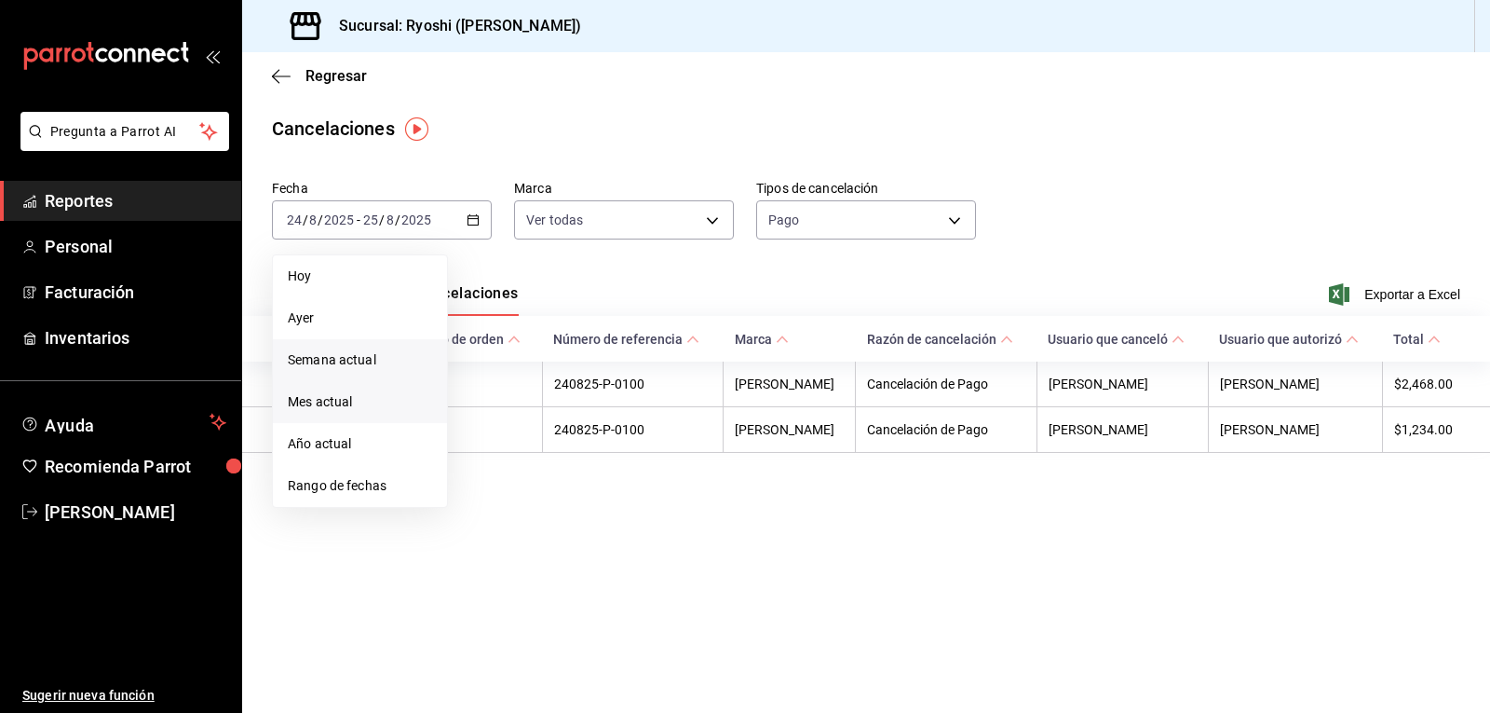
click at [358, 405] on span "Mes actual" at bounding box center [360, 402] width 144 height 20
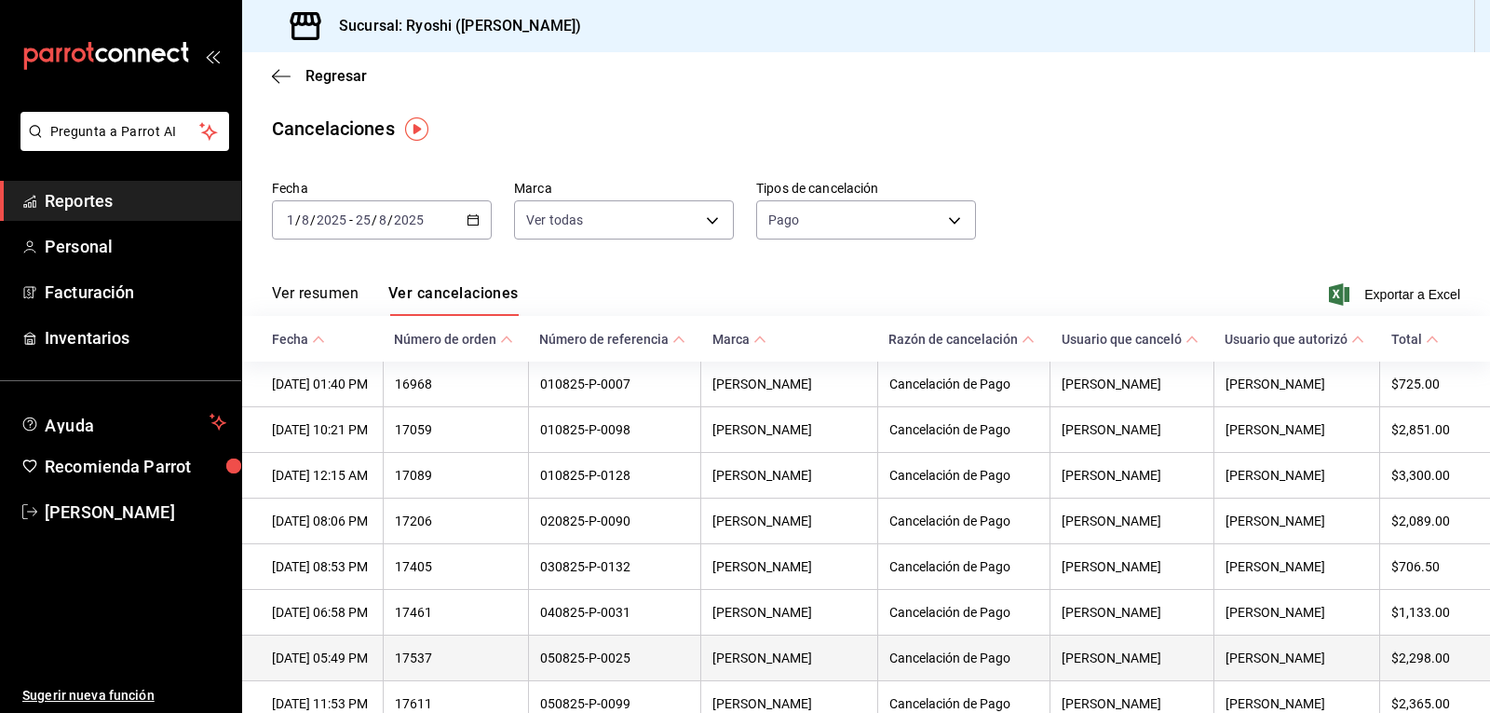
click at [1082, 660] on th "[PERSON_NAME]" at bounding box center [1132, 658] width 163 height 46
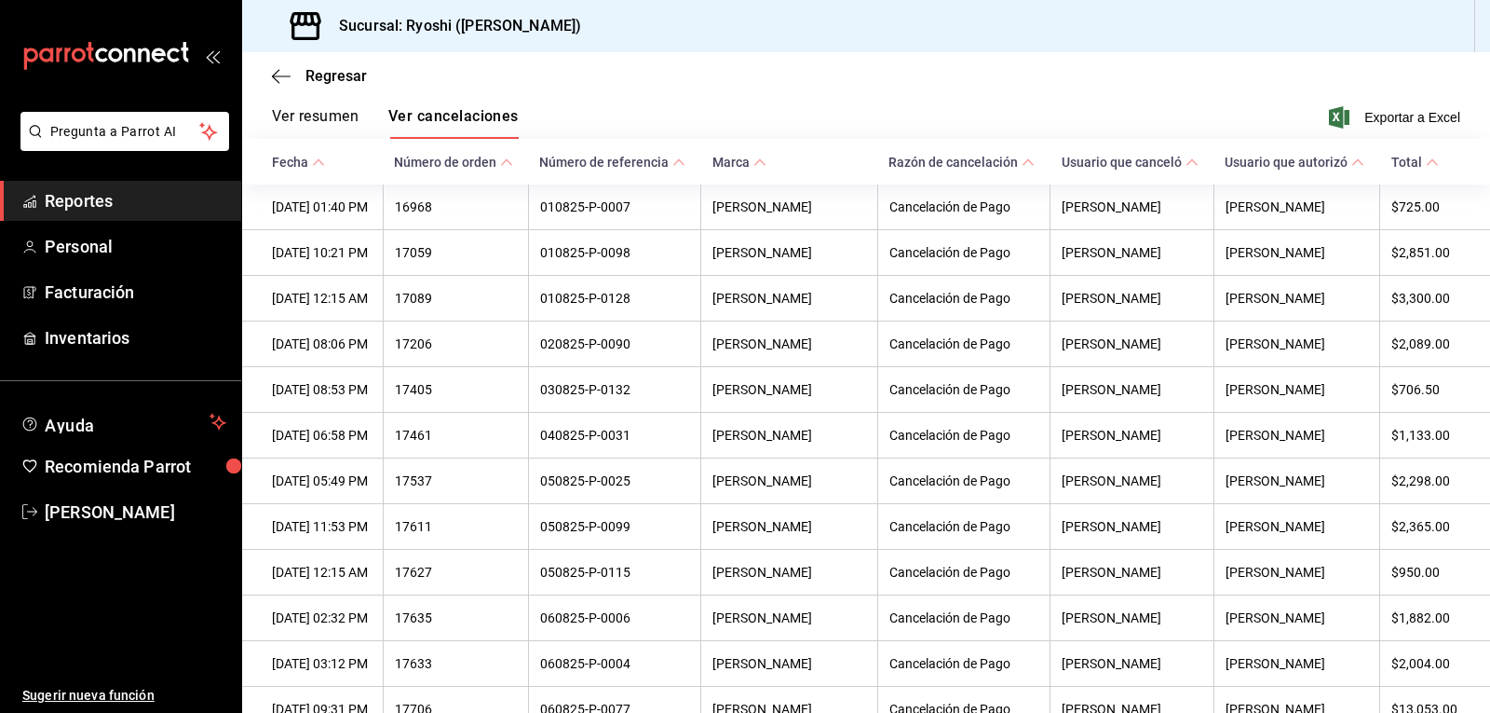
scroll to position [169, 0]
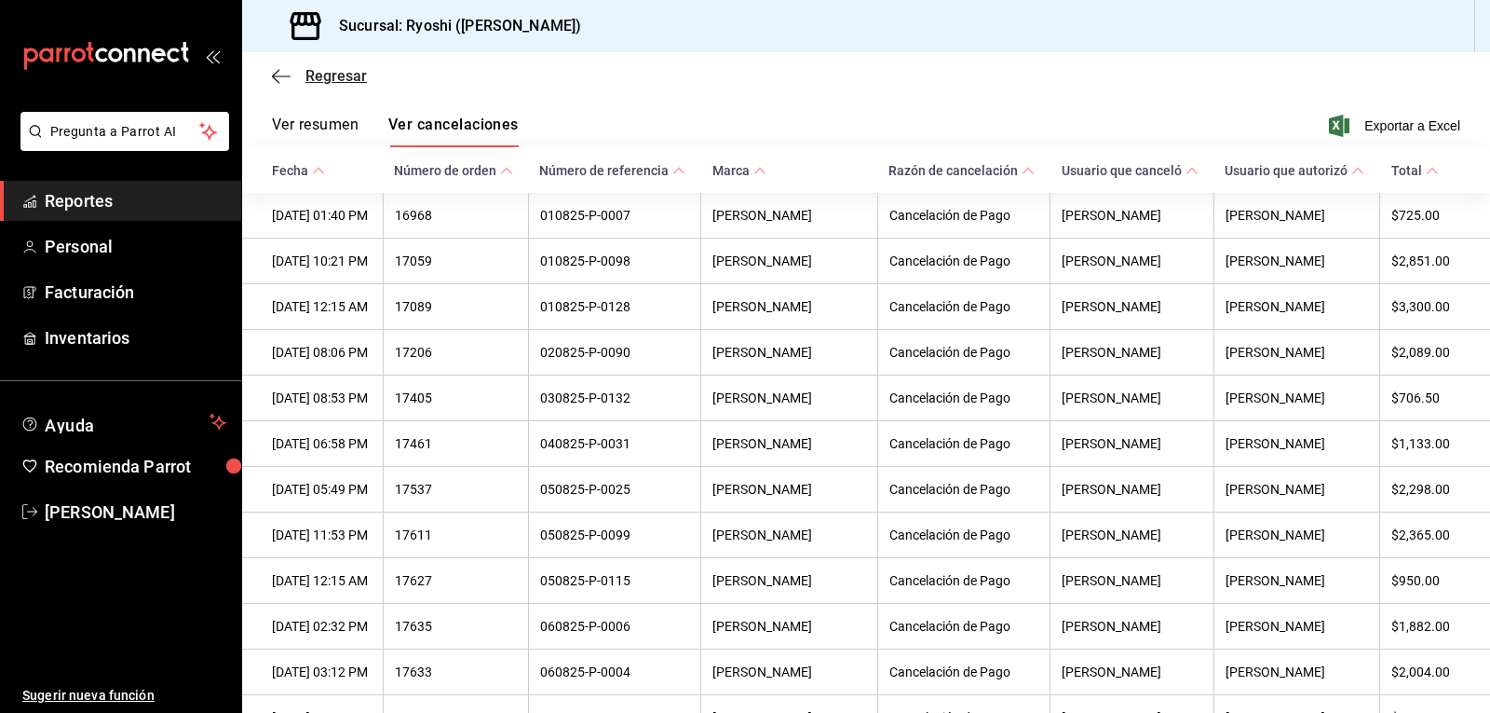
click at [274, 76] on icon "button" at bounding box center [281, 75] width 19 height 1
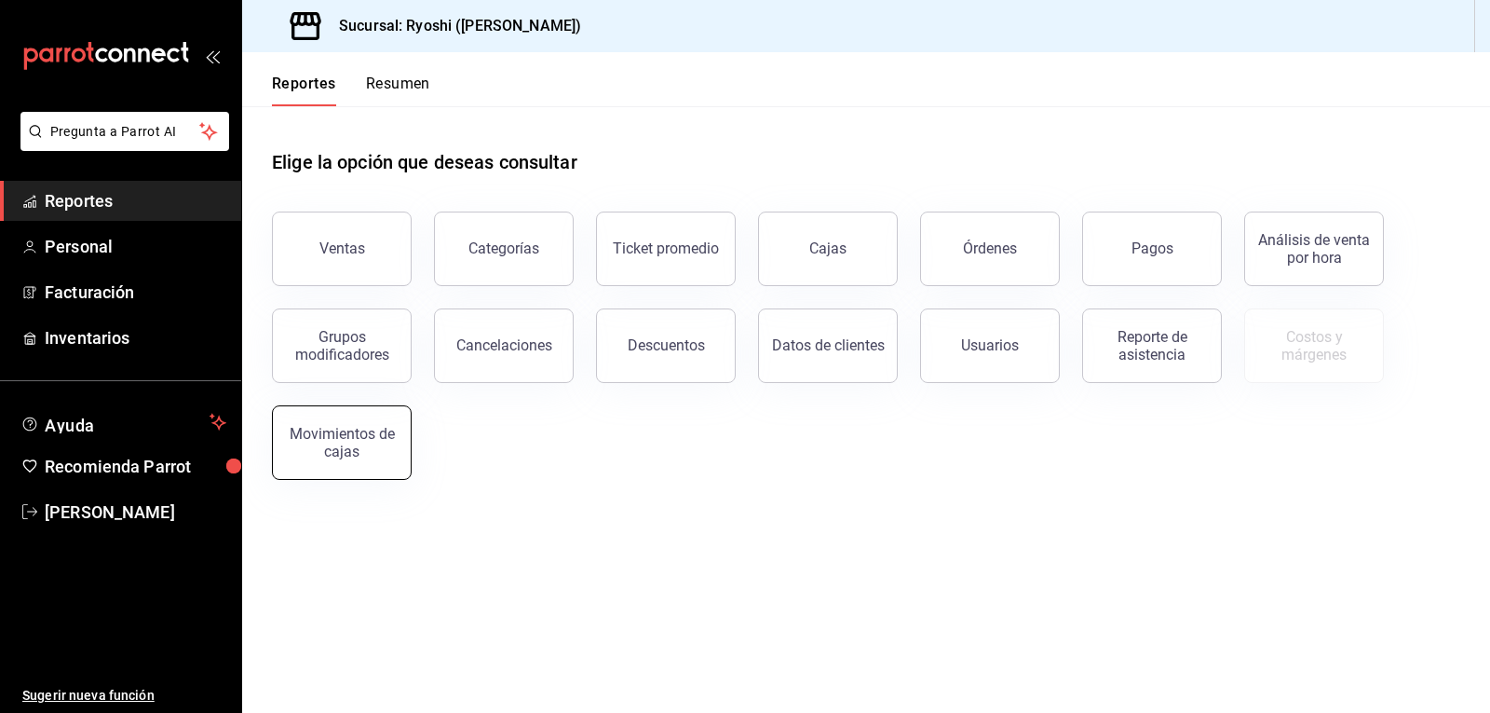
click at [359, 439] on div "Movimientos de cajas" at bounding box center [341, 442] width 115 height 35
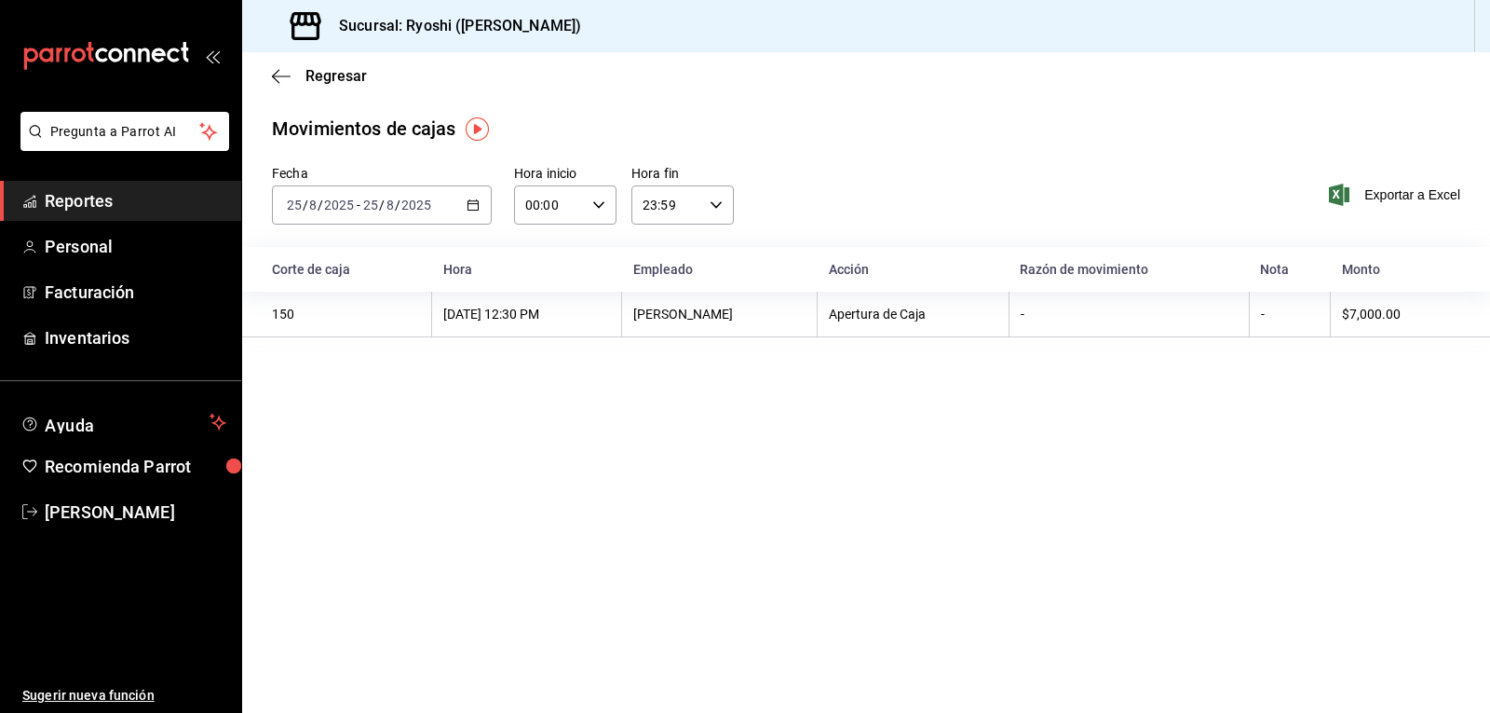
click at [696, 287] on th "Empleado" at bounding box center [720, 269] width 196 height 45
click at [277, 79] on icon "button" at bounding box center [281, 76] width 19 height 17
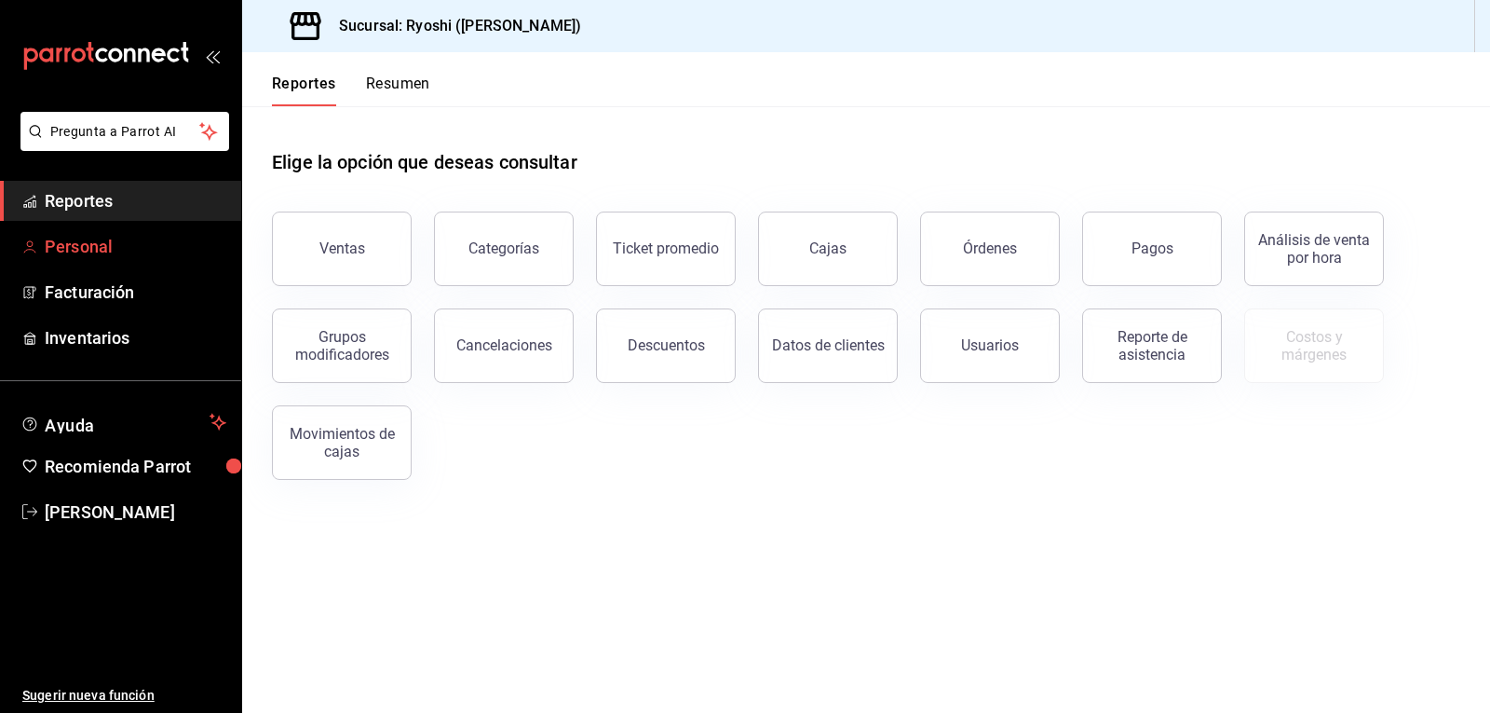
click at [97, 244] on span "Personal" at bounding box center [136, 246] width 182 height 25
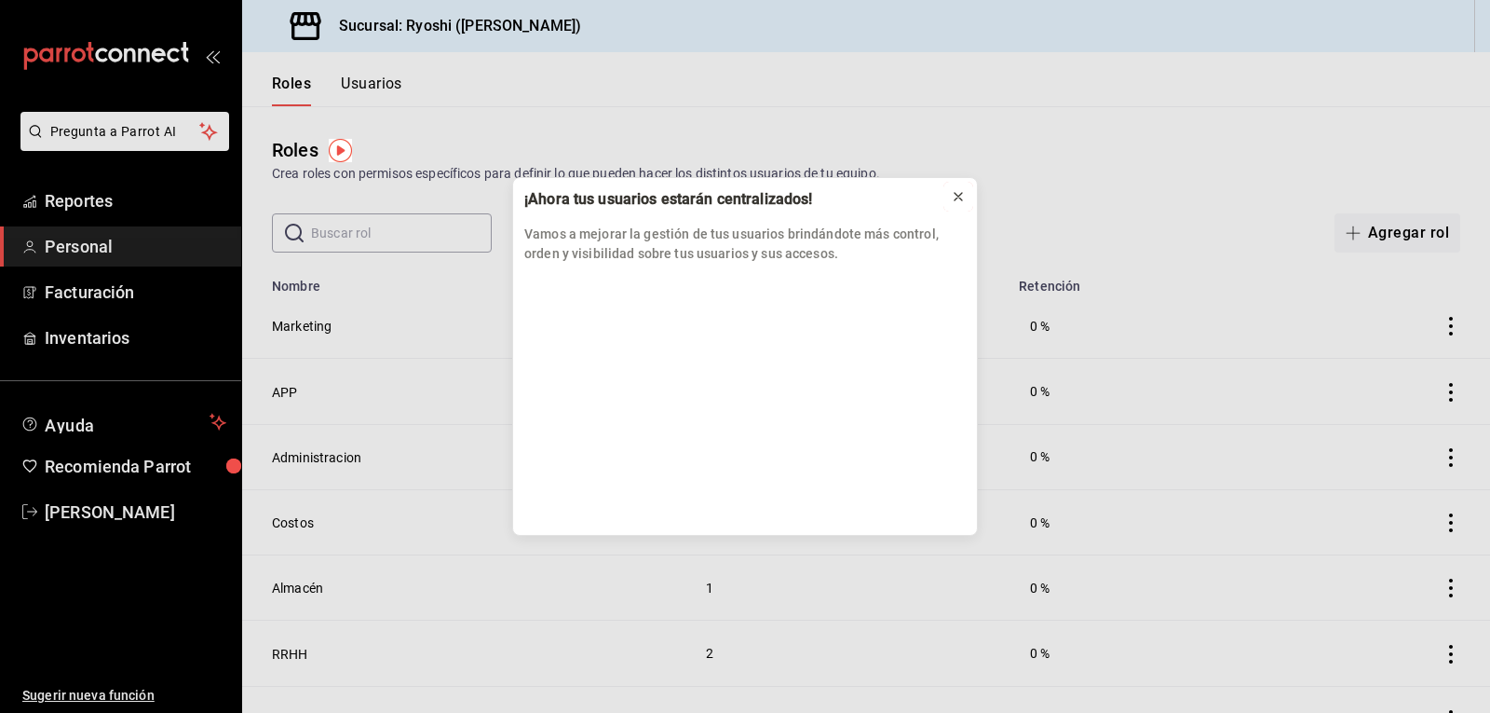
click at [958, 192] on icon at bounding box center [958, 196] width 15 height 15
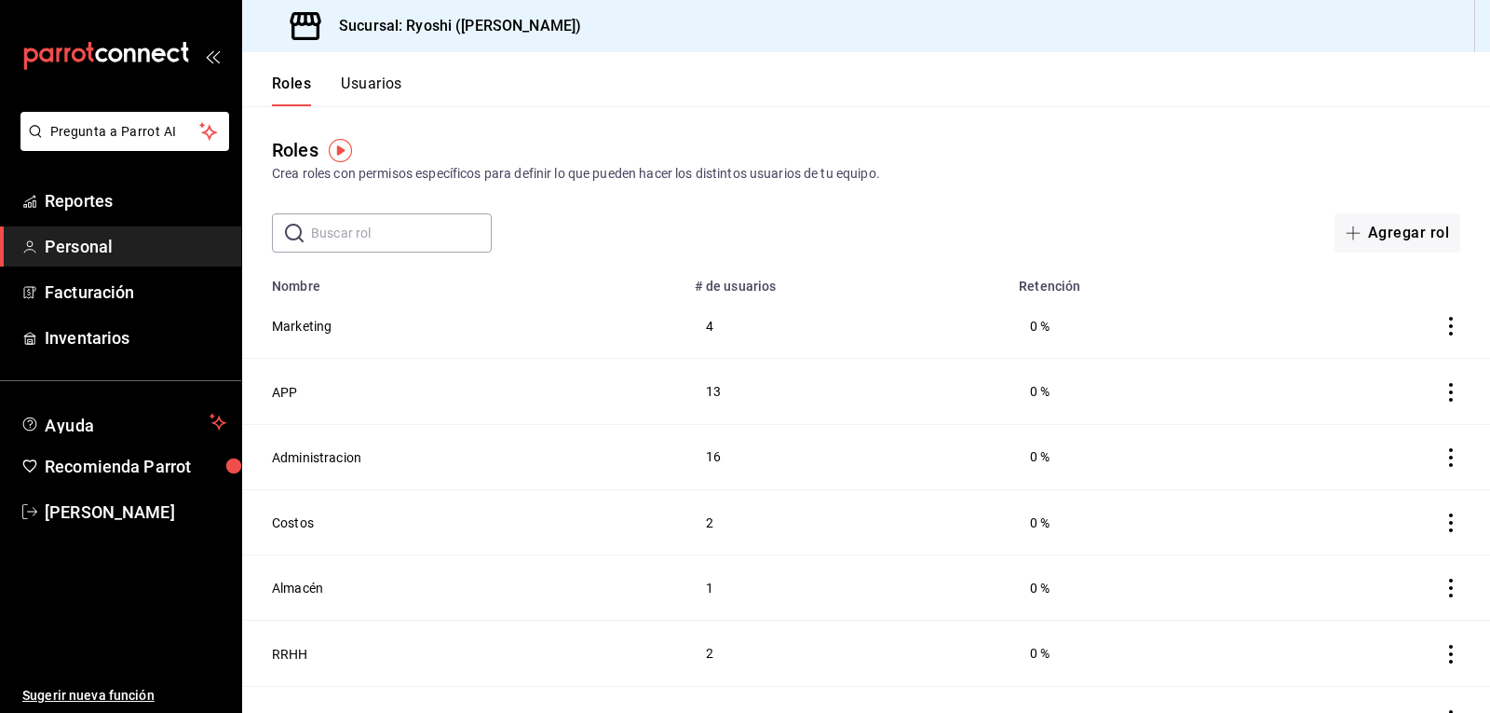
click at [378, 79] on button "Usuarios" at bounding box center [371, 91] width 61 height 32
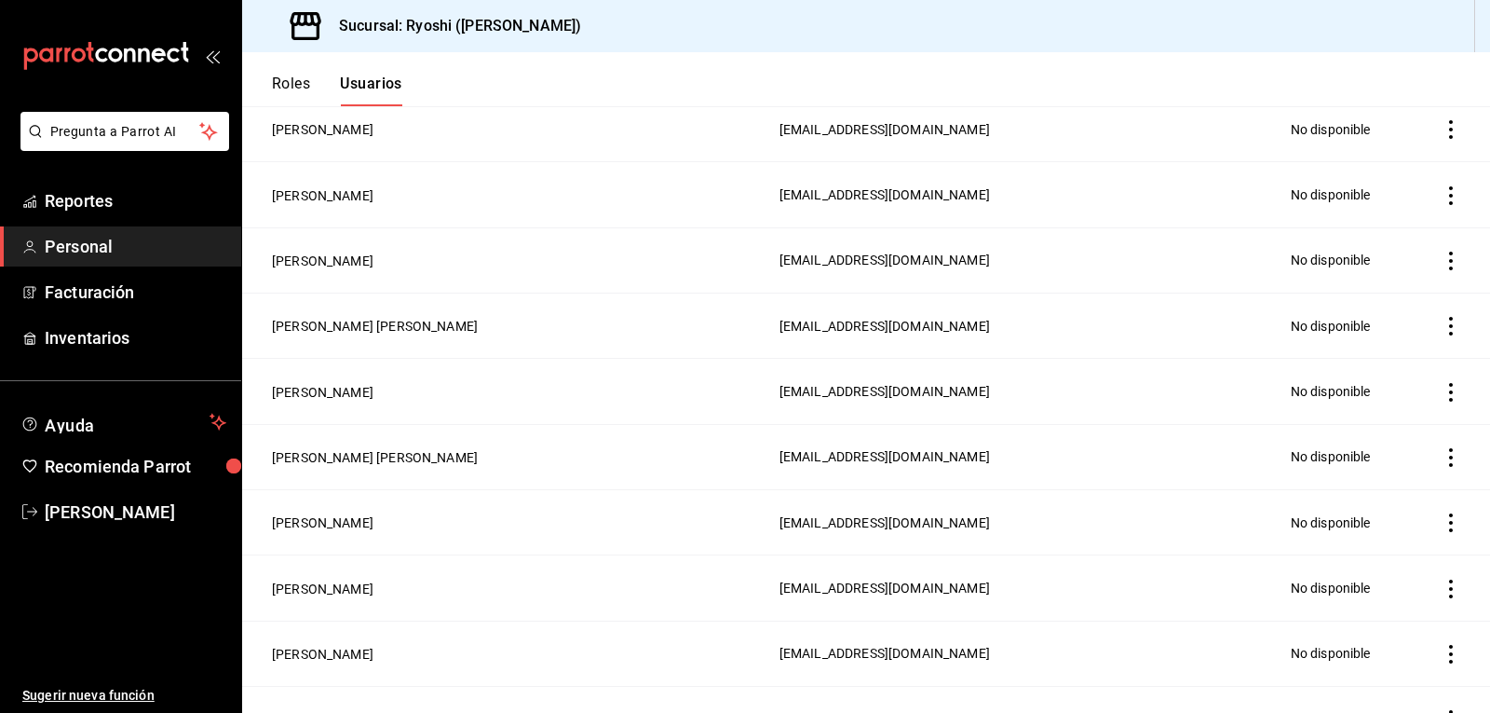
scroll to position [2901, 0]
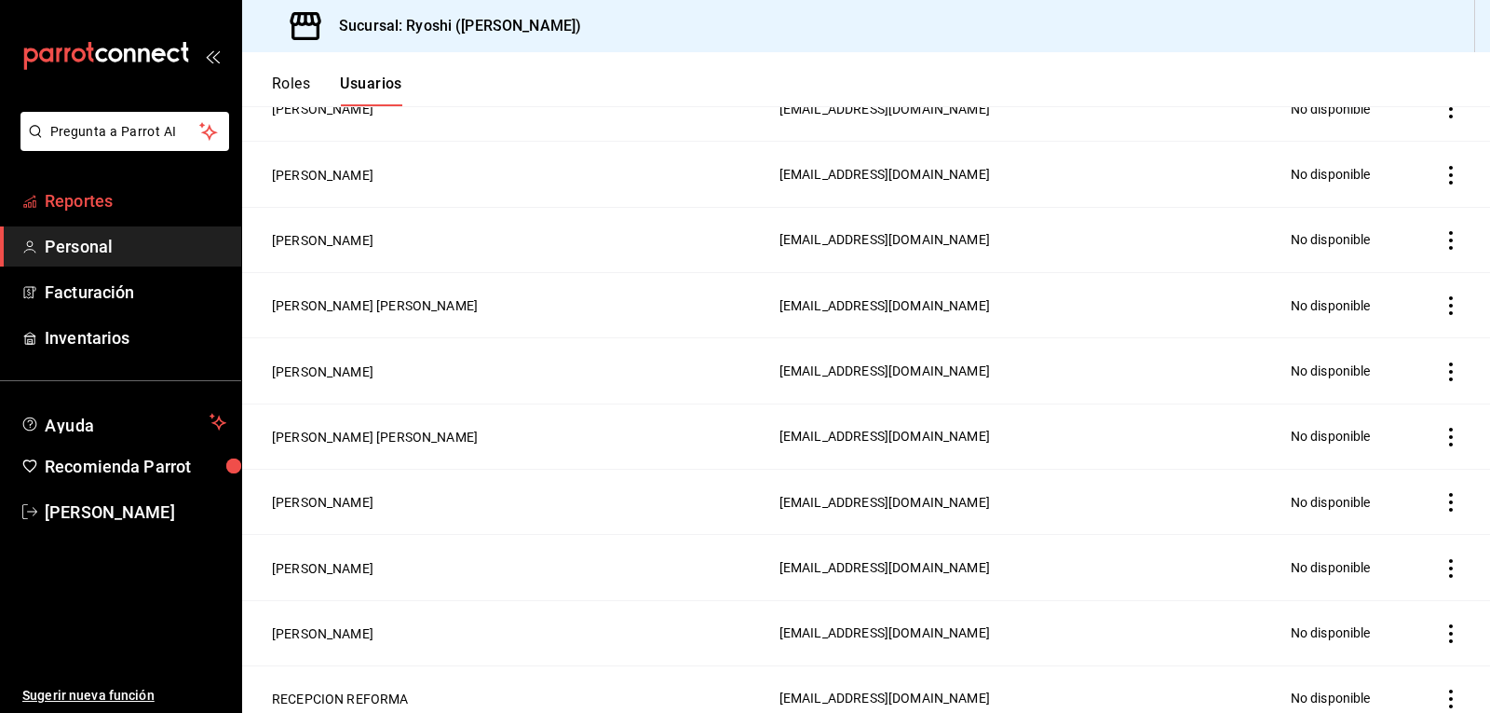
click at [80, 207] on span "Reportes" at bounding box center [136, 200] width 182 height 25
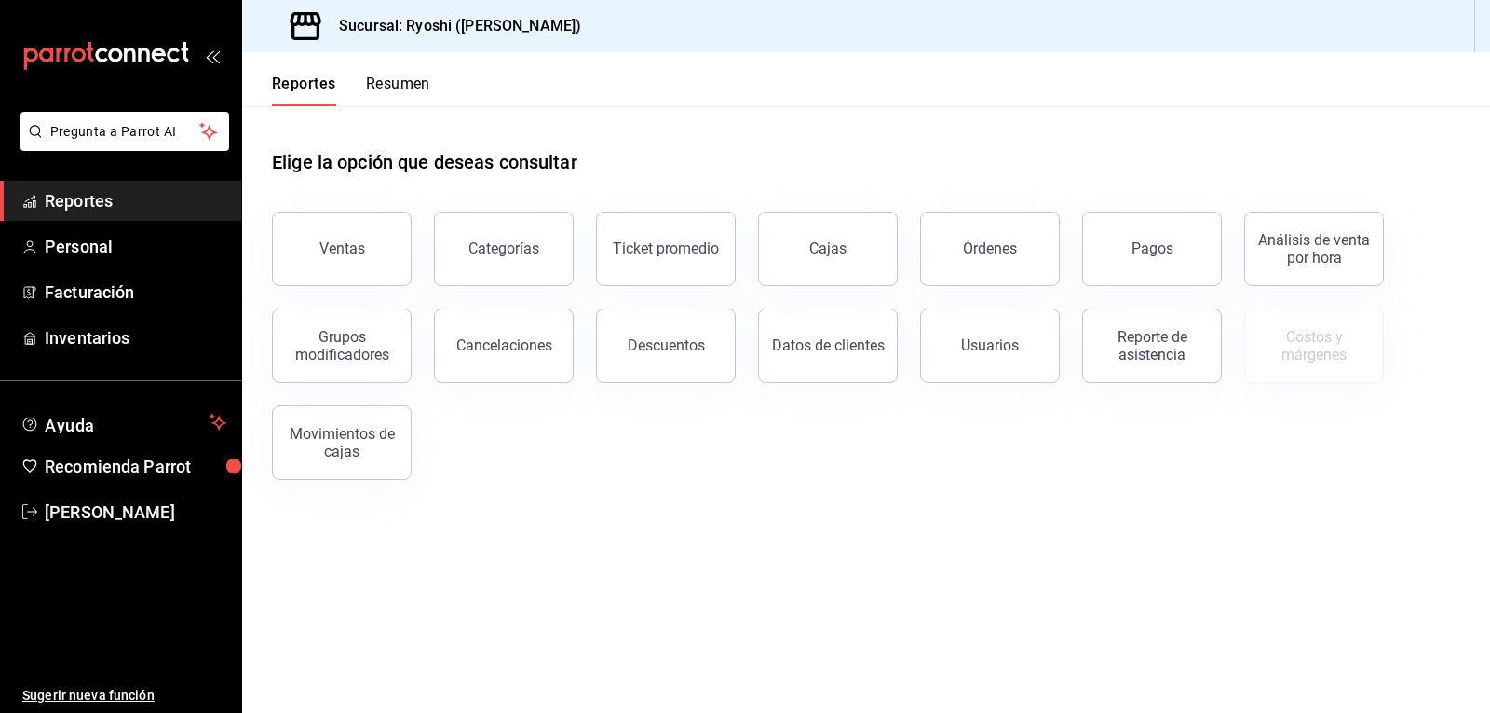
drag, startPoint x: 435, startPoint y: 80, endPoint x: 410, endPoint y: 86, distance: 25.8
click at [430, 81] on header "Reportes Resumen" at bounding box center [866, 79] width 1248 height 54
click at [410, 86] on button "Resumen" at bounding box center [398, 91] width 64 height 32
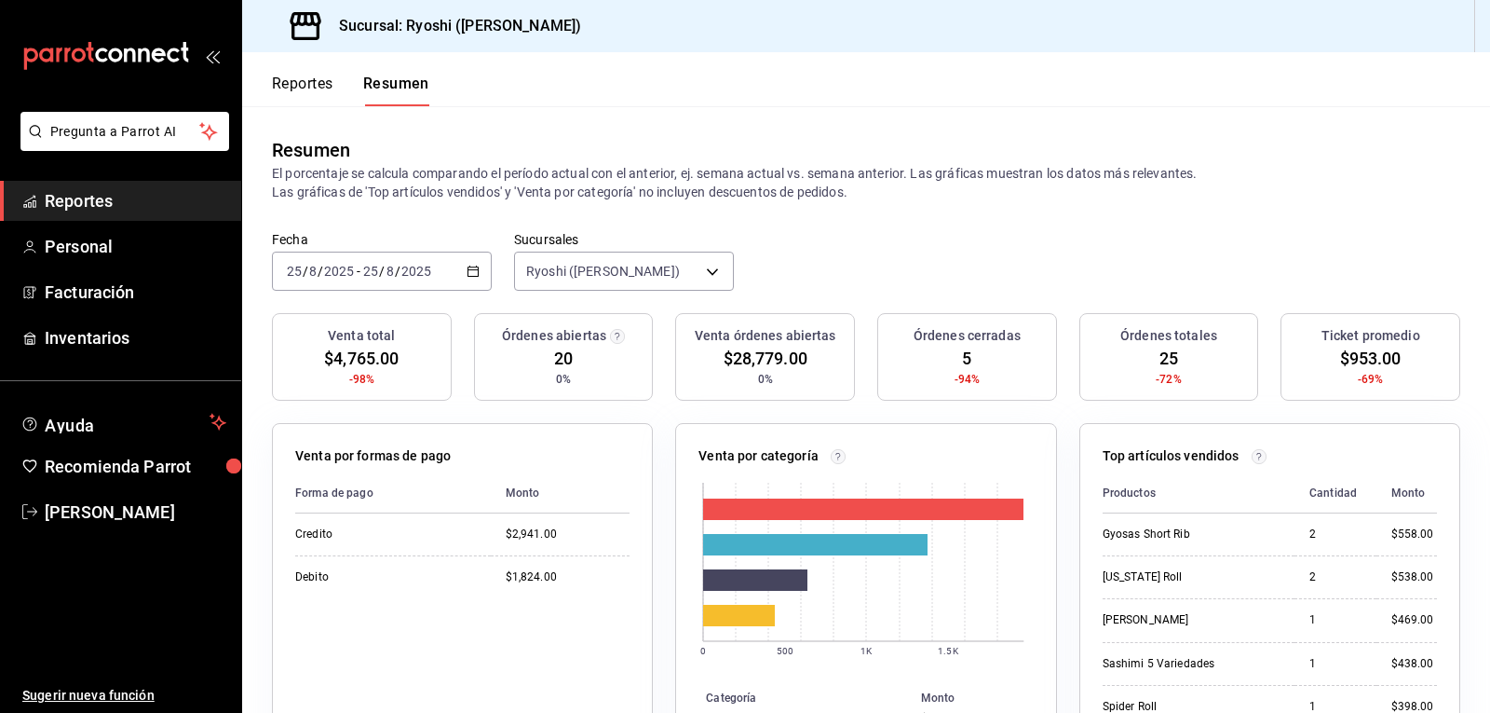
click at [297, 85] on button "Reportes" at bounding box center [302, 91] width 61 height 32
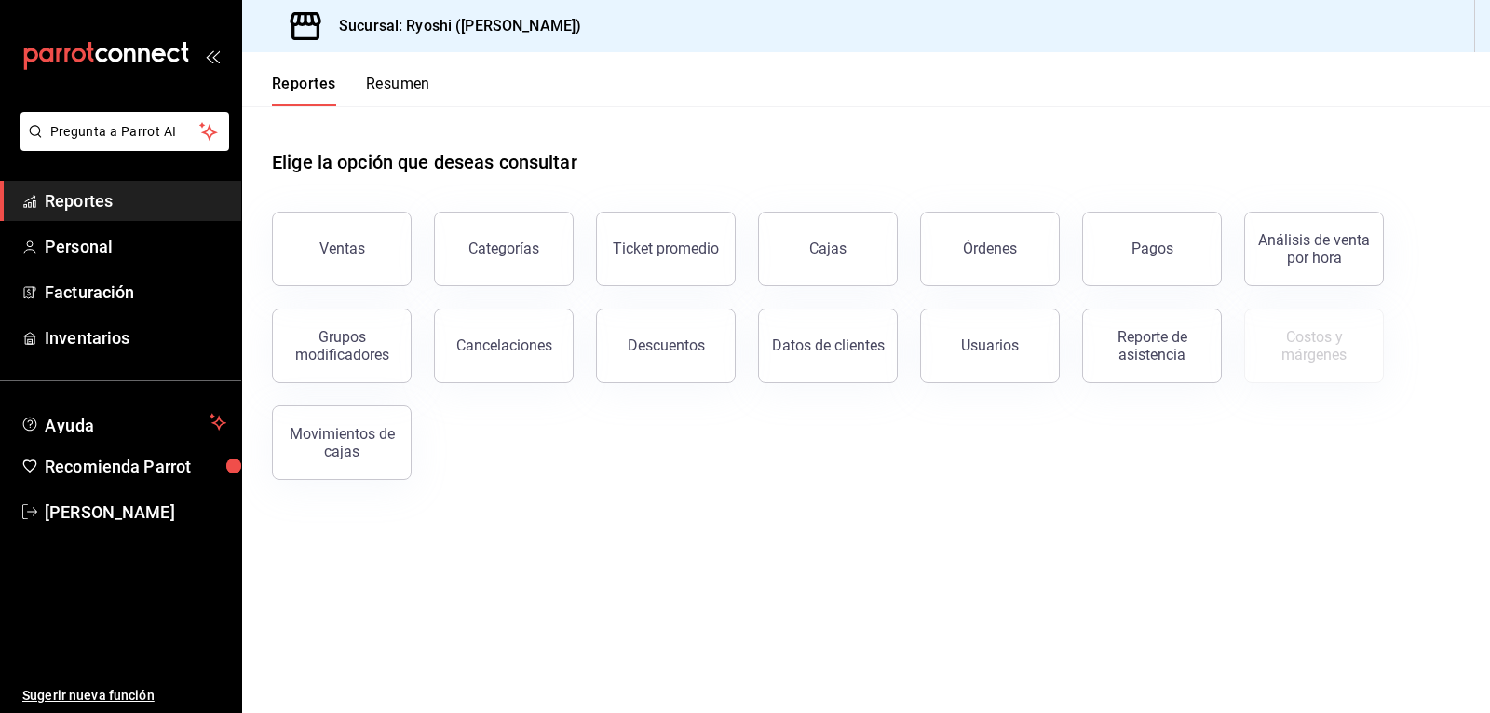
click at [389, 88] on button "Resumen" at bounding box center [398, 91] width 64 height 32
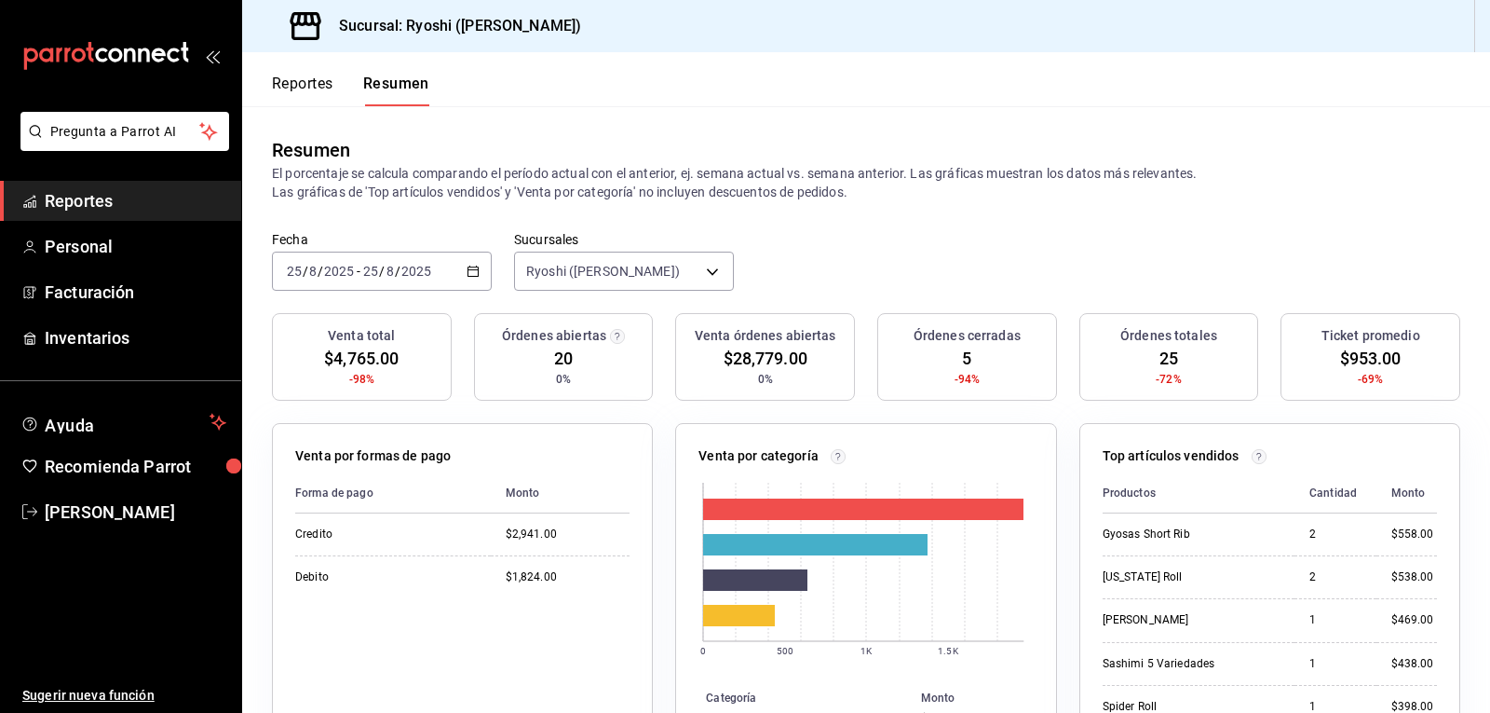
click at [317, 84] on button "Reportes" at bounding box center [302, 91] width 61 height 32
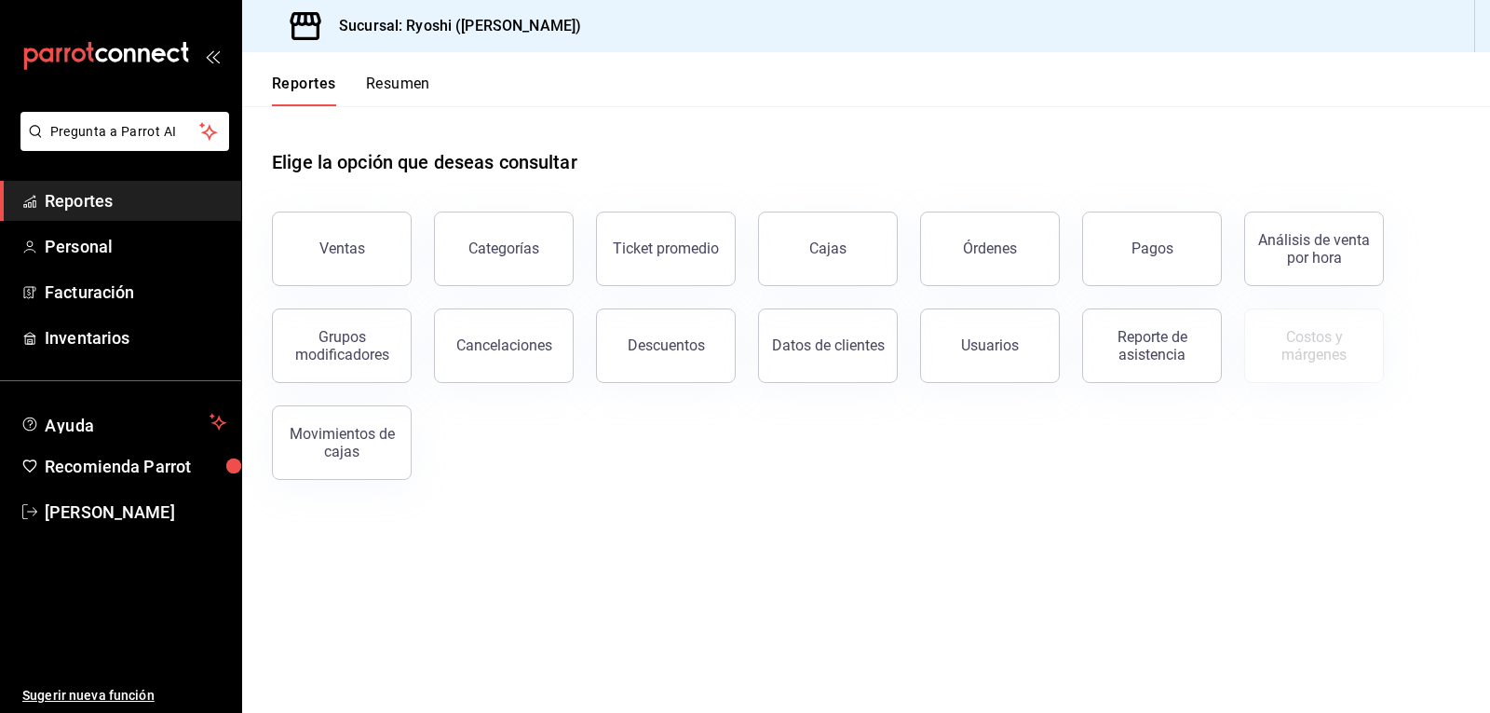
click at [402, 84] on button "Resumen" at bounding box center [398, 91] width 64 height 32
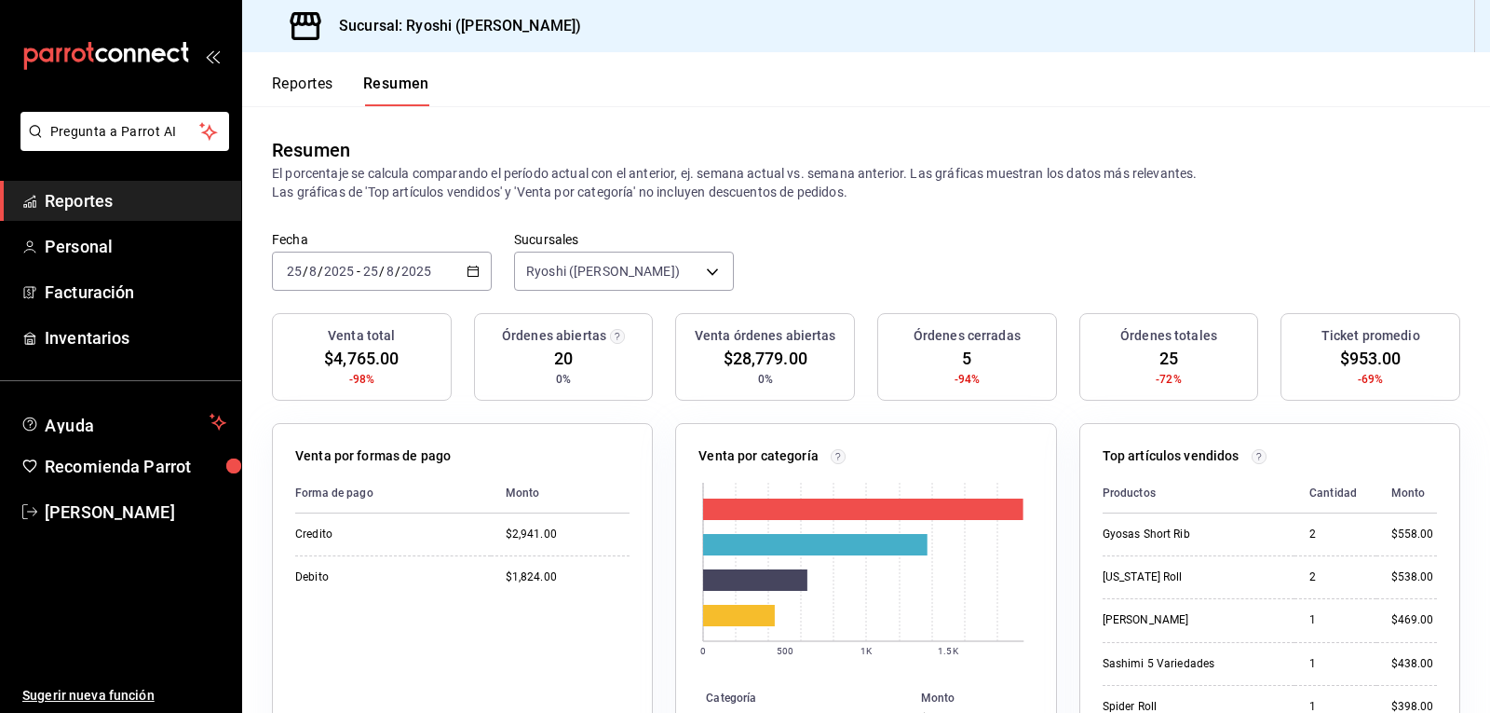
click at [502, 84] on header "Reportes Resumen" at bounding box center [866, 79] width 1248 height 54
